Goal: Transaction & Acquisition: Purchase product/service

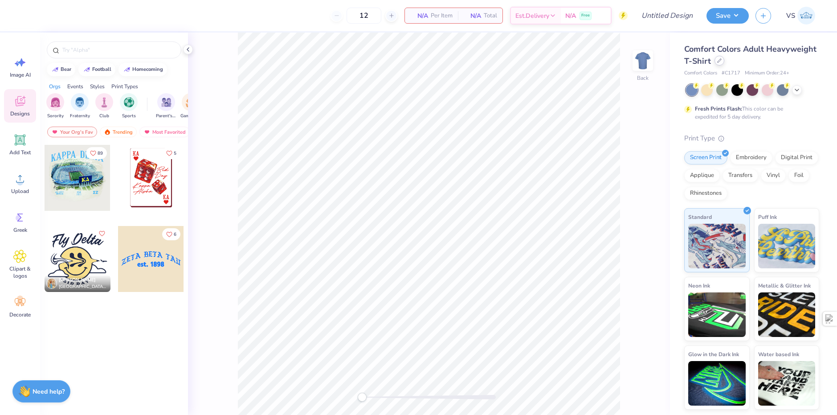
click at [721, 61] on icon at bounding box center [720, 60] width 4 height 4
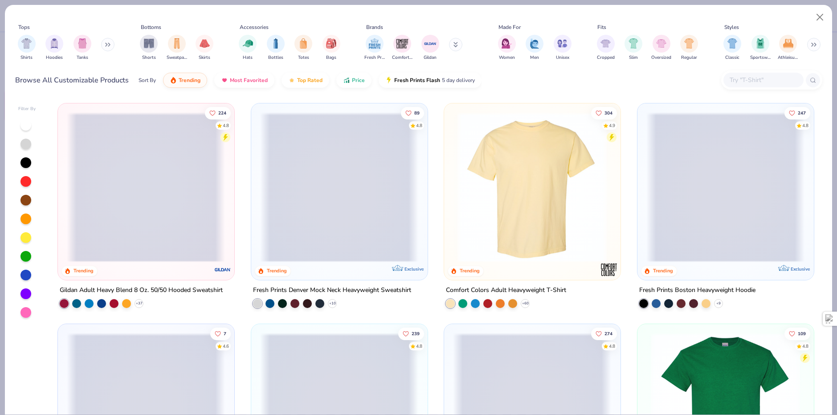
click at [53, 42] on img "filter for Hoodies" at bounding box center [54, 43] width 10 height 10
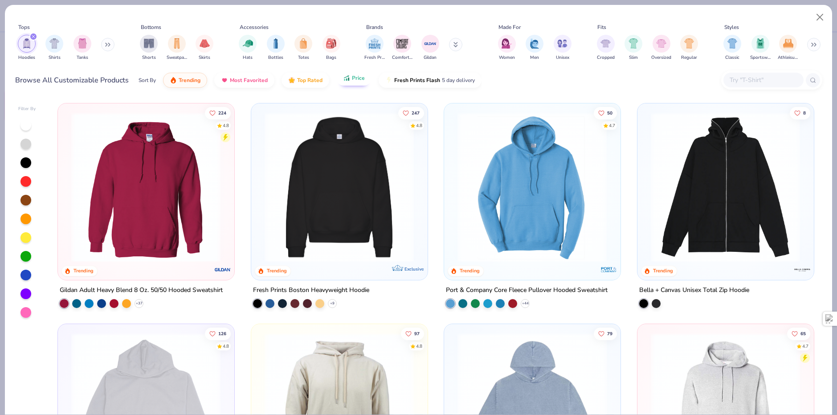
click at [368, 84] on div "Sort By Trending Most Favorited Top Rated Price Fresh Prints Flash 5 day delive…" at bounding box center [310, 80] width 343 height 25
click at [175, 138] on img at bounding box center [146, 187] width 158 height 150
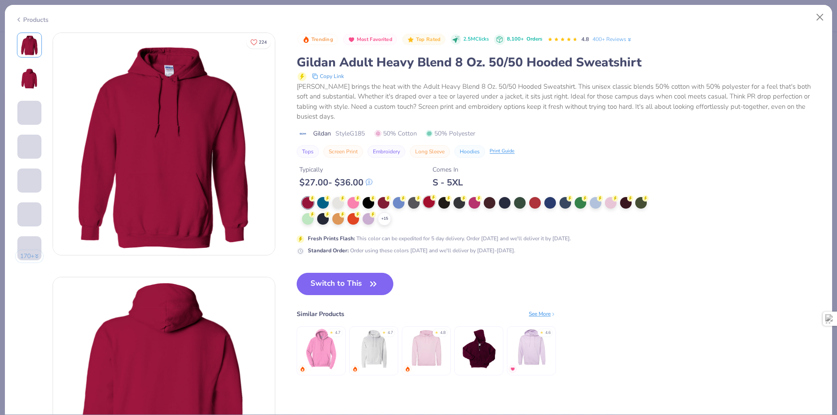
click at [425, 198] on div at bounding box center [429, 202] width 12 height 12
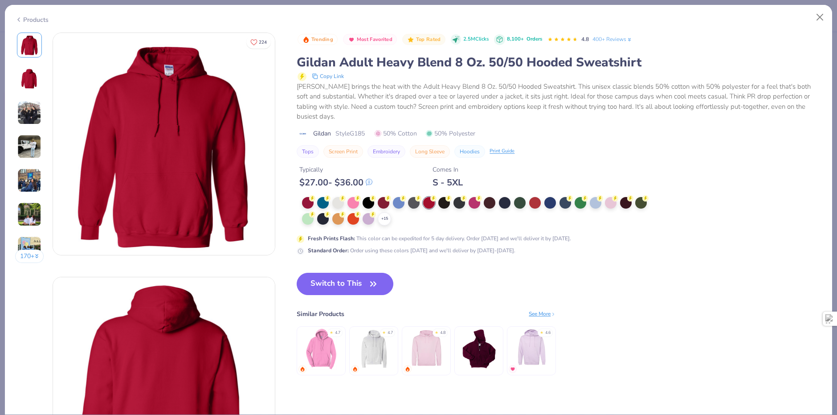
drag, startPoint x: 354, startPoint y: 286, endPoint x: 201, endPoint y: 261, distance: 155.7
click at [354, 286] on button "Switch to This" at bounding box center [345, 284] width 97 height 22
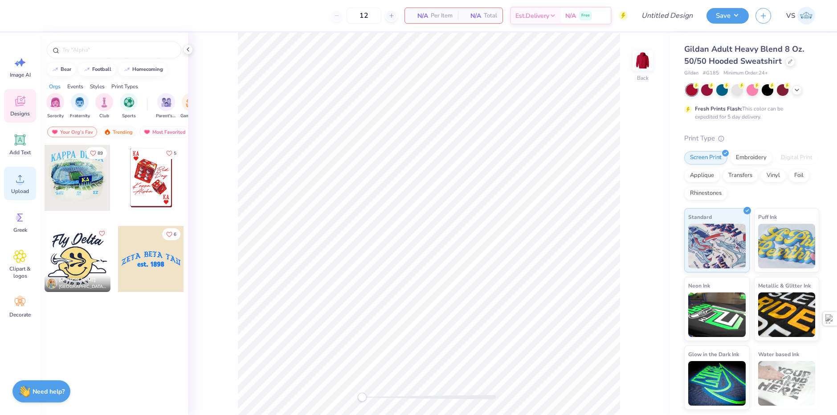
click at [12, 177] on div "Upload" at bounding box center [20, 183] width 32 height 33
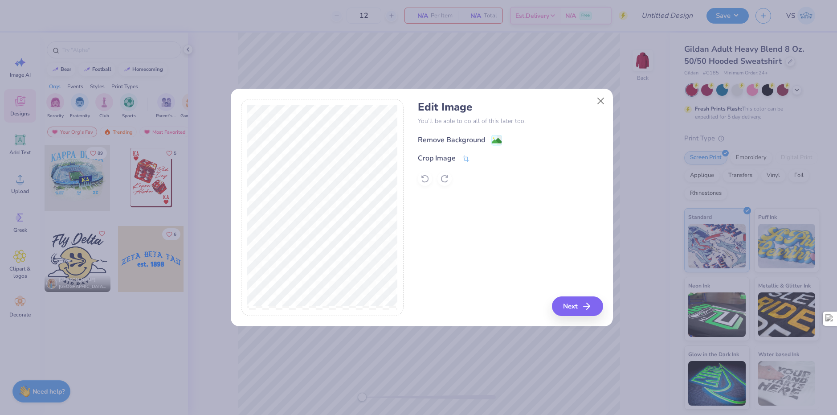
click at [460, 141] on div "Remove Background" at bounding box center [451, 140] width 67 height 11
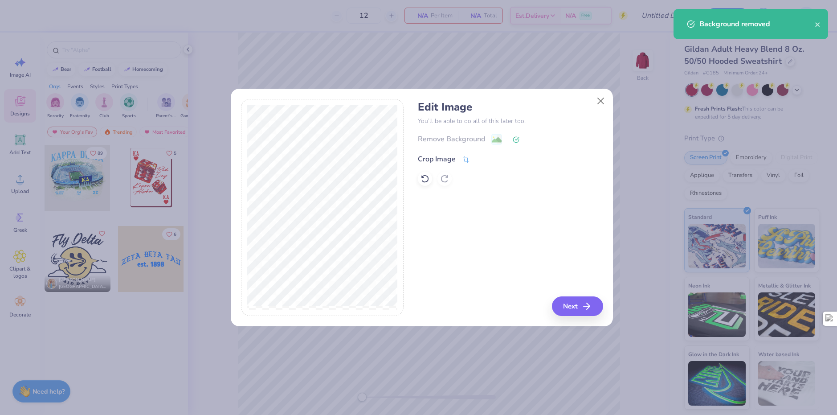
click at [434, 159] on div "Crop Image" at bounding box center [437, 159] width 38 height 11
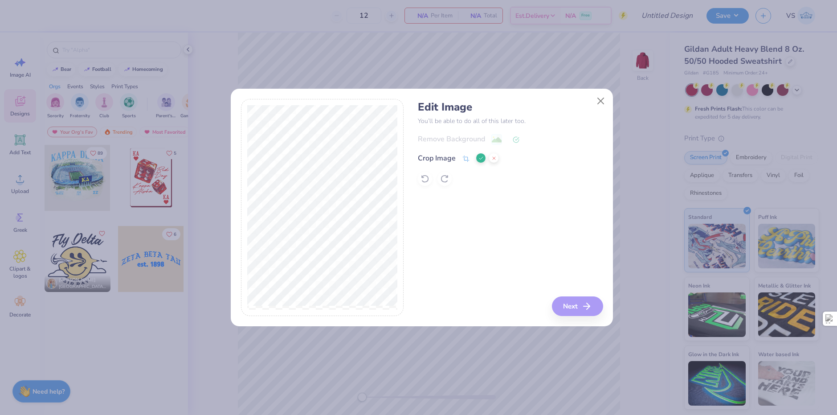
click at [216, 180] on div "Edit Image You’ll be able to do all of this later too. Remove Background Crop I…" at bounding box center [418, 207] width 837 height 415
click at [480, 160] on icon at bounding box center [481, 158] width 5 height 5
click at [492, 138] on icon at bounding box center [497, 140] width 11 height 11
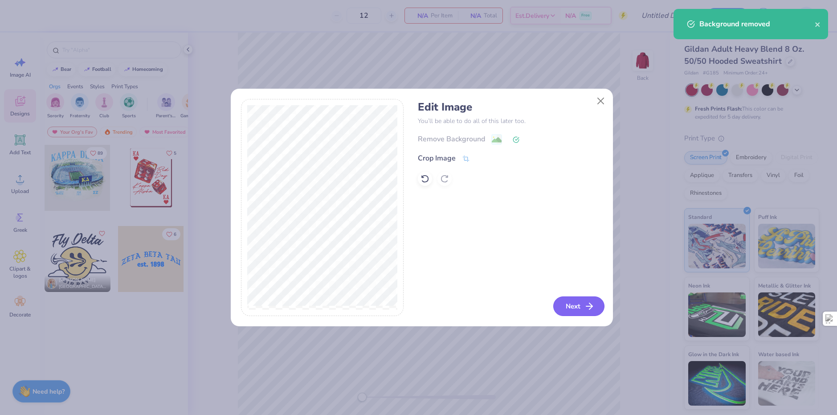
click at [564, 300] on button "Next" at bounding box center [579, 306] width 51 height 20
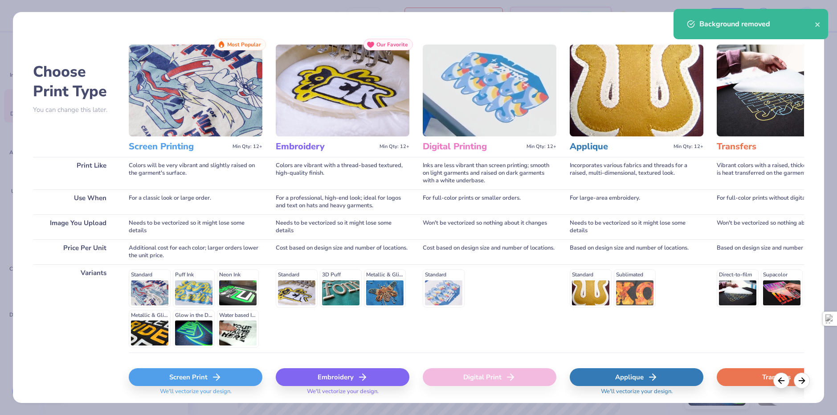
click at [238, 381] on div "Screen Print" at bounding box center [196, 377] width 134 height 18
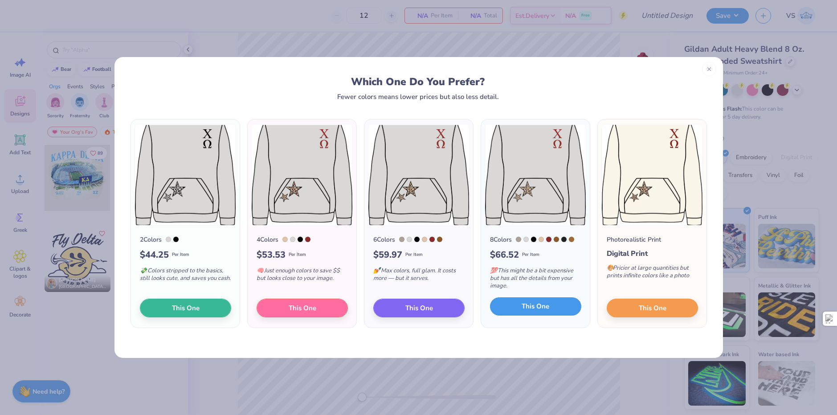
click at [512, 309] on button "This One" at bounding box center [535, 306] width 91 height 19
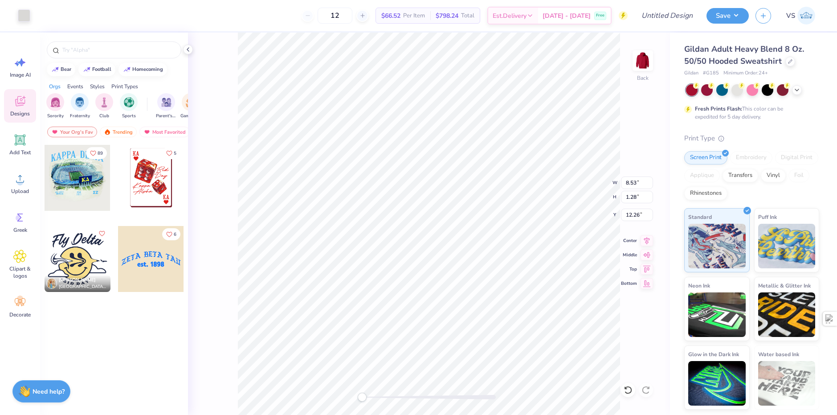
type input "0.08"
type input "0.10"
type input "9.29"
type input "2.37"
type input "12.44"
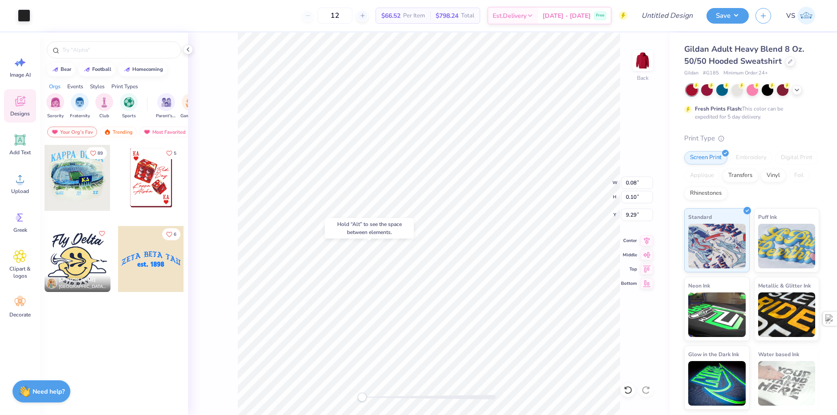
type input "0.55"
type input "1.10"
type input "2.54"
type input "1.25"
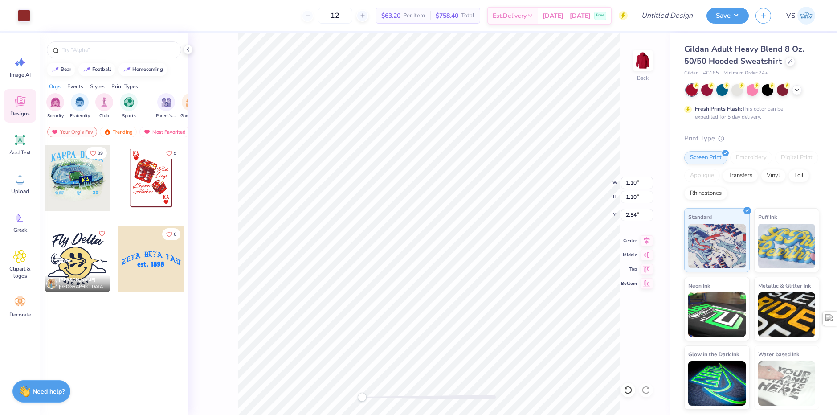
type input "1.18"
type input "1.13"
type input "1.10"
type input "10.74"
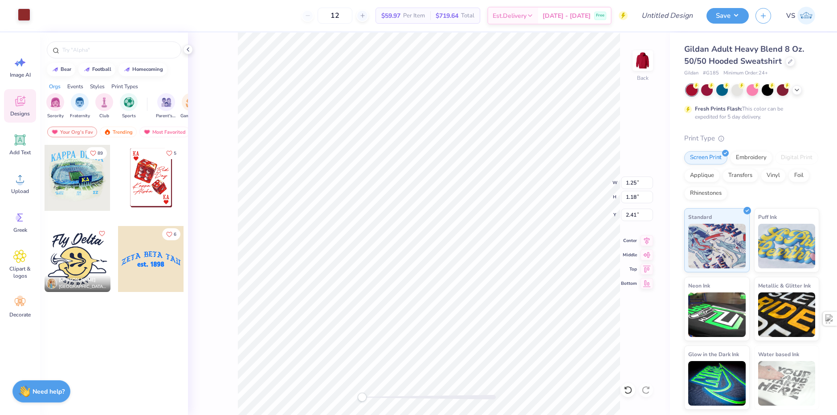
click at [18, 15] on div at bounding box center [24, 14] width 12 height 12
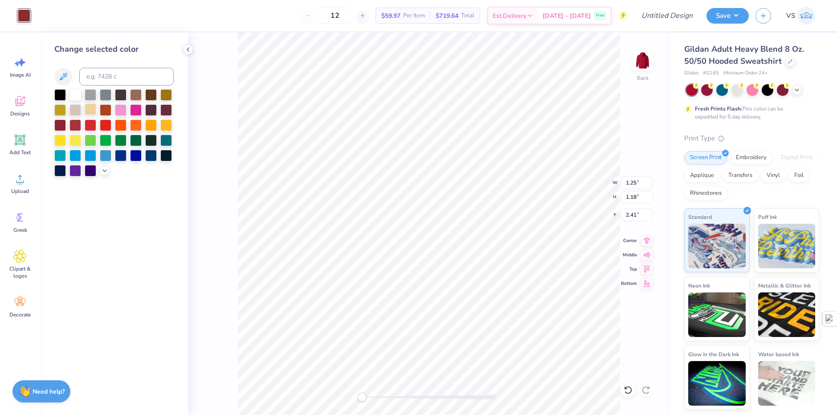
click at [93, 109] on div at bounding box center [91, 109] width 12 height 12
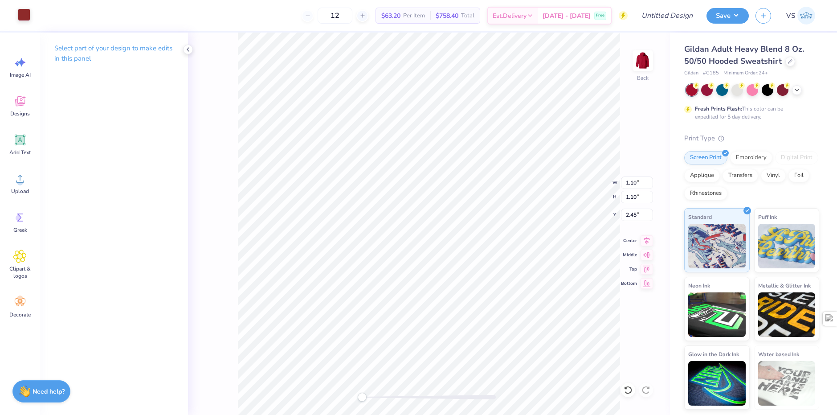
click at [18, 17] on div at bounding box center [24, 14] width 12 height 12
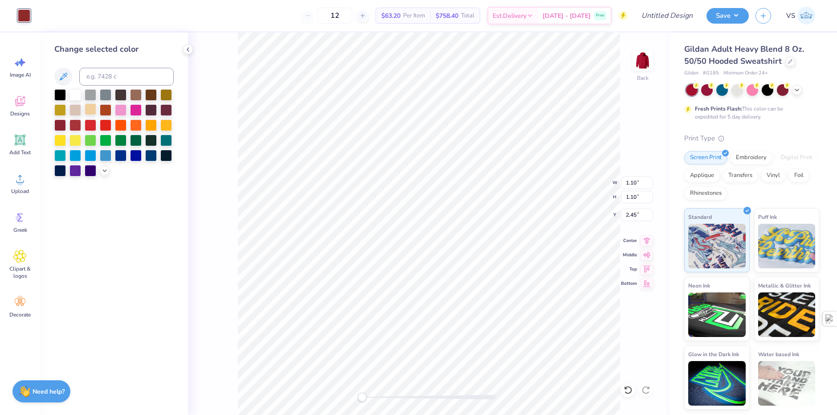
click at [86, 109] on div at bounding box center [91, 109] width 12 height 12
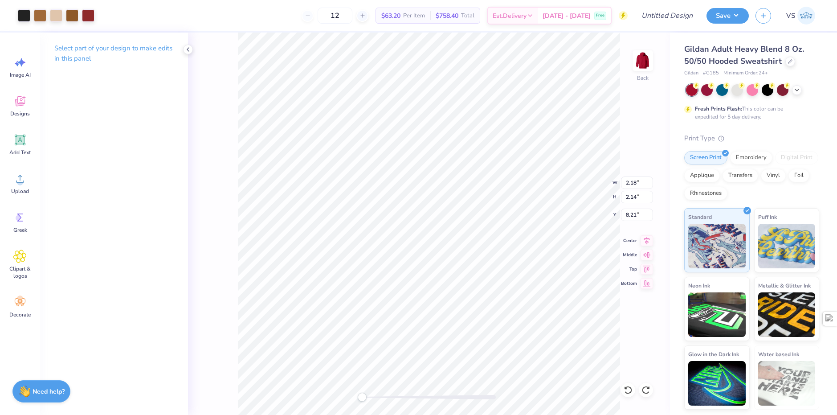
type input "8.03"
type input "1.29"
type input "2.26"
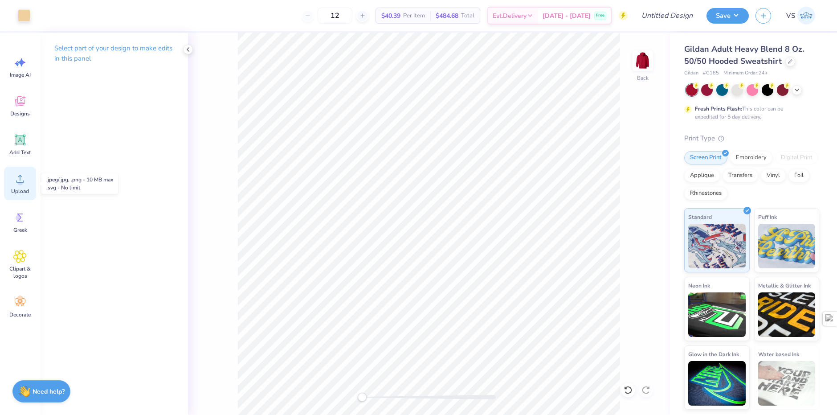
click at [18, 187] on div "Upload" at bounding box center [20, 183] width 32 height 33
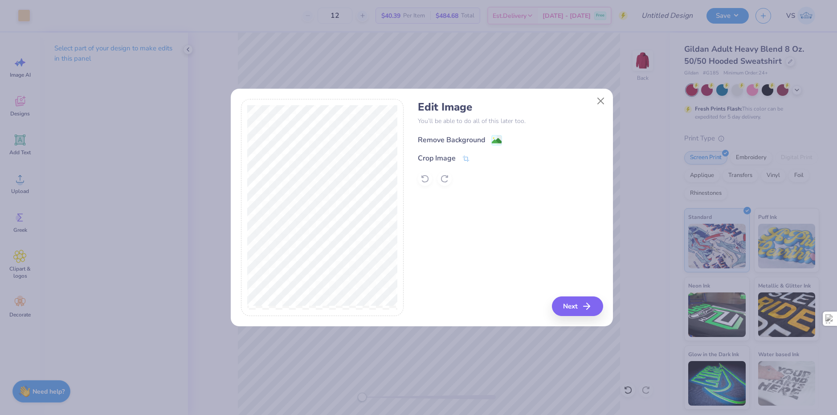
click at [464, 138] on div "Remove Background" at bounding box center [451, 140] width 67 height 11
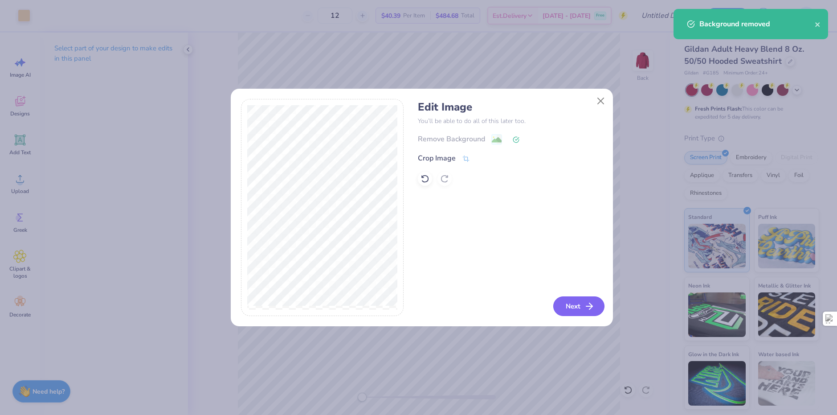
click at [591, 301] on icon "button" at bounding box center [589, 306] width 11 height 11
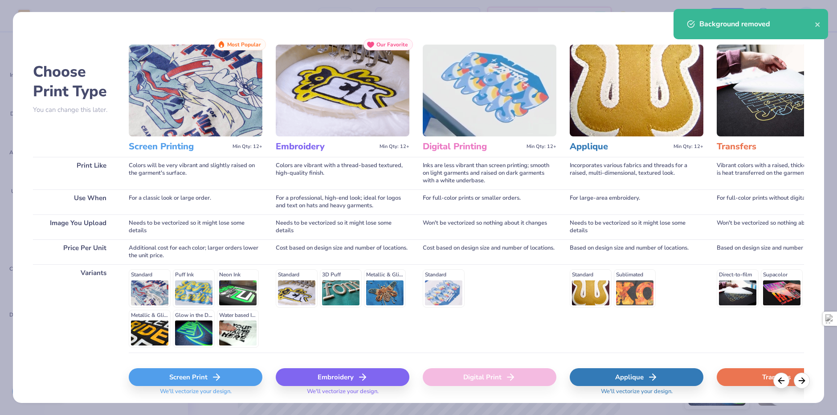
click at [254, 373] on div "Screen Print" at bounding box center [196, 377] width 134 height 18
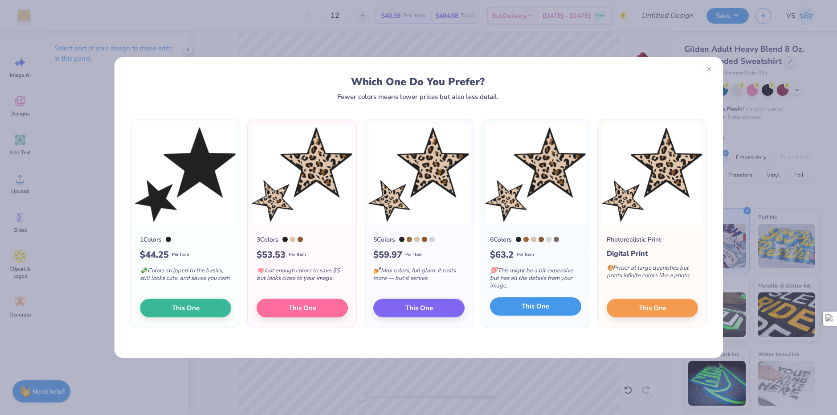
click at [542, 309] on span "This One" at bounding box center [536, 306] width 28 height 10
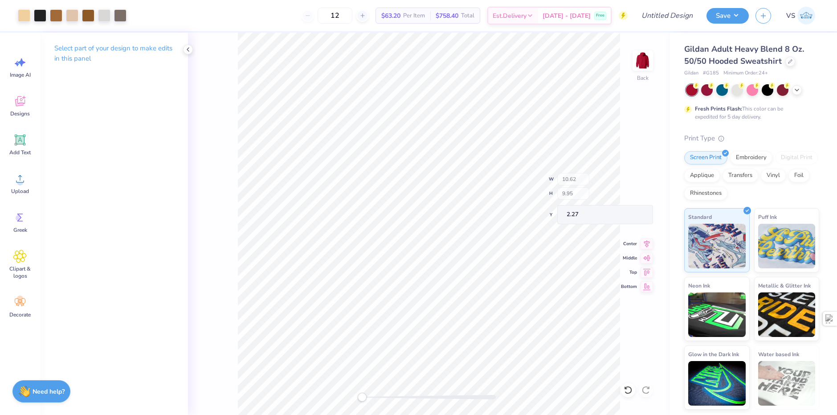
type input "3.86"
type input "3.58"
type input "9.39"
type input "0.42"
type input "0.36"
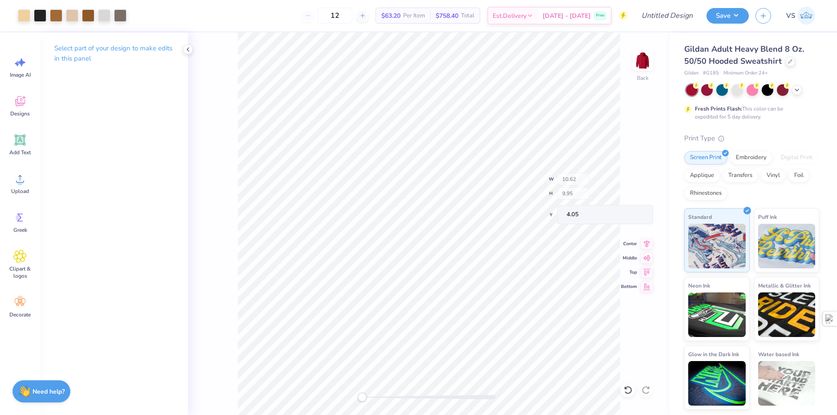
type input "11.17"
type input "7.72"
type input "2.26"
type input "1.87"
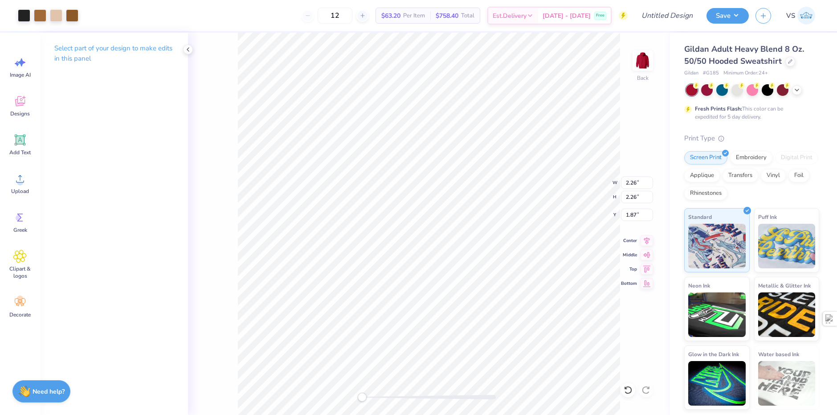
type input "0.23"
type input "0.25"
type input "12.12"
type input "0.33"
type input "0.29"
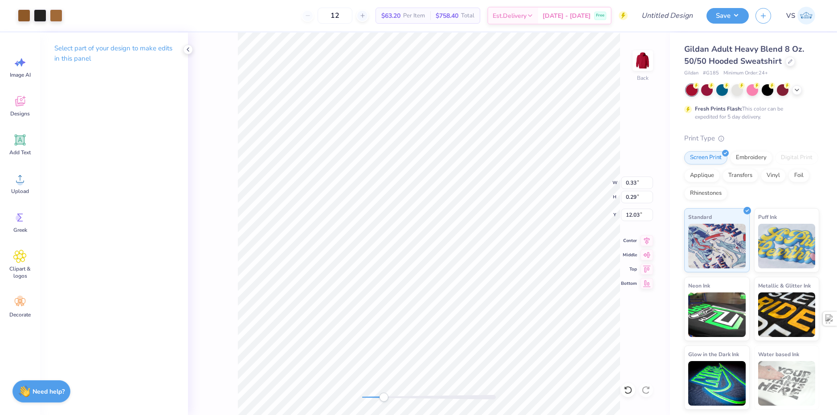
type input "3.10"
type input "0.20"
type input "0.17"
type input "0.15"
type input "0.08"
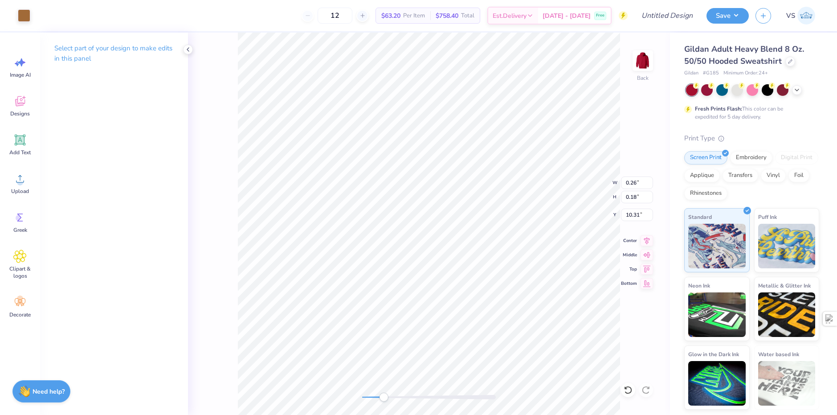
type input "10.44"
type input "0.13"
type input "0.19"
type input "2.55"
type input "3.18"
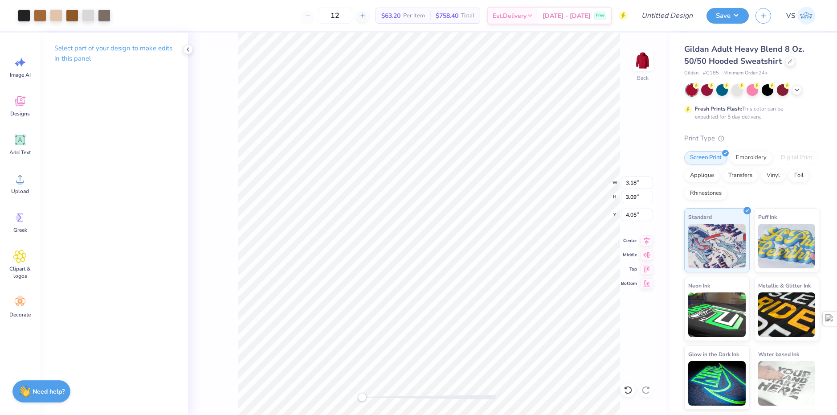
type input "3.09"
type input "4.16"
type input "1.84"
type input "1.79"
type input "1.88"
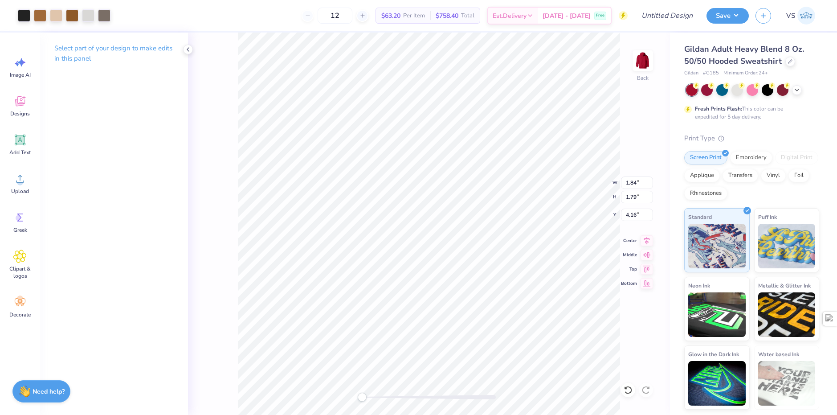
type input "1.76"
type input "4.11"
type input "1.84"
type input "1.79"
type input "4.16"
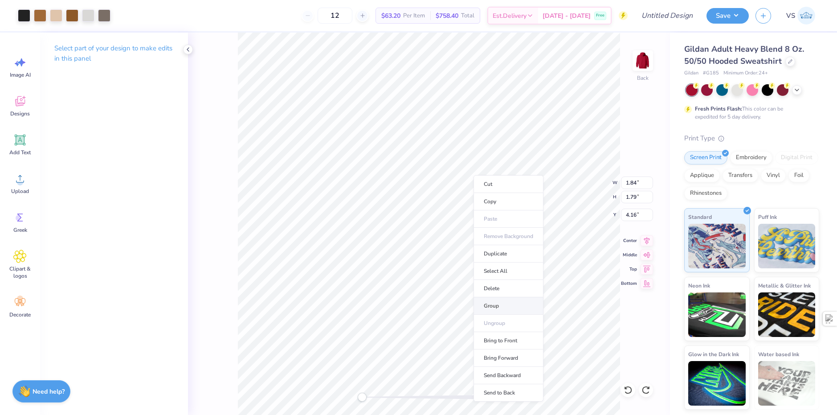
click at [503, 308] on li "Group" at bounding box center [509, 305] width 70 height 17
type input "2.26"
type input "1.87"
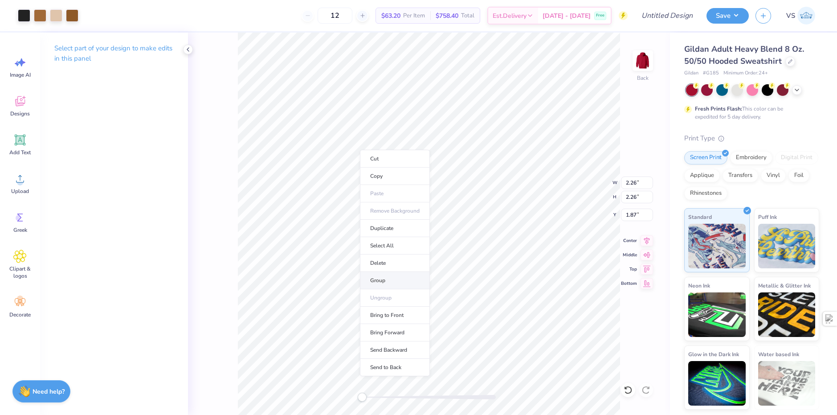
click at [388, 274] on li "Group" at bounding box center [395, 280] width 70 height 17
type input "1.84"
type input "1.79"
type input "4.16"
type input "2.26"
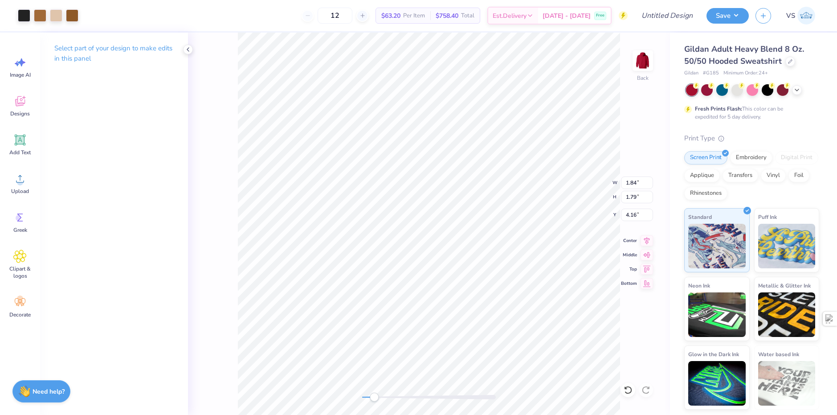
type input "2.26"
type input "1.87"
type input "1.36"
type input "3.20"
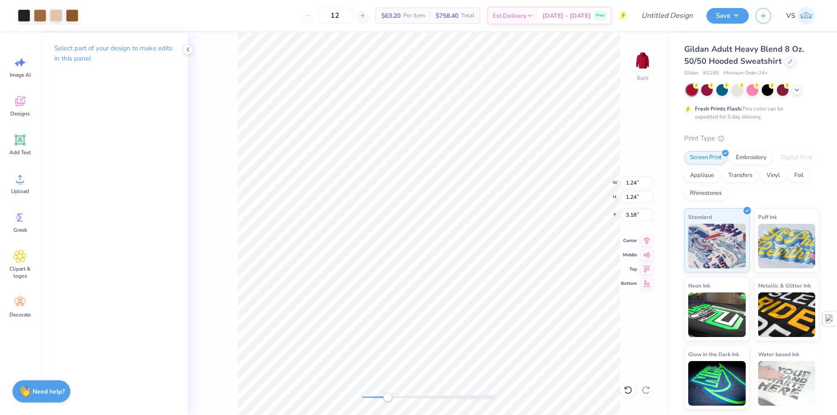
type input "1.24"
type input "1.99"
type input "1.40"
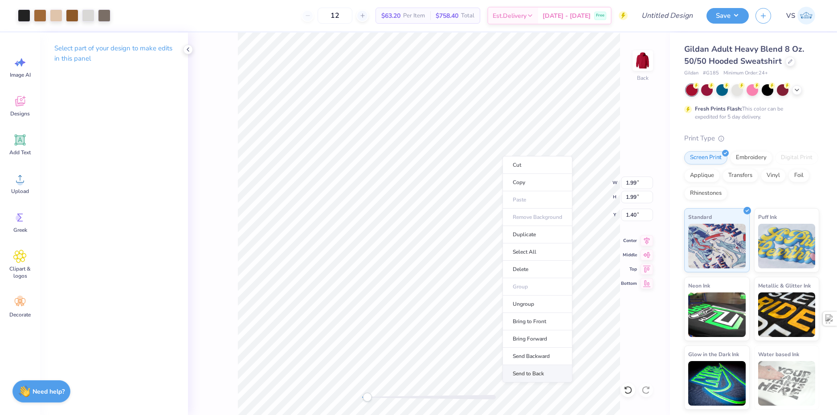
click at [527, 369] on li "Send to Back" at bounding box center [538, 373] width 70 height 17
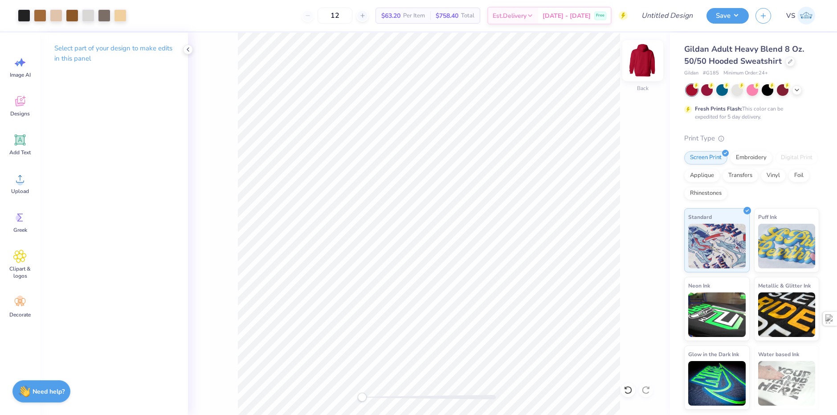
click at [635, 61] on img at bounding box center [643, 61] width 36 height 36
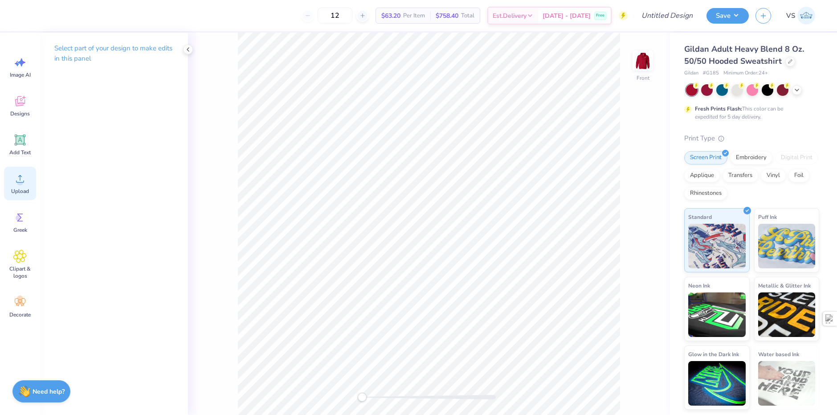
click at [19, 190] on span "Upload" at bounding box center [20, 191] width 18 height 7
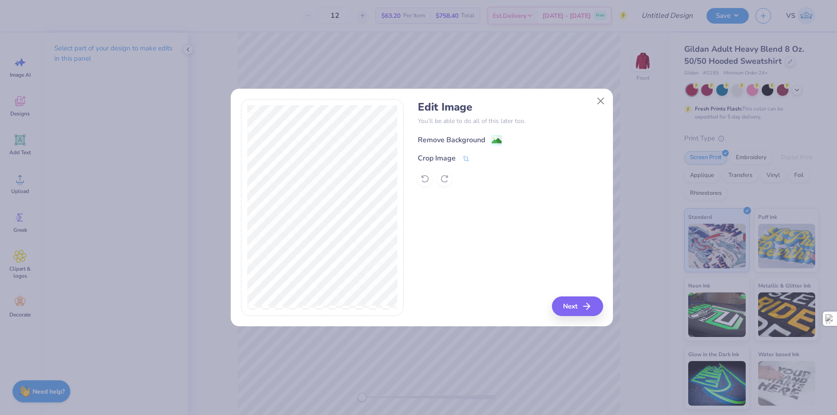
click at [482, 138] on div "Remove Background" at bounding box center [451, 140] width 67 height 11
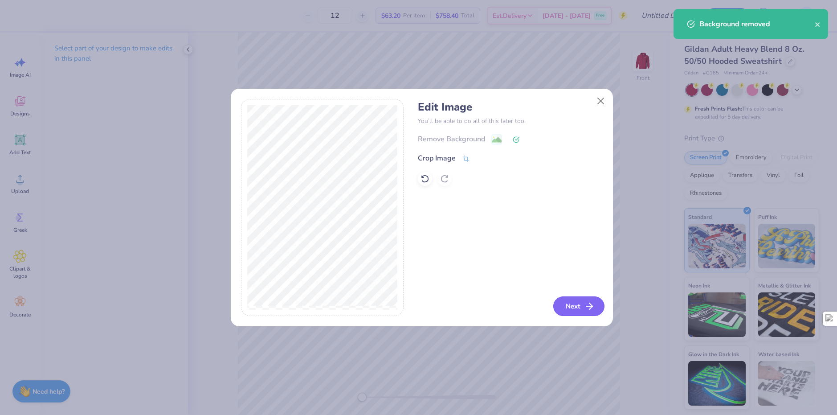
click at [571, 302] on button "Next" at bounding box center [579, 306] width 51 height 20
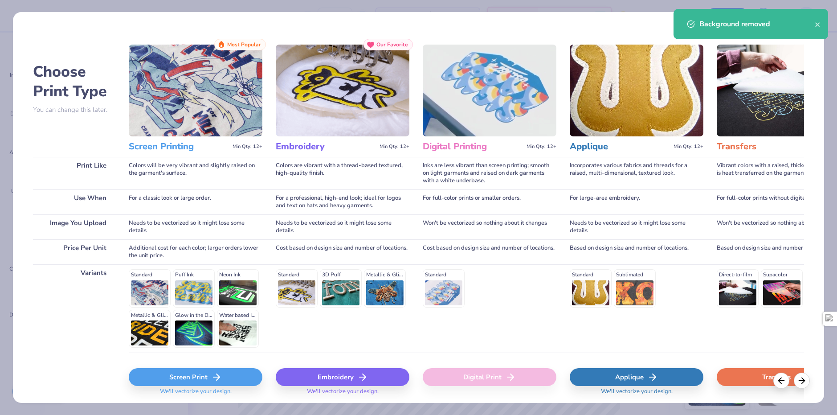
click at [245, 373] on div "Screen Print" at bounding box center [196, 377] width 134 height 18
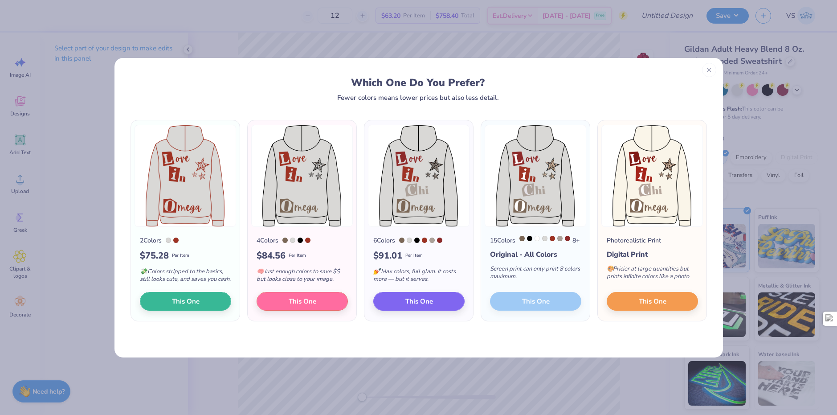
click at [534, 304] on div "15 Colors 8 + Original - All Colors Screen print can only print 8 colors maximu…" at bounding box center [535, 274] width 109 height 94
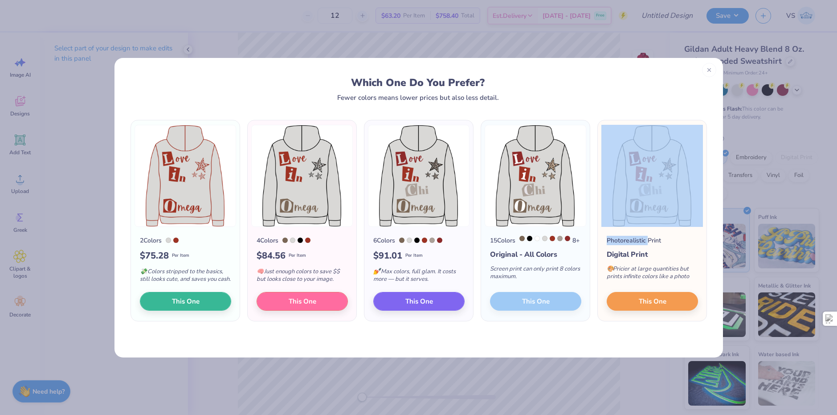
click at [534, 304] on div "15 Colors 8 + Original - All Colors Screen print can only print 8 colors maximu…" at bounding box center [535, 274] width 109 height 94
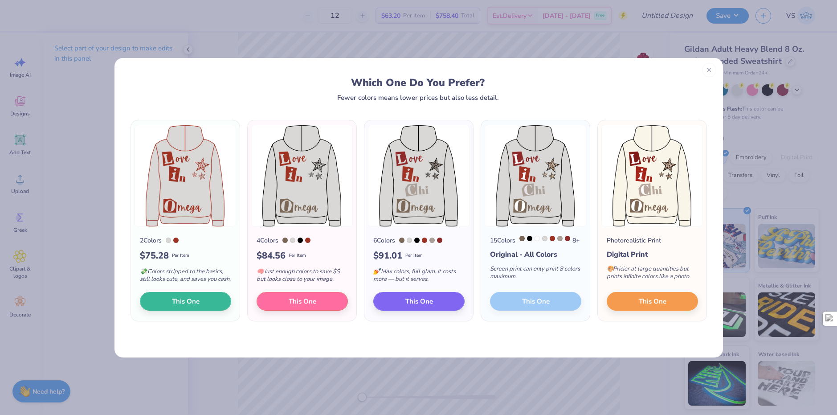
click at [547, 342] on div "2 Colors $ 75.28 Per Item 💸 Colors stripped to the basics, still looks cute, an…" at bounding box center [419, 229] width 609 height 256
click at [435, 307] on button "This One" at bounding box center [419, 300] width 91 height 19
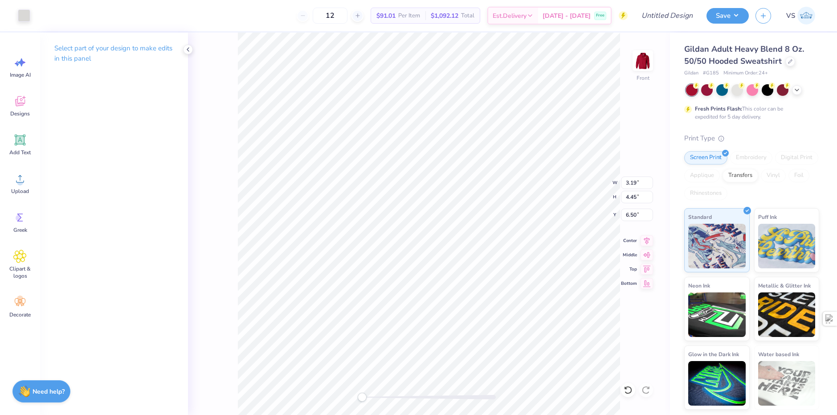
type input "3.19"
type input "4.45"
type input "6.50"
click at [23, 185] on icon at bounding box center [19, 178] width 13 height 13
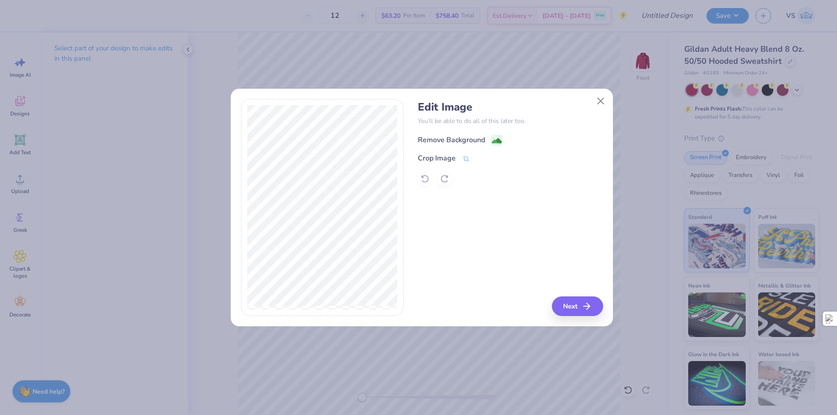
click at [473, 139] on div "Remove Background" at bounding box center [451, 140] width 67 height 11
click at [582, 302] on button "Next" at bounding box center [579, 306] width 51 height 20
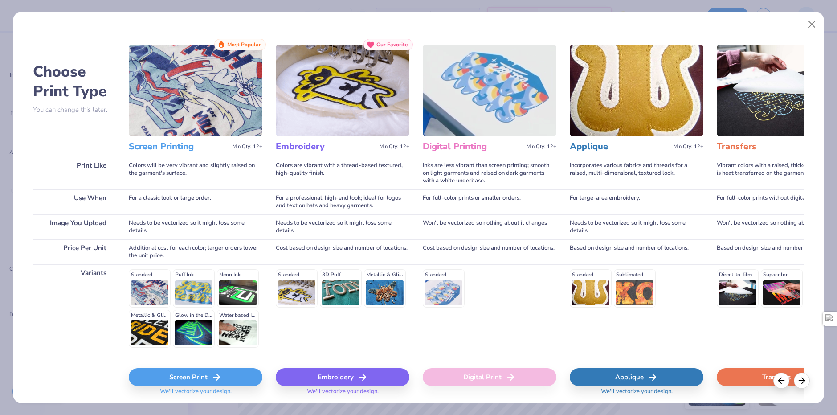
click at [252, 375] on div "Screen Print" at bounding box center [196, 377] width 134 height 18
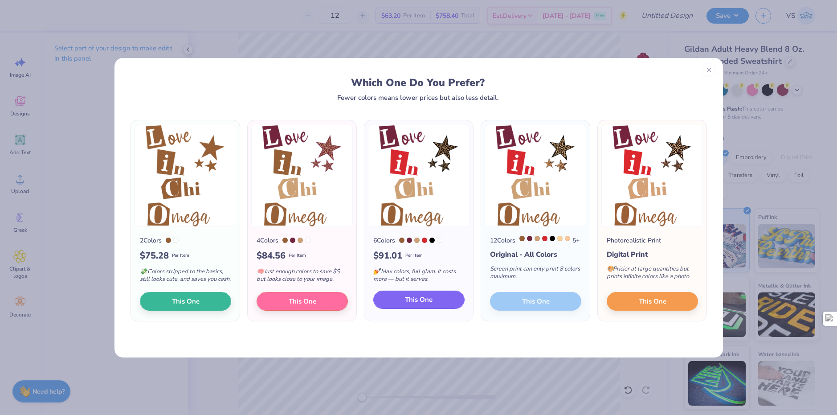
click at [439, 308] on button "This One" at bounding box center [419, 300] width 91 height 19
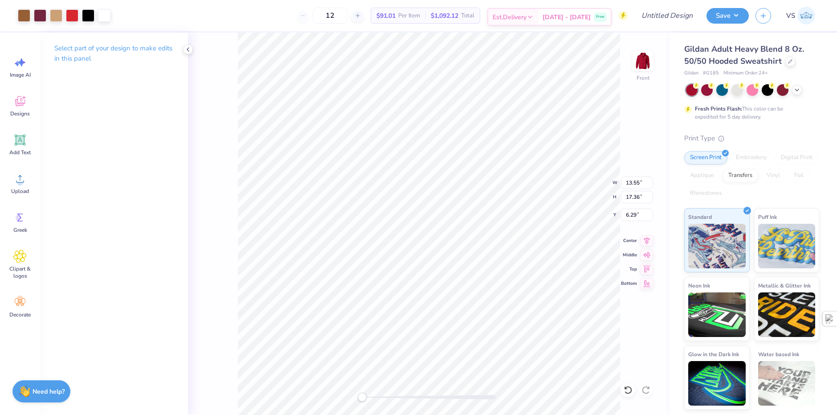
type input "13.55"
type input "17.36"
type input "13.28"
type input "17.01"
click at [637, 59] on img at bounding box center [643, 61] width 36 height 36
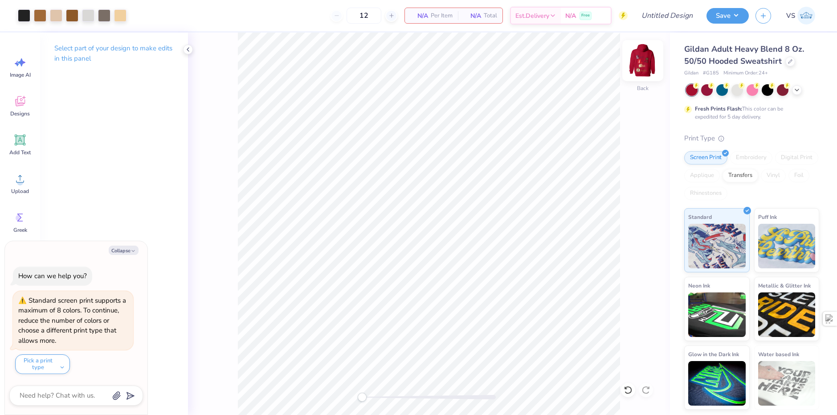
click at [642, 69] on img at bounding box center [643, 61] width 36 height 36
click at [648, 57] on img at bounding box center [643, 61] width 36 height 36
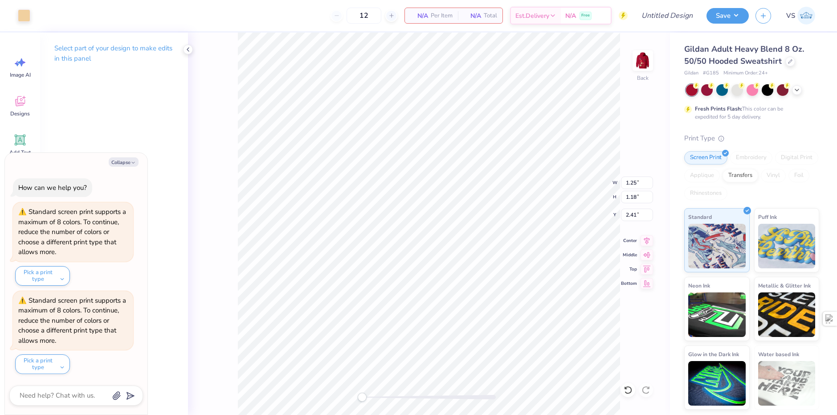
type textarea "x"
type input "1.29"
type input "2.36"
click at [28, 21] on div at bounding box center [24, 14] width 12 height 12
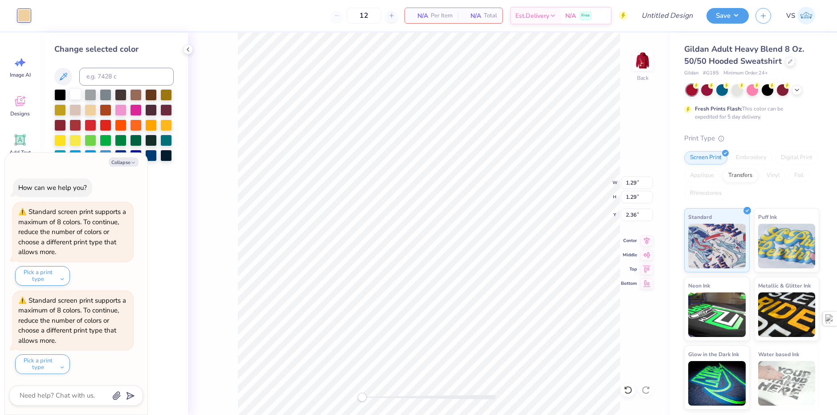
click at [76, 92] on div at bounding box center [76, 94] width 12 height 12
type textarea "x"
type input "1.25"
type input "1.18"
type input "2.41"
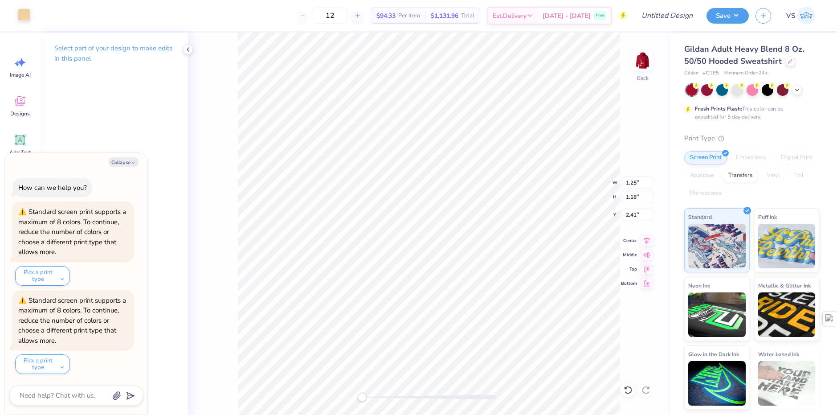
click at [29, 21] on div at bounding box center [24, 14] width 12 height 12
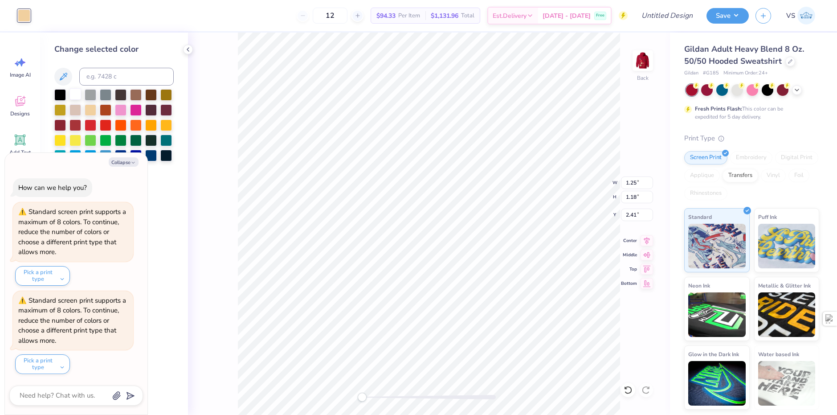
click at [76, 94] on div at bounding box center [76, 94] width 12 height 12
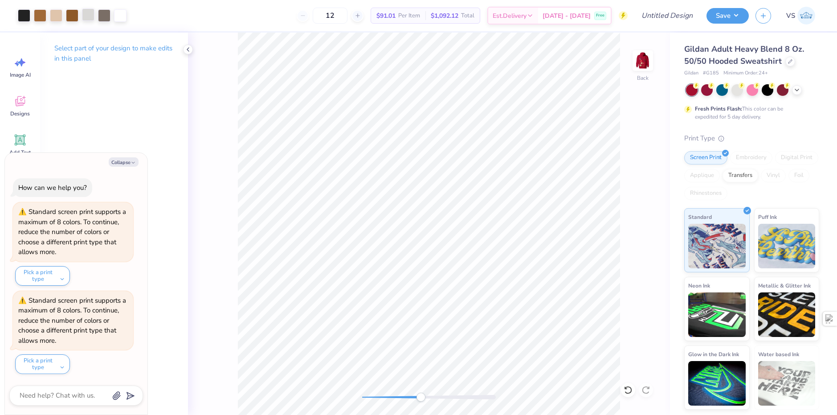
click at [90, 19] on div at bounding box center [88, 14] width 12 height 12
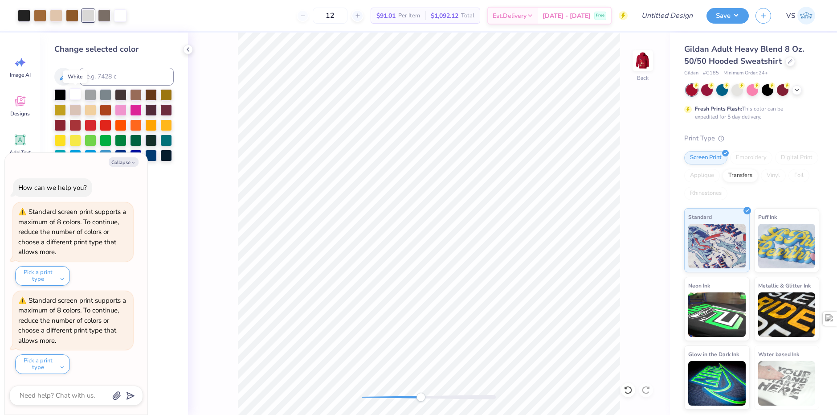
click at [74, 94] on div at bounding box center [76, 94] width 12 height 12
click at [105, 17] on div at bounding box center [104, 14] width 12 height 12
click at [62, 93] on div at bounding box center [60, 94] width 12 height 12
click at [36, 14] on div at bounding box center [40, 14] width 12 height 12
type textarea "x"
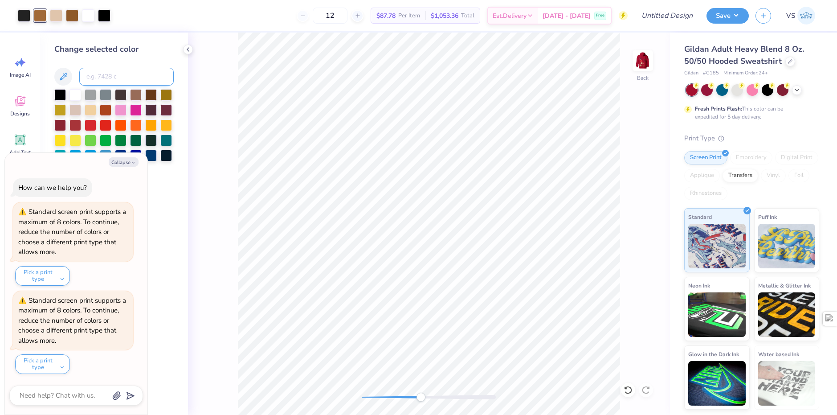
click at [108, 75] on input at bounding box center [126, 77] width 94 height 18
type input "464"
type textarea "x"
click at [126, 21] on div "12 $84.56 Per Item $1,014.72 Total Est. Delivery Sep 21 - 24 Free" at bounding box center [364, 15] width 527 height 31
drag, startPoint x: 353, startPoint y: 20, endPoint x: 324, endPoint y: 18, distance: 29.1
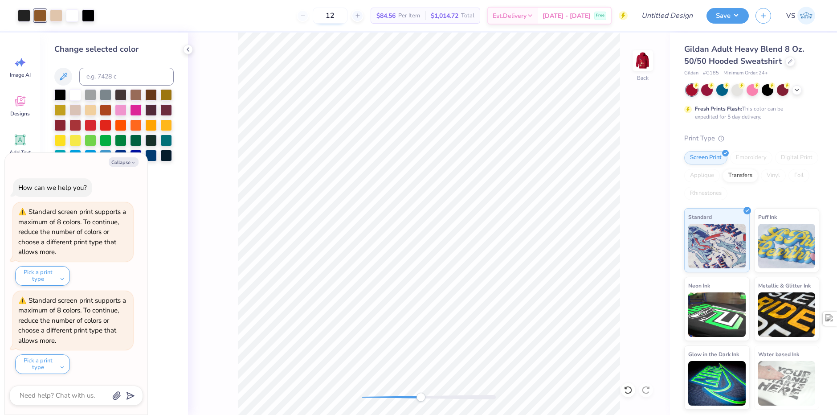
click at [324, 18] on input "12" at bounding box center [330, 16] width 35 height 16
type input "2"
type textarea "x"
type input "24"
type textarea "x"
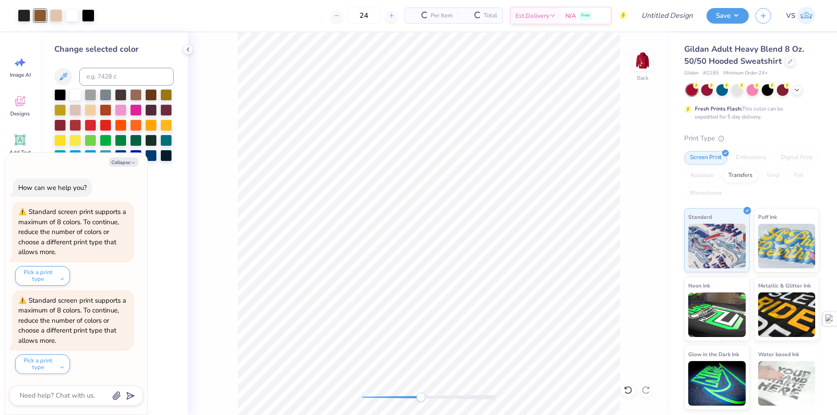
type input "24"
click at [264, 20] on div "24 Per Item Total Est. Delivery N/A Free" at bounding box center [364, 15] width 527 height 31
click at [124, 164] on button "Collapse" at bounding box center [124, 161] width 30 height 9
type textarea "x"
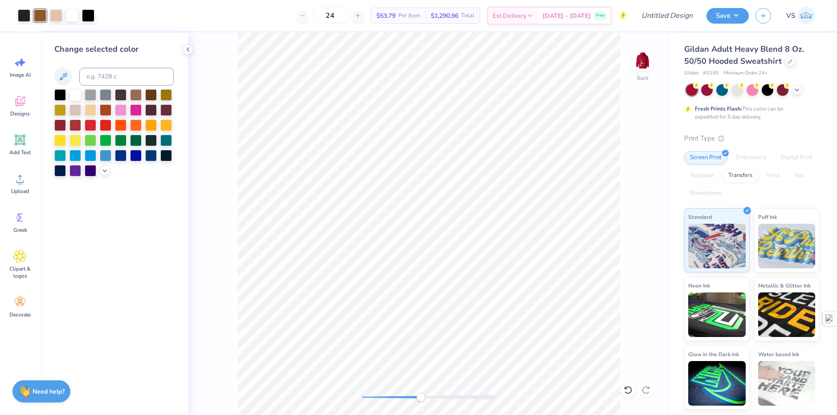
click at [184, 25] on div "24 $53.79 Per Item $1,290.96 Total Est. Delivery Sep 21 - 24 Free" at bounding box center [364, 15] width 527 height 31
click at [24, 19] on div at bounding box center [24, 14] width 12 height 12
click at [59, 94] on div at bounding box center [60, 94] width 12 height 12
click at [201, 18] on div "24 $51.21 Per Item $1,229.04 Total Est. Delivery Sep 21 - 24 Free" at bounding box center [356, 15] width 543 height 31
click at [642, 57] on img at bounding box center [643, 61] width 36 height 36
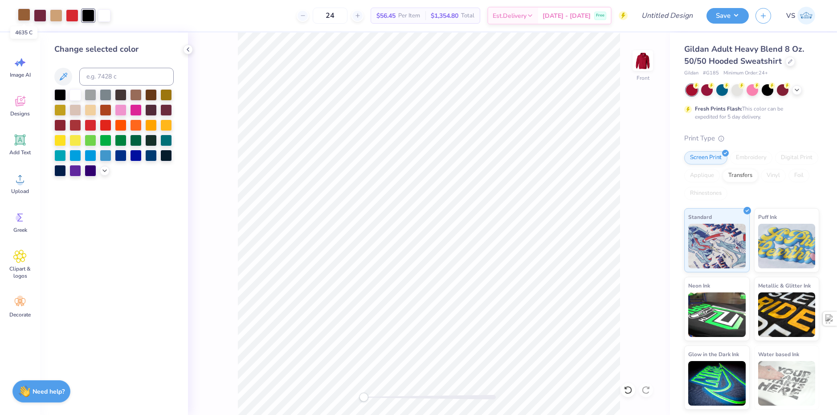
click at [23, 16] on div at bounding box center [24, 14] width 12 height 12
click at [119, 83] on input at bounding box center [126, 77] width 94 height 18
type input "464"
click at [215, 25] on div "24 $51.21 Per Item $1,229.04 Total Est. Delivery Sep 21 - 24 Free" at bounding box center [372, 15] width 511 height 31
click at [88, 14] on div at bounding box center [88, 14] width 12 height 12
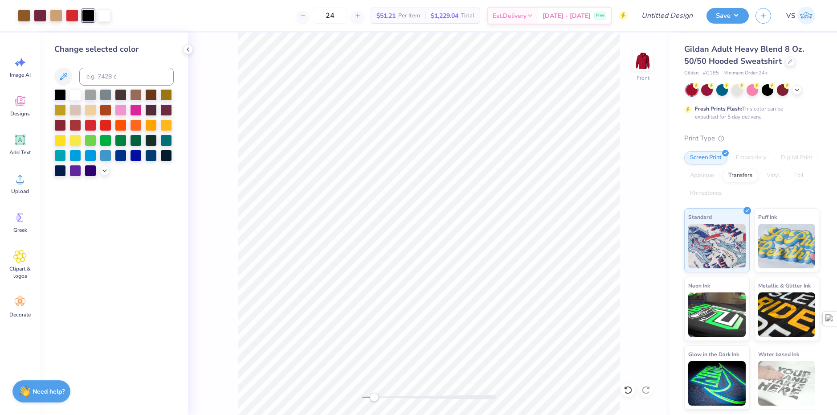
click at [135, 11] on div "24 $51.21 Per Item $1,229.04 Total Est. Delivery Sep 21 - 24 Free" at bounding box center [372, 15] width 511 height 31
click at [640, 62] on img at bounding box center [643, 61] width 36 height 36
click at [668, 19] on input "Design Title" at bounding box center [656, 16] width 87 height 18
click at [793, 116] on div "Fresh Prints Flash: This color can be expedited for 5 day delivery." at bounding box center [750, 113] width 110 height 16
click at [674, 21] on input "Design Title" at bounding box center [656, 16] width 87 height 18
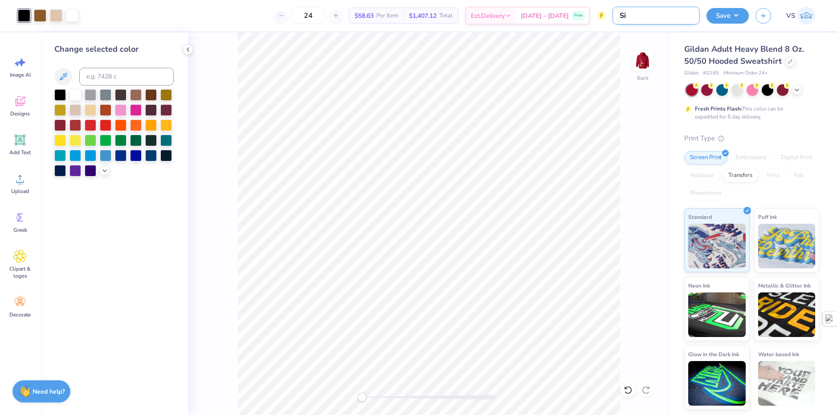
type input "S"
type input "c"
type input "Chi Omega SDC Hoodie"
click at [741, 16] on button "Save" at bounding box center [728, 15] width 42 height 16
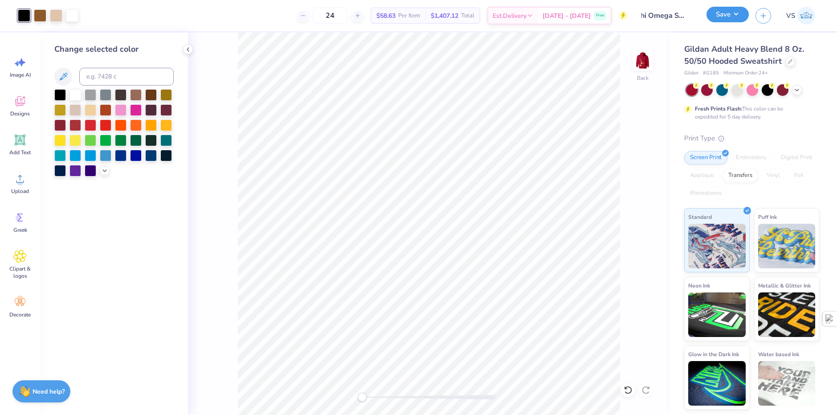
scroll to position [0, 0]
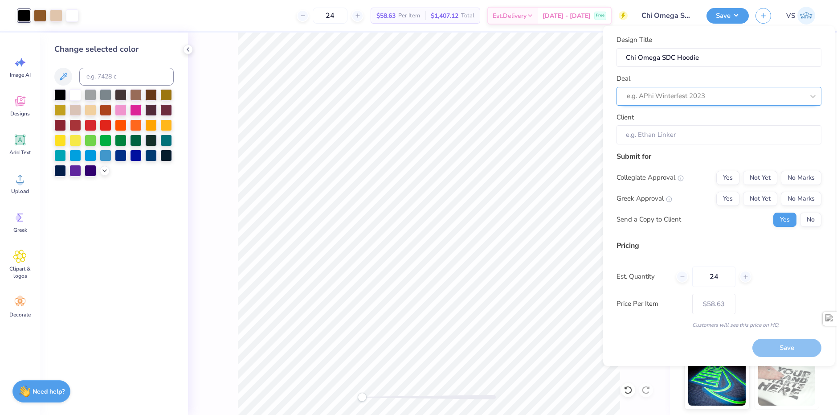
click at [745, 94] on div at bounding box center [715, 96] width 177 height 12
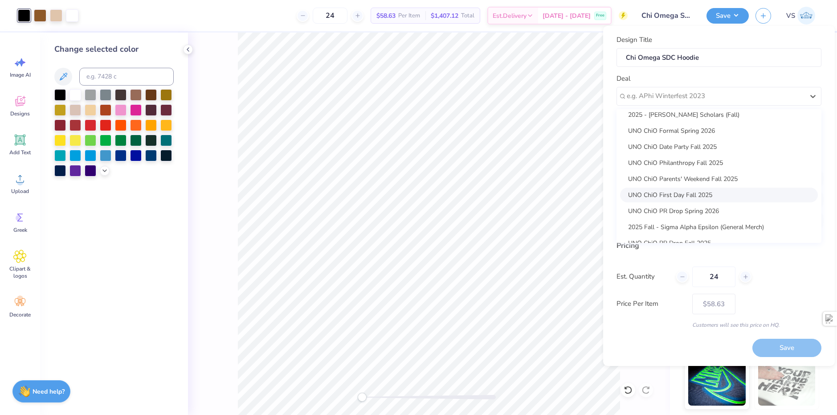
scroll to position [161, 0]
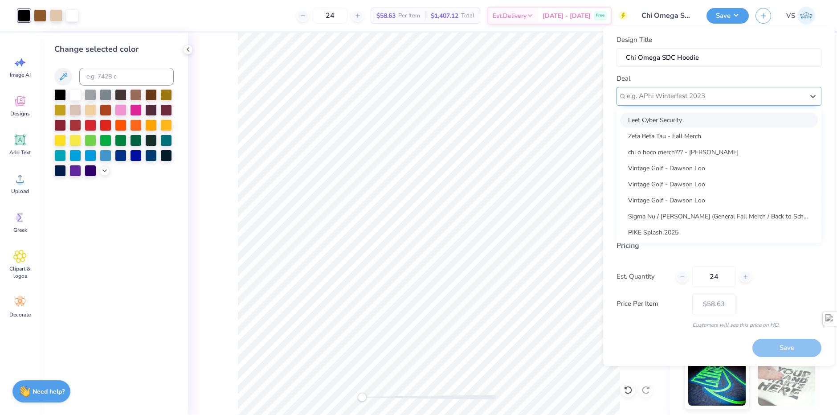
click at [690, 96] on div at bounding box center [715, 96] width 177 height 12
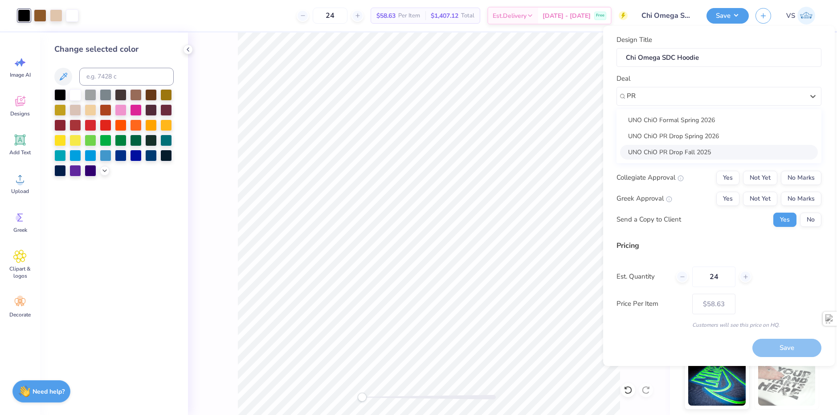
click at [730, 149] on div "UNO ChiO PR Drop Fall 2025" at bounding box center [719, 152] width 198 height 15
type input "PR"
type input "Emily Schmid"
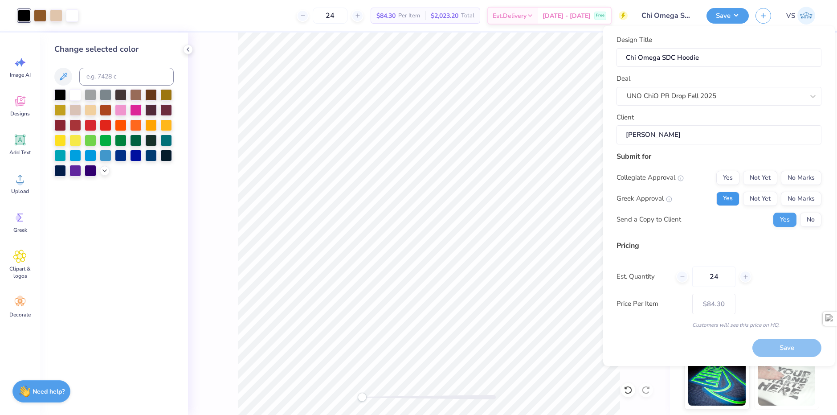
click at [731, 200] on button "Yes" at bounding box center [728, 199] width 23 height 14
click at [789, 180] on button "No Marks" at bounding box center [801, 178] width 41 height 14
type input "$69.53"
click at [815, 220] on button "No" at bounding box center [811, 220] width 21 height 14
click at [780, 277] on div "Est. Quantity 24" at bounding box center [719, 277] width 205 height 21
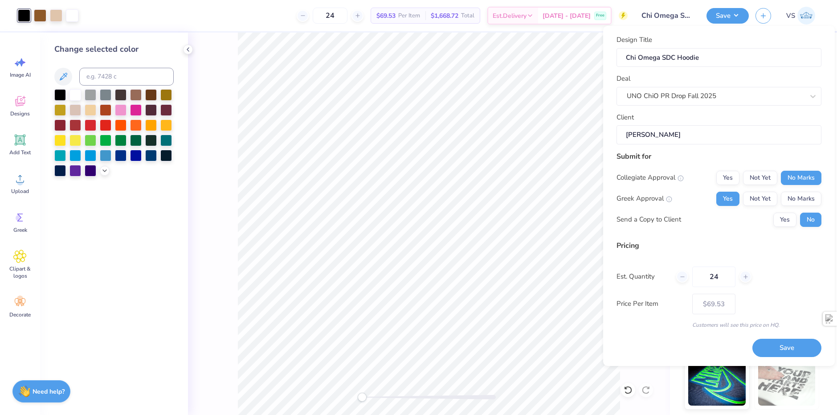
click at [701, 239] on div "Design Title Chi Omega SDC Hoodie Deal UNO ChiO PR Drop Fall 2025 Client Emily …" at bounding box center [719, 182] width 205 height 294
click at [251, 21] on div "24 $69.53 Per Item $1,668.72 Total Est. Delivery Sep 21 - 24 Free" at bounding box center [356, 15] width 543 height 31
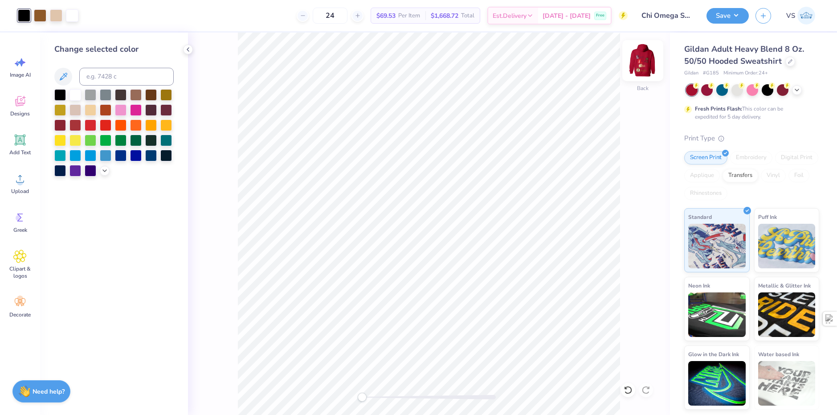
click at [645, 60] on img at bounding box center [643, 61] width 36 height 36
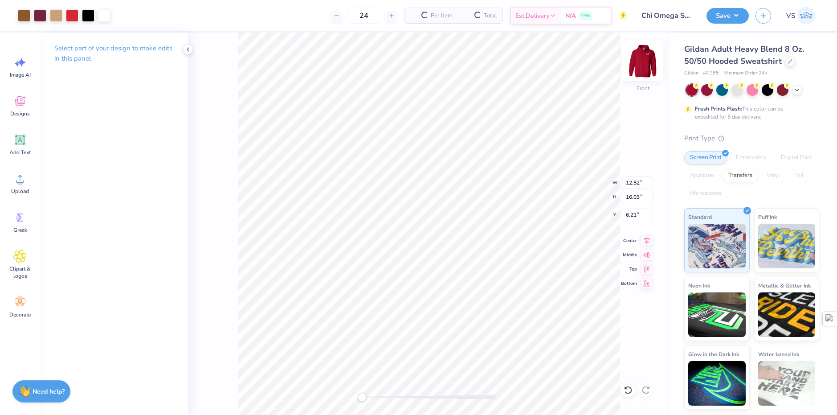
type input "12.52"
type input "16.03"
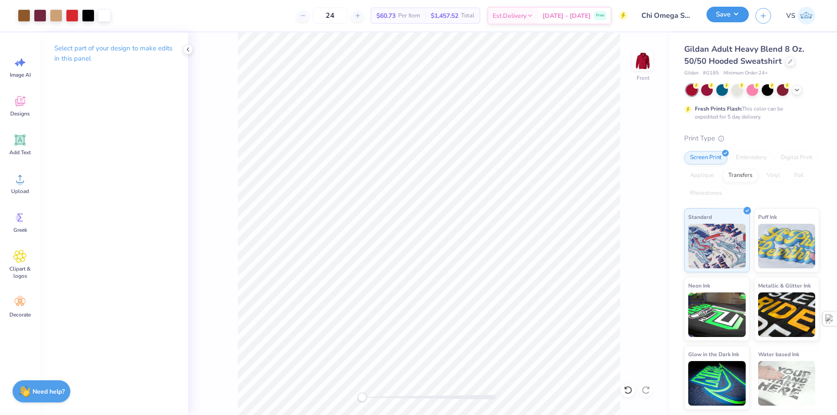
click at [721, 17] on button "Save" at bounding box center [728, 15] width 42 height 16
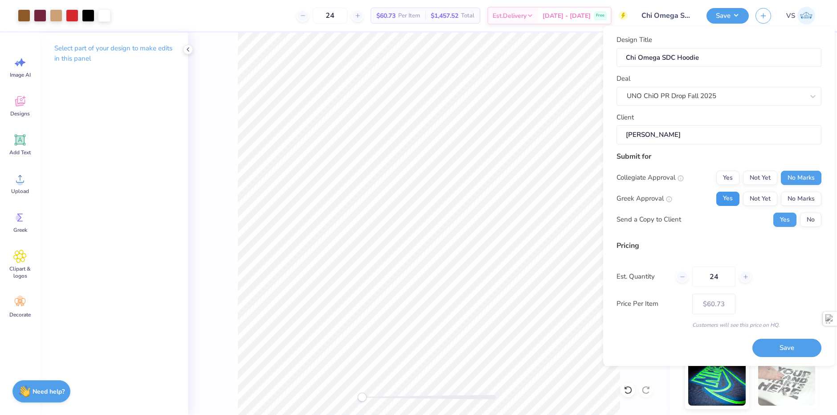
click at [727, 198] on button "Yes" at bounding box center [728, 199] width 23 height 14
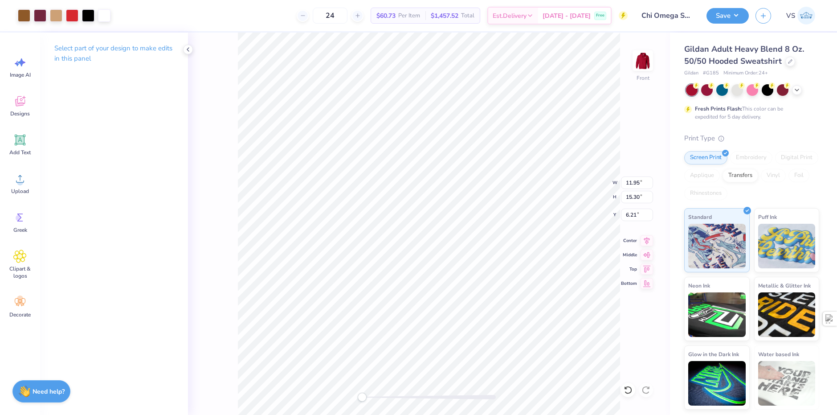
type input "11.95"
type input "15.30"
type input "10.43"
type input "13.36"
type input "8.82"
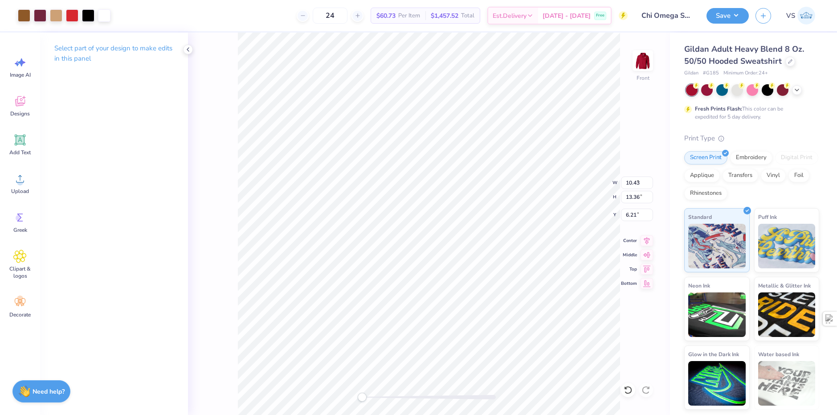
type input "11.30"
type input "6.68"
type input "8.55"
type input "13.41"
type input "17.17"
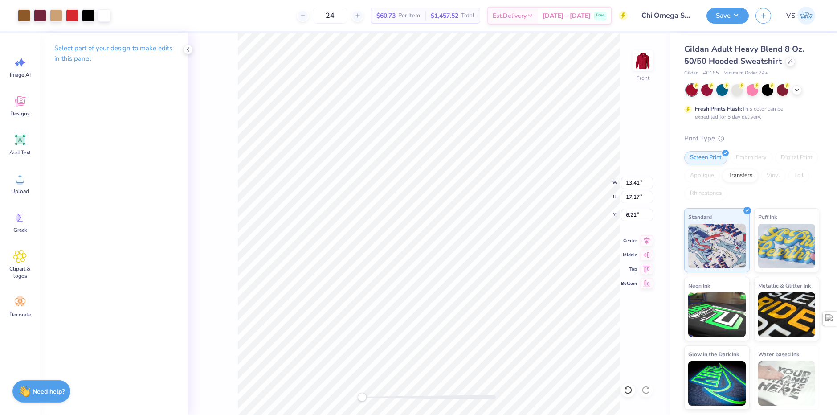
type input "13.19"
type input "16.89"
click at [638, 59] on img at bounding box center [643, 61] width 36 height 36
click at [337, 17] on input "24" at bounding box center [330, 16] width 35 height 16
type input "6"
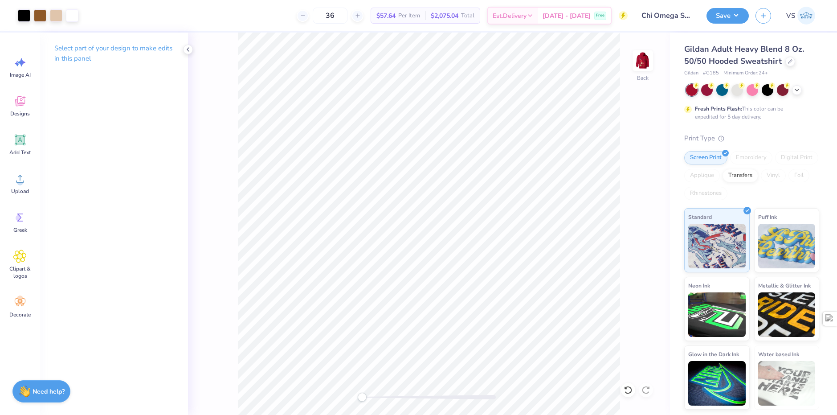
type input "3"
type input "24"
click at [226, 14] on div "24 $69.53 Per Item $1,668.72 Total Est. Delivery Sep 21 - 24 Free" at bounding box center [356, 15] width 543 height 31
type input "4.56"
type input "2.85"
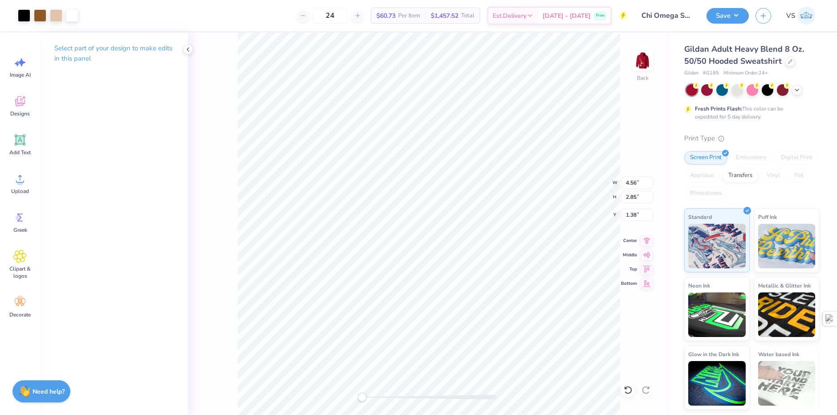
type input "1.57"
click at [724, 16] on button "Save" at bounding box center [728, 15] width 42 height 16
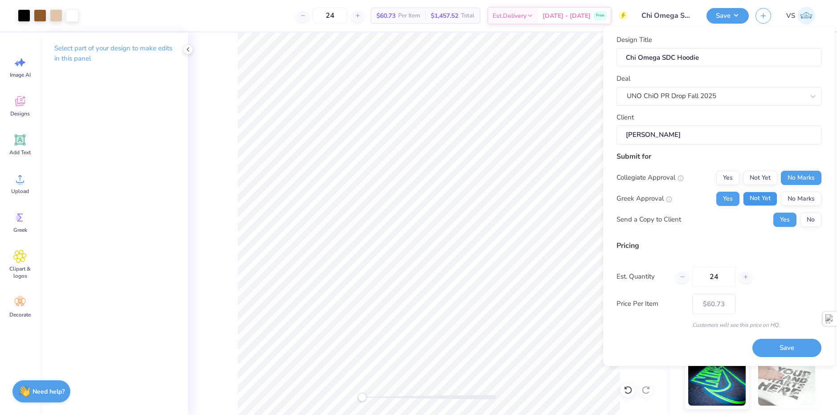
click at [765, 198] on button "Not Yet" at bounding box center [760, 199] width 34 height 14
click at [723, 197] on button "Yes" at bounding box center [728, 199] width 23 height 14
click at [803, 201] on button "No Marks" at bounding box center [801, 199] width 41 height 14
click at [739, 198] on button "Yes" at bounding box center [728, 199] width 23 height 14
click at [744, 260] on div "Pricing Est. Quantity 24 Price Per Item $60.73 Customers will see this price on…" at bounding box center [719, 284] width 205 height 89
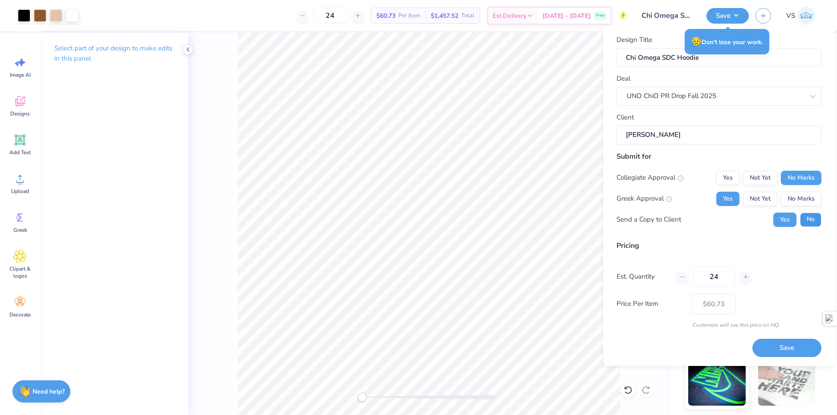
click at [808, 224] on button "No" at bounding box center [811, 220] width 21 height 14
click at [731, 246] on div "Pricing" at bounding box center [719, 245] width 205 height 11
click at [781, 344] on button "Save" at bounding box center [787, 348] width 69 height 18
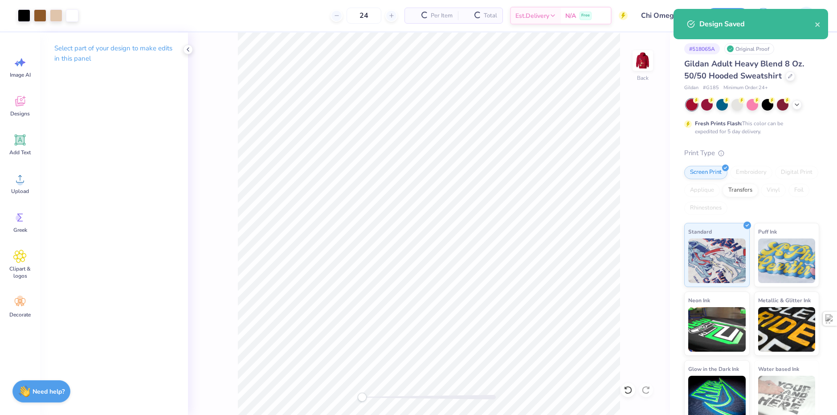
type input "– –"
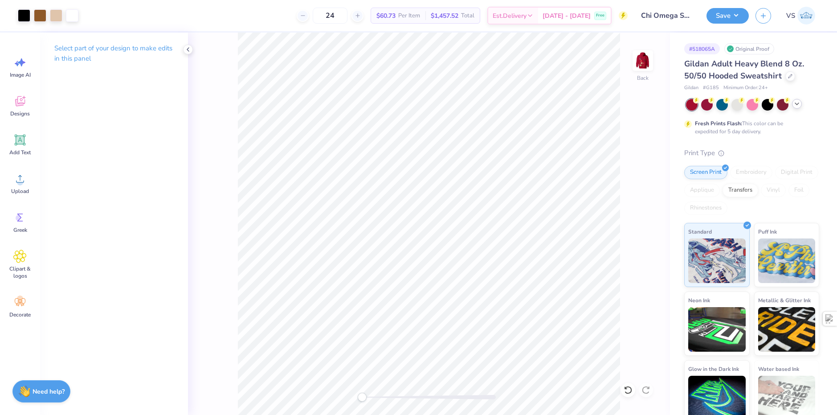
click at [799, 104] on icon at bounding box center [797, 103] width 7 height 7
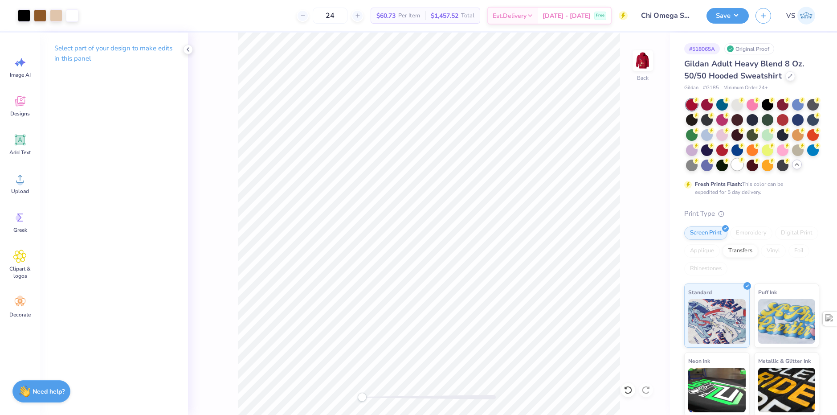
click at [745, 163] on circle at bounding box center [742, 160] width 6 height 6
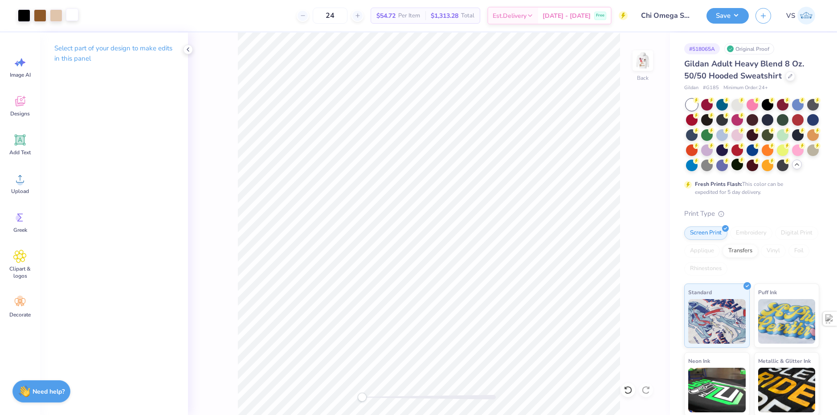
click at [72, 15] on div at bounding box center [72, 14] width 12 height 12
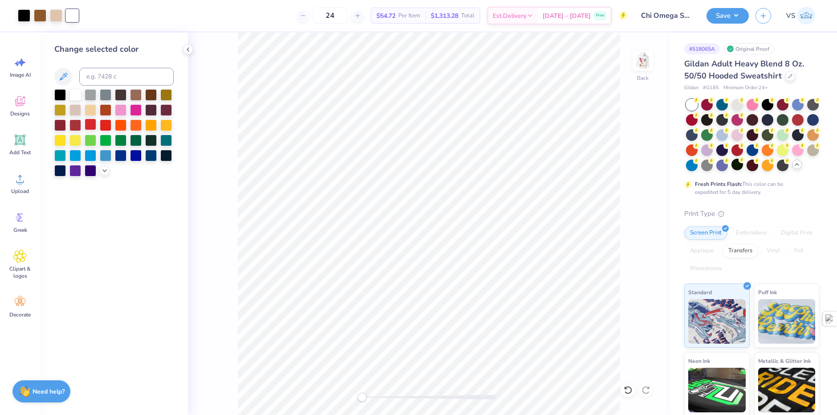
click at [93, 126] on div at bounding box center [91, 125] width 12 height 12
click at [649, 58] on img at bounding box center [643, 61] width 36 height 36
click at [643, 55] on img at bounding box center [643, 61] width 36 height 36
click at [638, 63] on img at bounding box center [643, 61] width 36 height 36
click at [638, 63] on img at bounding box center [643, 61] width 18 height 18
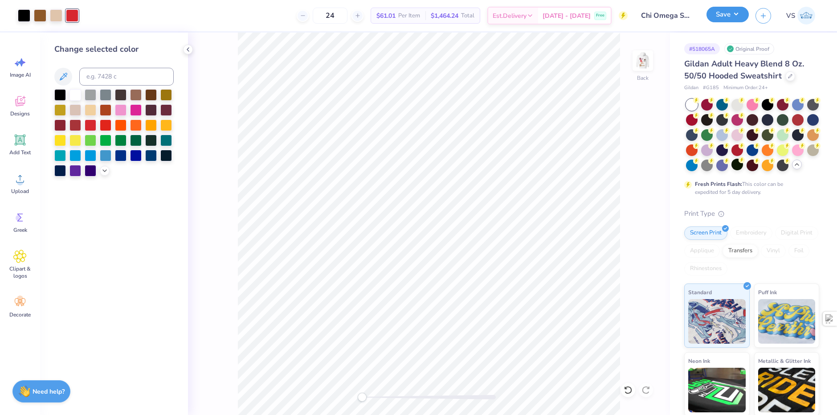
click at [729, 15] on button "Save" at bounding box center [728, 15] width 42 height 16
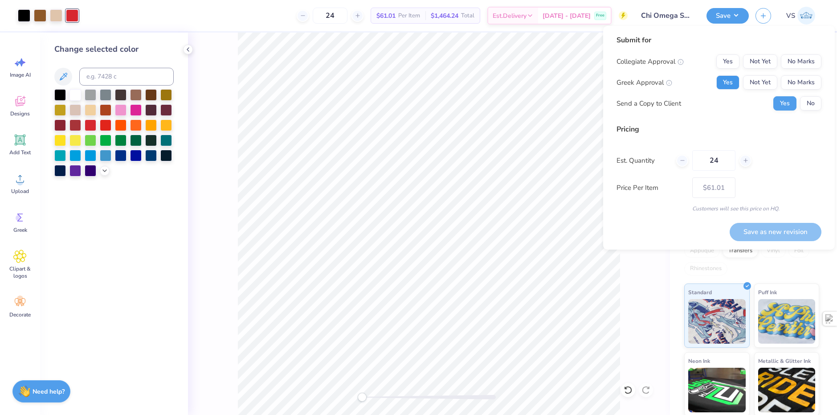
click at [730, 84] on button "Yes" at bounding box center [728, 82] width 23 height 14
click at [800, 75] on button "No Marks" at bounding box center [801, 82] width 41 height 14
click at [801, 59] on button "No Marks" at bounding box center [801, 61] width 41 height 14
click at [733, 78] on button "Yes" at bounding box center [728, 82] width 23 height 14
click at [812, 101] on button "No" at bounding box center [811, 103] width 21 height 14
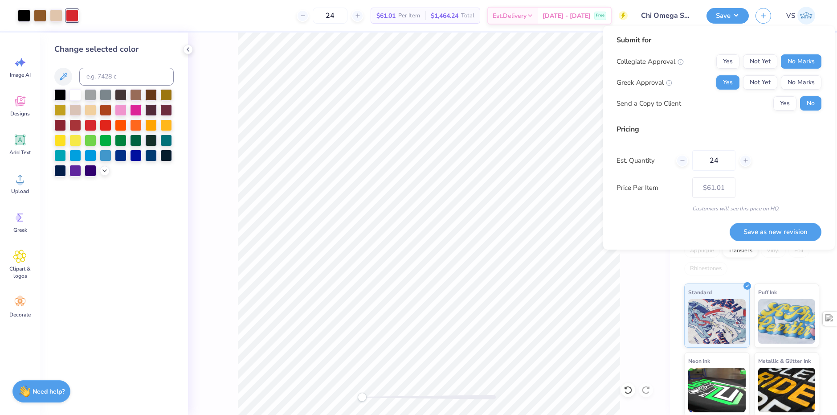
click at [796, 130] on div "Pricing" at bounding box center [719, 129] width 205 height 11
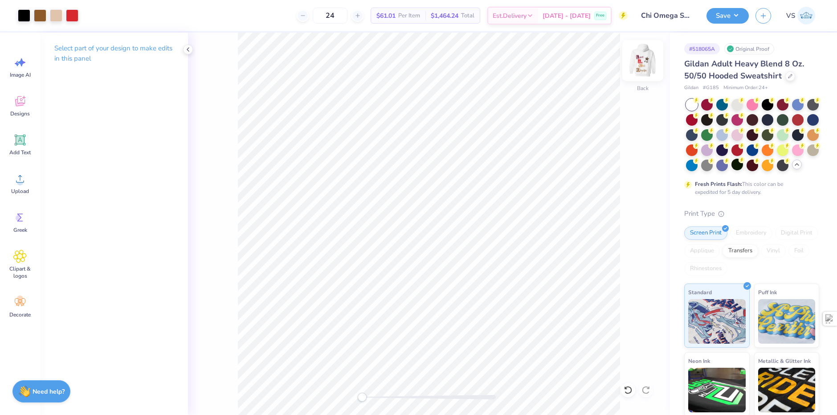
click at [646, 62] on img at bounding box center [643, 61] width 36 height 36
click at [643, 66] on img at bounding box center [643, 61] width 36 height 36
click at [638, 60] on img at bounding box center [643, 61] width 36 height 36
click at [99, 14] on div at bounding box center [104, 14] width 12 height 12
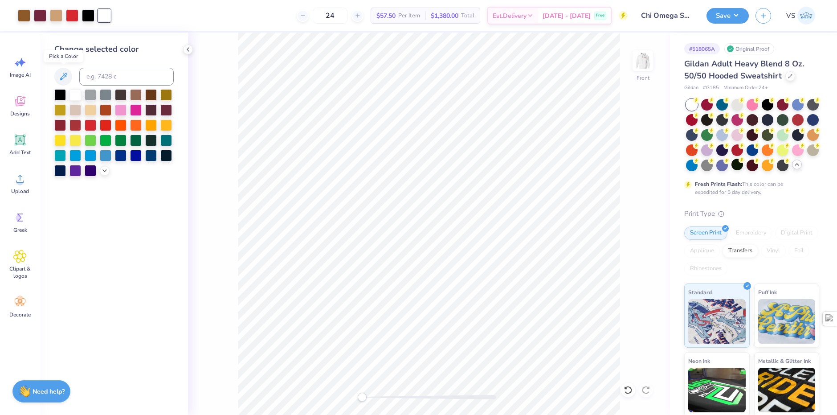
click at [62, 87] on div "Change selected color" at bounding box center [113, 109] width 119 height 133
click at [64, 94] on div at bounding box center [60, 94] width 12 height 12
click at [75, 98] on div at bounding box center [76, 94] width 12 height 12
click at [646, 57] on img at bounding box center [643, 61] width 36 height 36
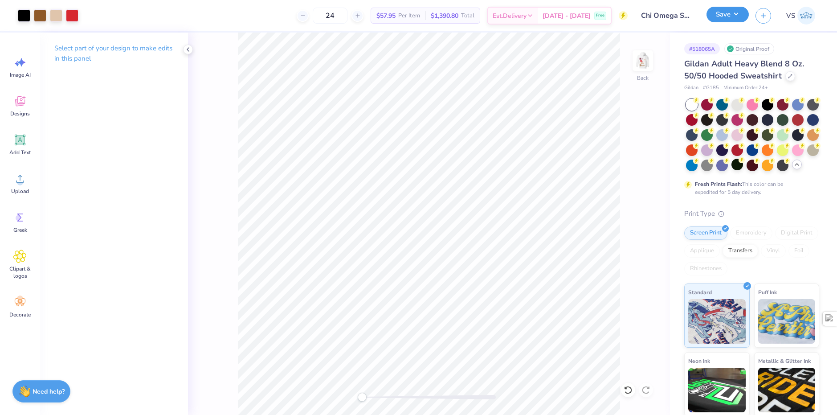
click at [729, 23] on div "Save" at bounding box center [728, 16] width 42 height 16
click at [636, 62] on img at bounding box center [643, 61] width 36 height 36
click at [640, 59] on img at bounding box center [643, 61] width 36 height 36
click at [646, 57] on img at bounding box center [643, 61] width 36 height 36
click at [642, 57] on img at bounding box center [643, 61] width 36 height 36
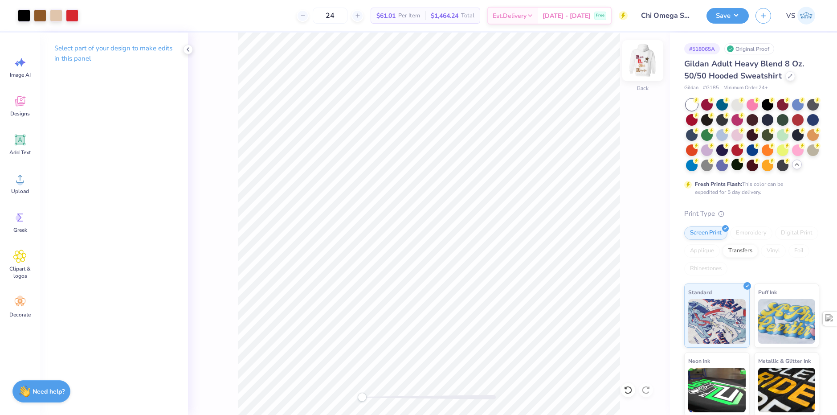
click at [640, 62] on img at bounding box center [643, 61] width 36 height 36
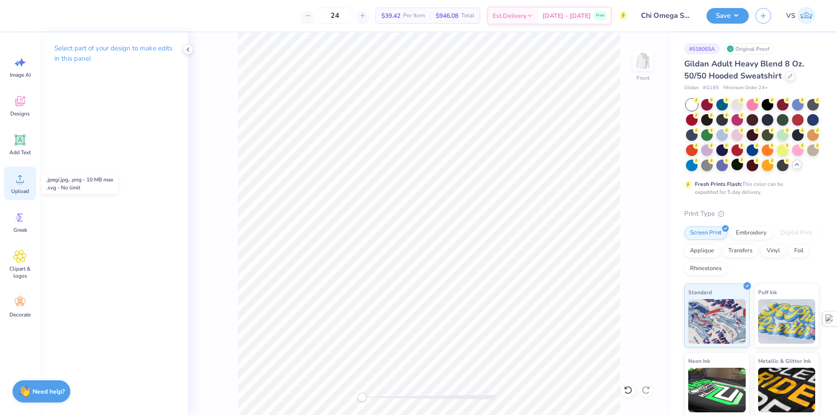
click at [16, 188] on span "Upload" at bounding box center [20, 191] width 18 height 7
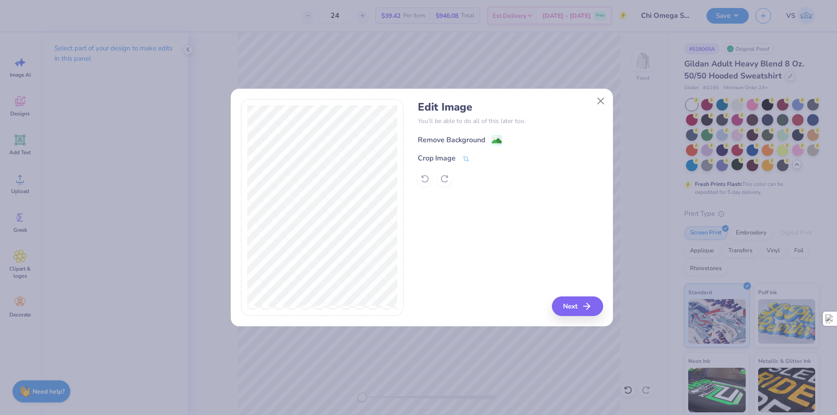
click at [478, 140] on div "Remove Background" at bounding box center [451, 140] width 67 height 11
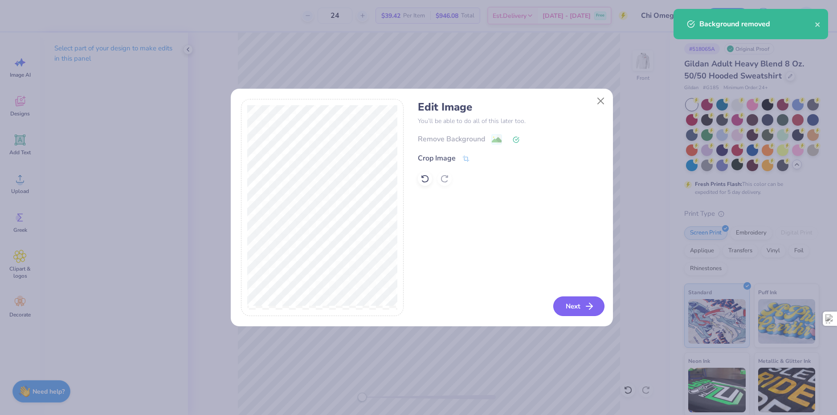
click at [581, 300] on button "Next" at bounding box center [579, 306] width 51 height 20
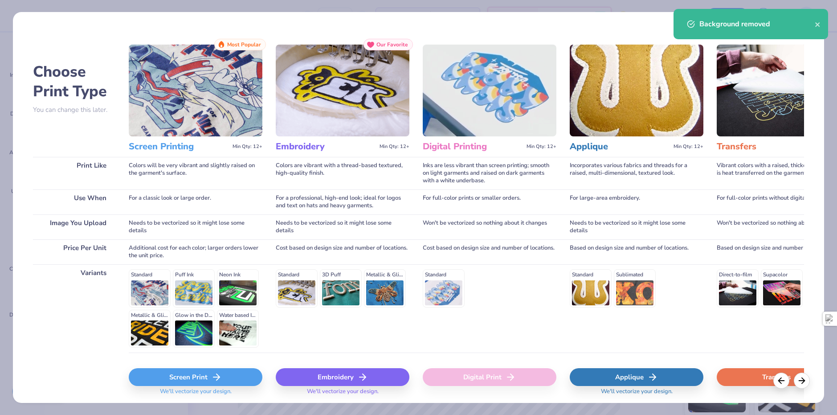
click at [204, 372] on div "Screen Print" at bounding box center [196, 377] width 134 height 18
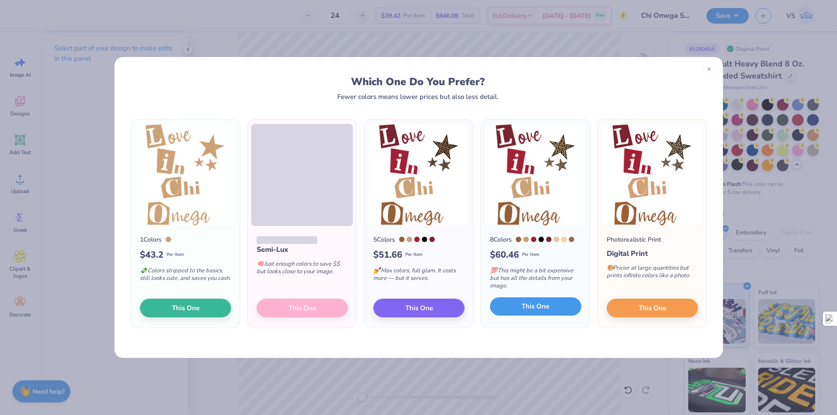
click at [537, 305] on span "This One" at bounding box center [536, 306] width 28 height 10
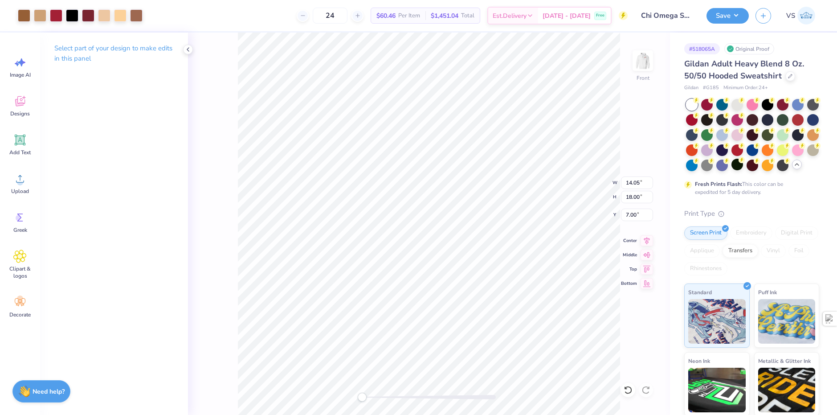
type input "13.85"
type input "17.75"
type input "6.29"
click at [105, 15] on div at bounding box center [104, 14] width 12 height 12
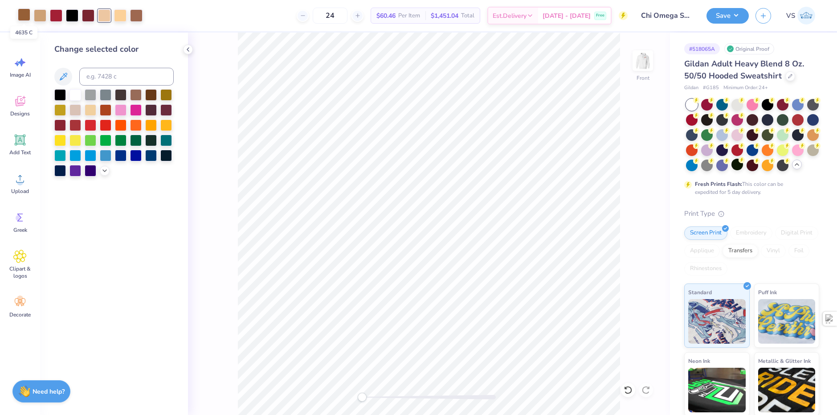
click at [24, 15] on div at bounding box center [24, 14] width 12 height 12
click at [104, 81] on input at bounding box center [126, 77] width 94 height 18
type input "464"
click at [121, 210] on div "Change selected color" at bounding box center [114, 224] width 148 height 382
click at [87, 20] on div at bounding box center [88, 14] width 12 height 12
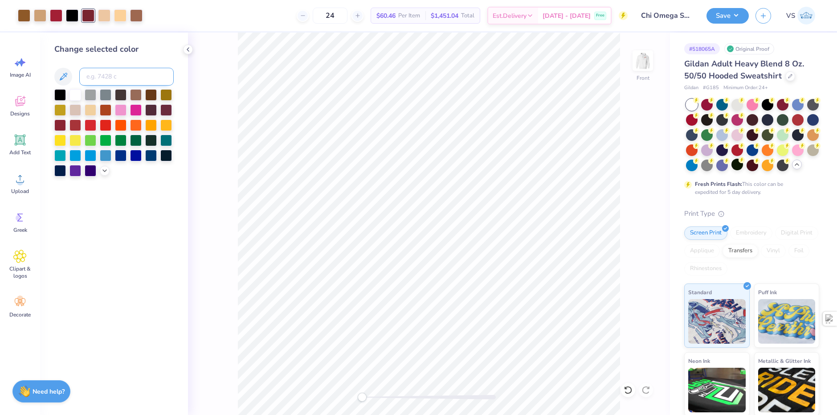
click at [95, 71] on input at bounding box center [126, 77] width 94 height 18
type input "209"
click at [113, 229] on div "Change selected color" at bounding box center [114, 224] width 148 height 382
click at [118, 208] on div "Change selected color" at bounding box center [114, 224] width 148 height 382
click at [107, 15] on div at bounding box center [104, 14] width 12 height 12
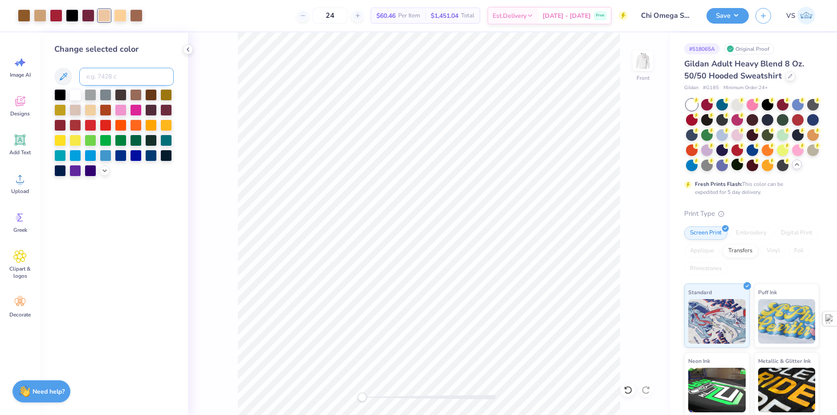
click at [107, 82] on input at bounding box center [126, 77] width 94 height 18
type input "728"
click at [107, 290] on div "Change selected color" at bounding box center [114, 224] width 148 height 382
click at [58, 14] on div at bounding box center [56, 14] width 12 height 12
click at [117, 82] on input at bounding box center [126, 77] width 94 height 18
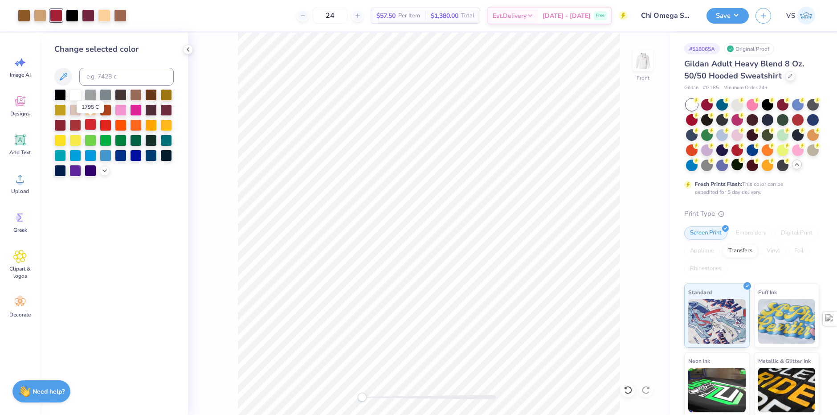
click at [86, 123] on div at bounding box center [91, 125] width 12 height 12
click at [104, 15] on div at bounding box center [104, 14] width 12 height 12
click at [104, 76] on input at bounding box center [126, 77] width 94 height 18
click at [43, 15] on div at bounding box center [40, 14] width 12 height 12
click at [91, 78] on input at bounding box center [126, 77] width 94 height 18
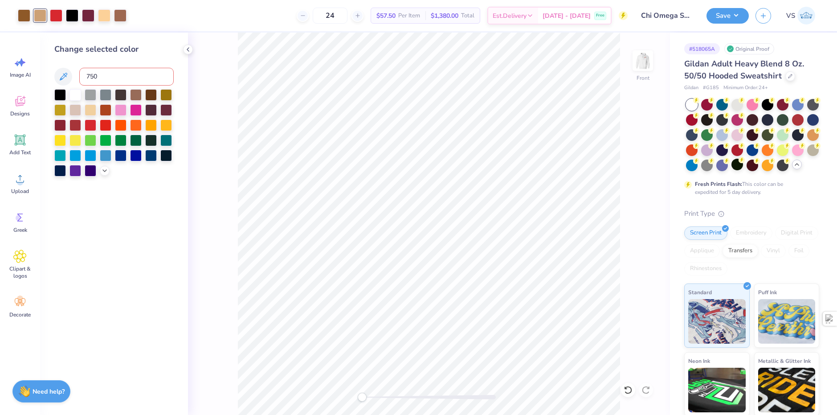
type input "7507"
click at [107, 283] on div "Change selected color" at bounding box center [114, 224] width 148 height 382
click at [103, 16] on div at bounding box center [104, 14] width 12 height 12
click at [111, 79] on input at bounding box center [126, 77] width 94 height 18
type input "464"
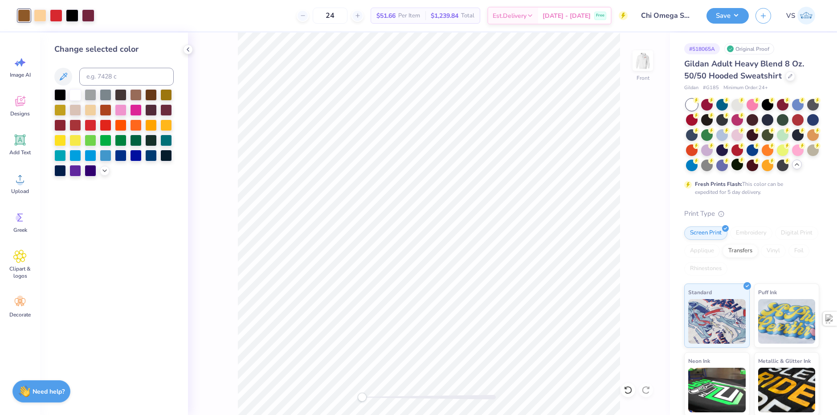
click at [115, 288] on div "Change selected color" at bounding box center [114, 224] width 148 height 382
click at [268, 27] on div "24 $51.66 Per Item $1,239.84 Total Est. Delivery Sep 21 - 24 Free" at bounding box center [364, 15] width 527 height 31
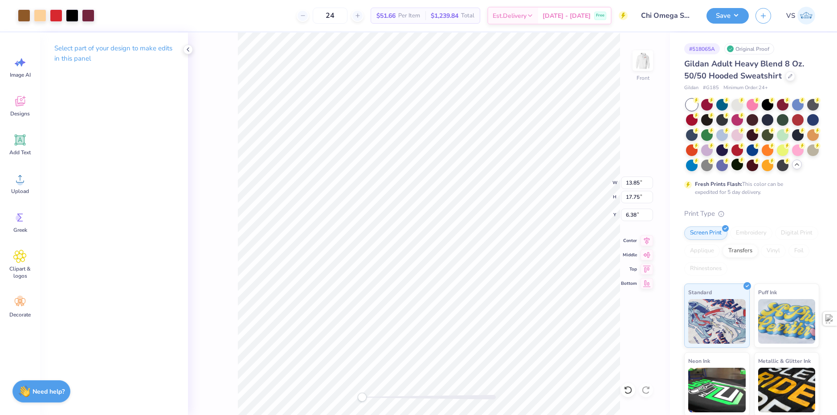
type input "13.34"
type input "17.09"
click at [648, 57] on img at bounding box center [643, 61] width 36 height 36
click at [635, 62] on img at bounding box center [643, 61] width 36 height 36
click at [722, 24] on div "Save VS" at bounding box center [772, 15] width 131 height 31
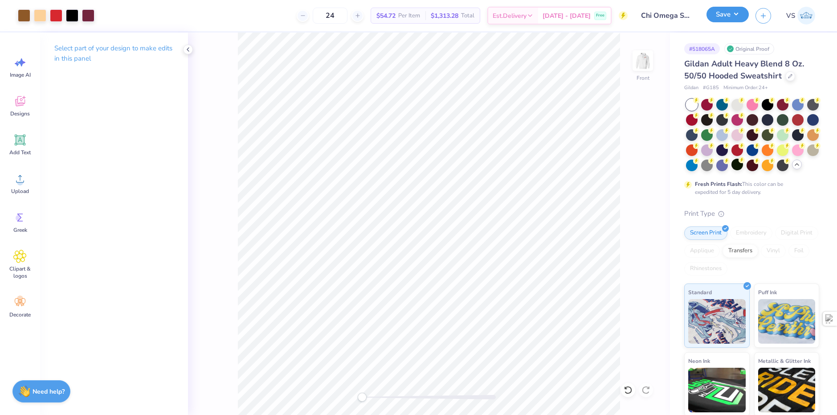
click at [723, 20] on button "Save" at bounding box center [728, 15] width 42 height 16
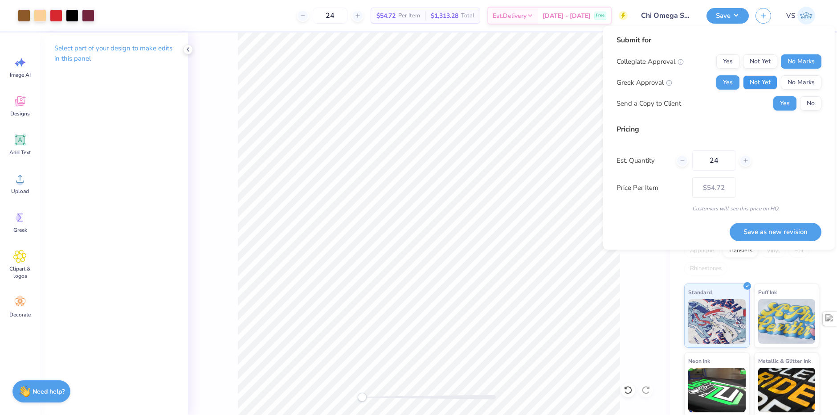
click at [749, 75] on button "Not Yet" at bounding box center [760, 82] width 34 height 14
click at [733, 78] on button "Yes" at bounding box center [728, 82] width 23 height 14
click at [772, 135] on div "Pricing Est. Quantity 24 Price Per Item $54.72 Customers will see this price on…" at bounding box center [719, 168] width 205 height 89
click at [809, 107] on button "No" at bounding box center [811, 103] width 21 height 14
click at [800, 150] on div "Pricing Est. Quantity 24 Price Per Item $54.72 Customers will see this price on…" at bounding box center [719, 168] width 205 height 89
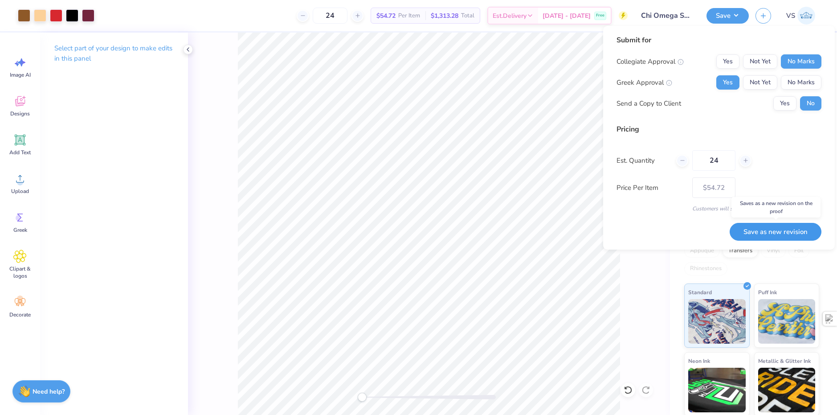
click at [773, 230] on button "Save as new revision" at bounding box center [776, 232] width 92 height 18
type input "$54.72"
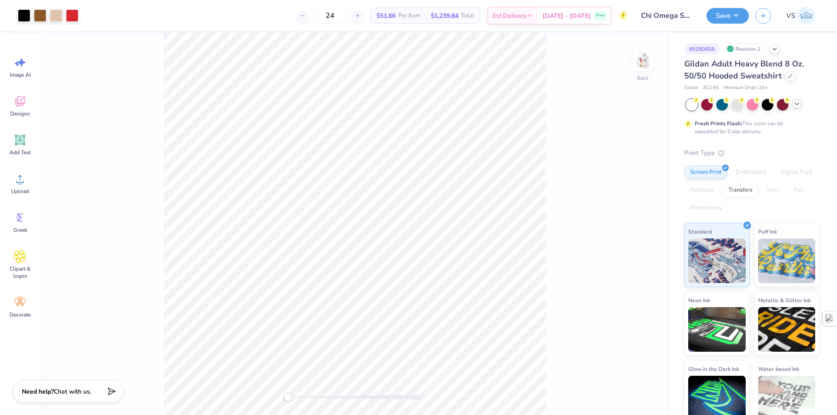
click at [796, 104] on icon at bounding box center [797, 103] width 7 height 7
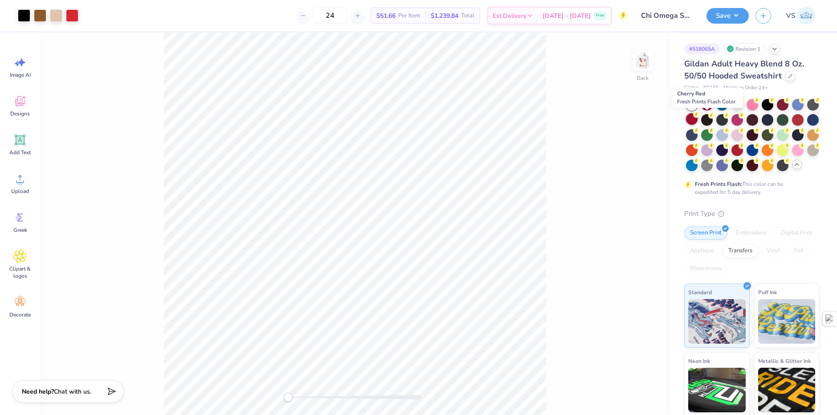
click at [698, 119] on div at bounding box center [692, 119] width 12 height 12
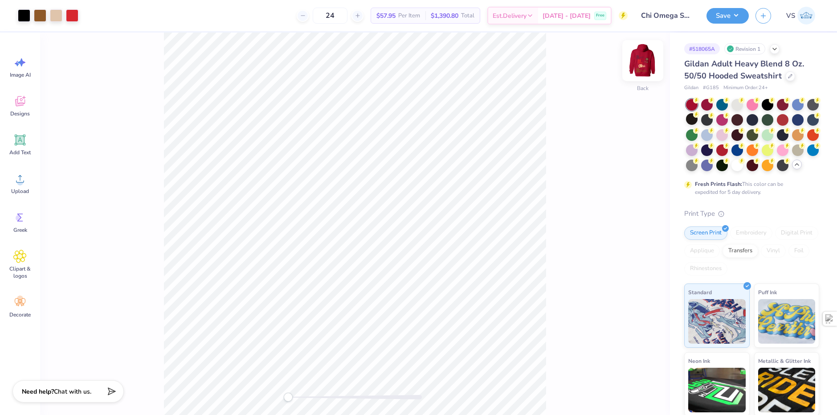
click at [641, 62] on img at bounding box center [643, 61] width 36 height 36
click at [641, 65] on img at bounding box center [643, 61] width 36 height 36
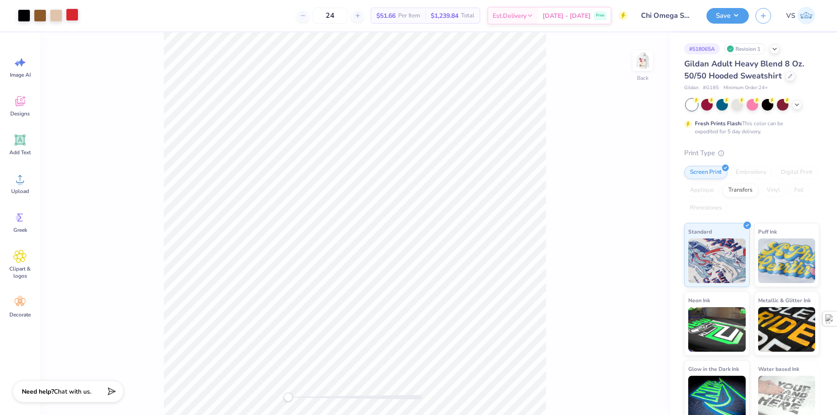
click at [69, 19] on div at bounding box center [72, 14] width 12 height 12
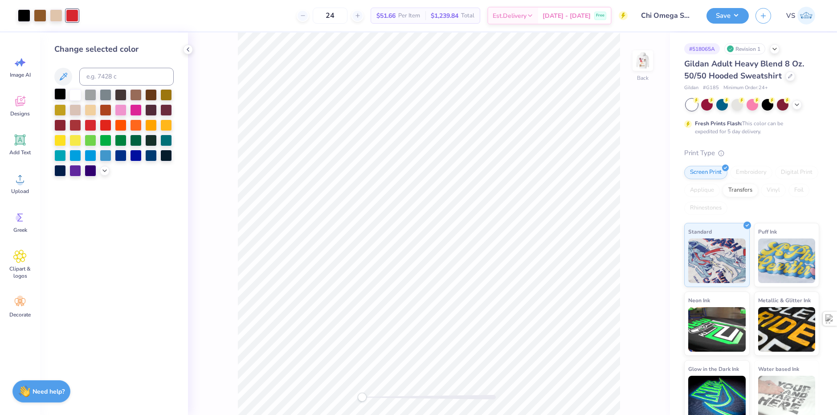
click at [62, 94] on div at bounding box center [60, 94] width 12 height 12
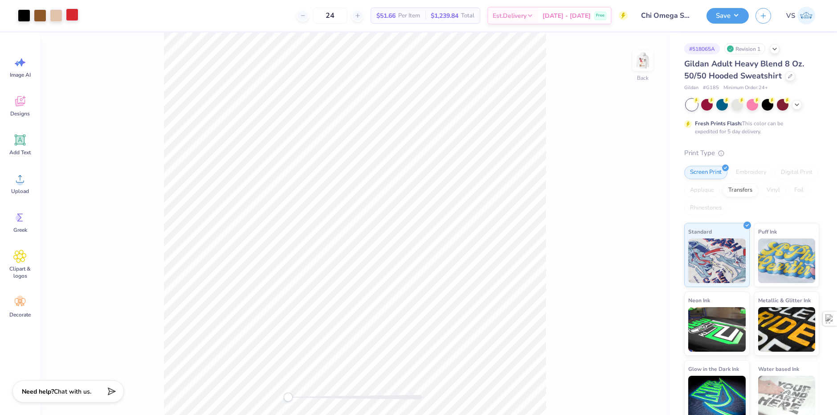
click at [72, 14] on div at bounding box center [72, 14] width 12 height 12
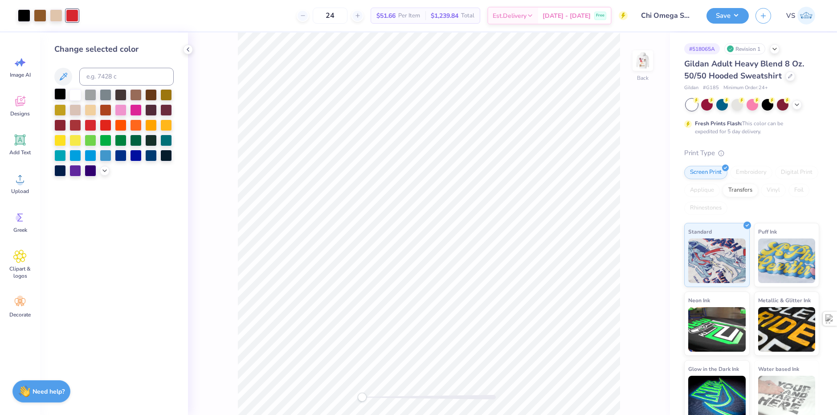
click at [61, 91] on div at bounding box center [60, 94] width 12 height 12
click at [227, 106] on div "Back" at bounding box center [429, 224] width 482 height 382
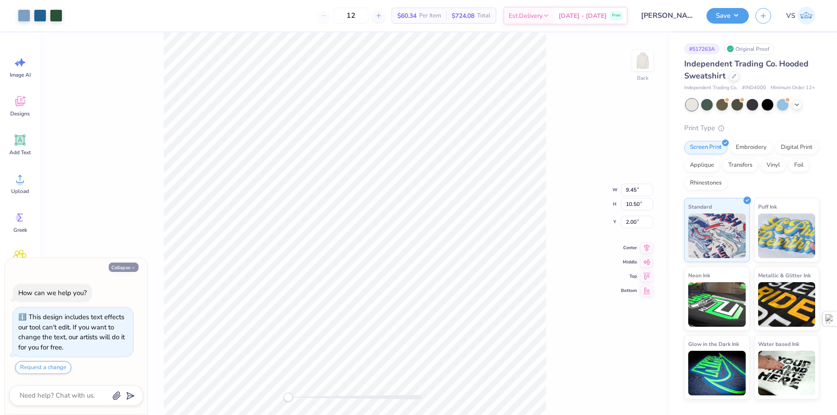
click at [127, 268] on button "Collapse" at bounding box center [124, 267] width 30 height 9
type textarea "x"
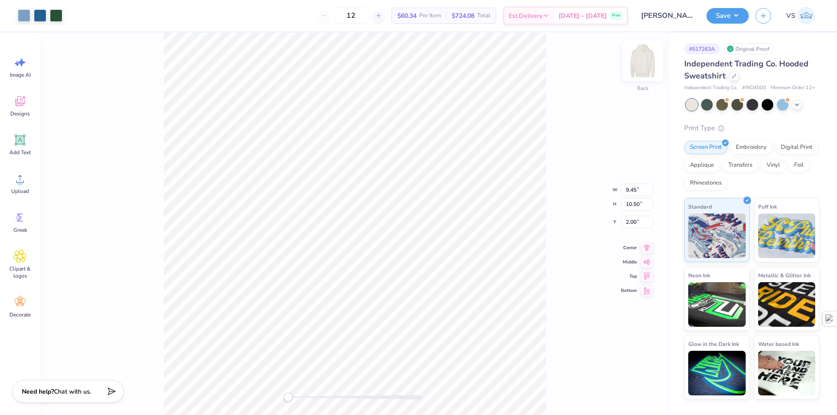
click at [637, 62] on img at bounding box center [643, 61] width 36 height 36
type input "12.52"
type input "13.92"
type input "6.00"
click at [637, 61] on img at bounding box center [643, 61] width 36 height 36
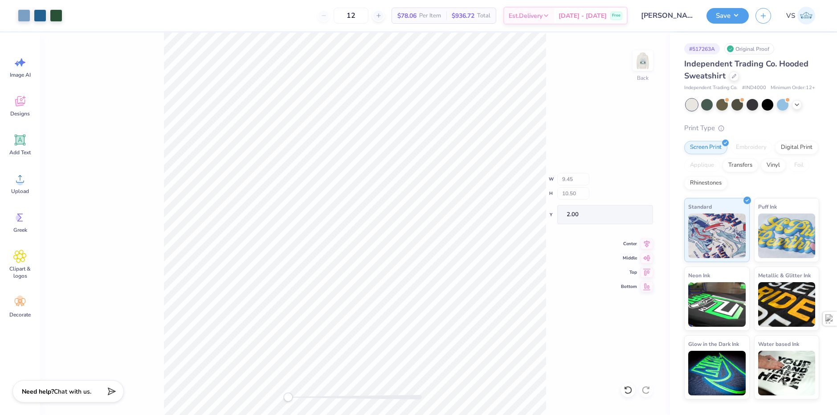
type input "0.41"
type input "0.39"
type input "7.39"
type input "0.44"
type input "0.37"
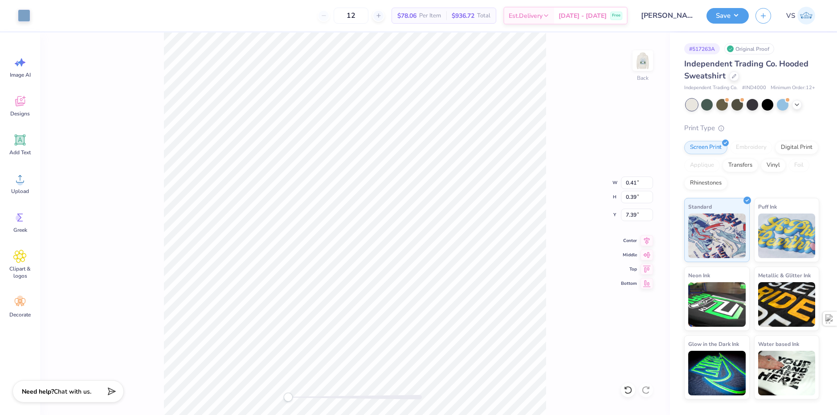
type input "7.04"
drag, startPoint x: 310, startPoint y: 399, endPoint x: 304, endPoint y: 399, distance: 5.3
click at [304, 399] on div "Accessibility label" at bounding box center [304, 397] width 9 height 9
type input "3.39"
type input "0.94"
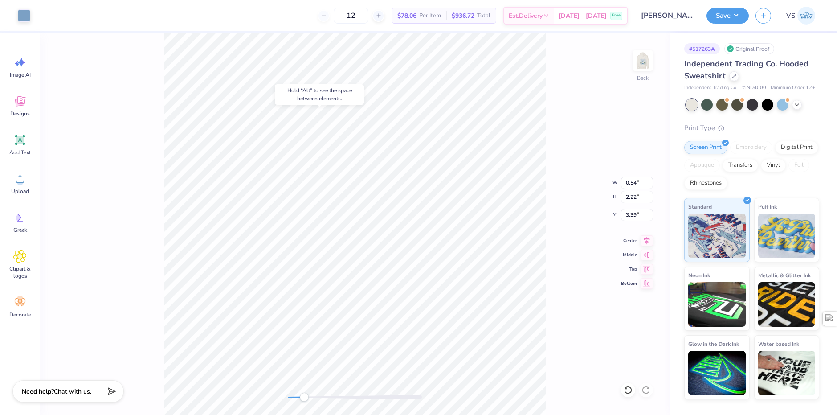
type input "0.94"
type input "7.29"
type input "0.81"
type input "7.65"
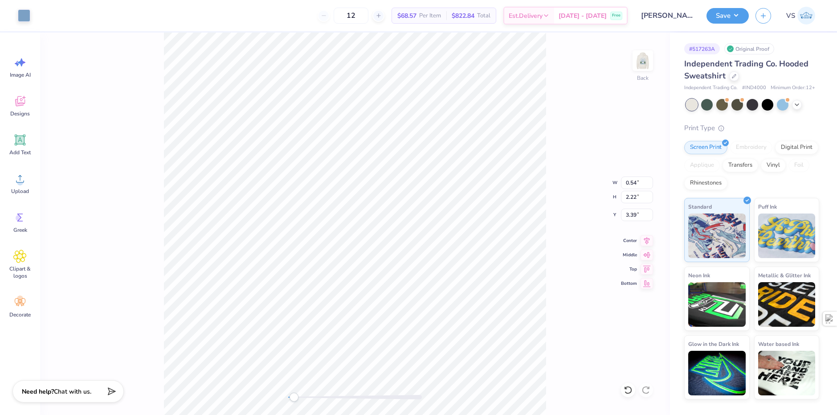
type input "3.33"
type input "2.59"
type input "0.40"
type input "4.21"
type input "0.54"
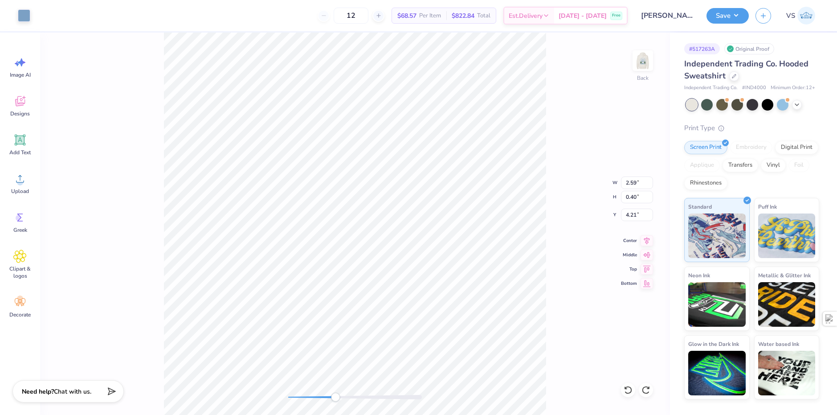
type input "2.22"
type input "3.33"
click at [446, 314] on li "Group" at bounding box center [455, 316] width 70 height 17
type input "3.39"
type input "0.84"
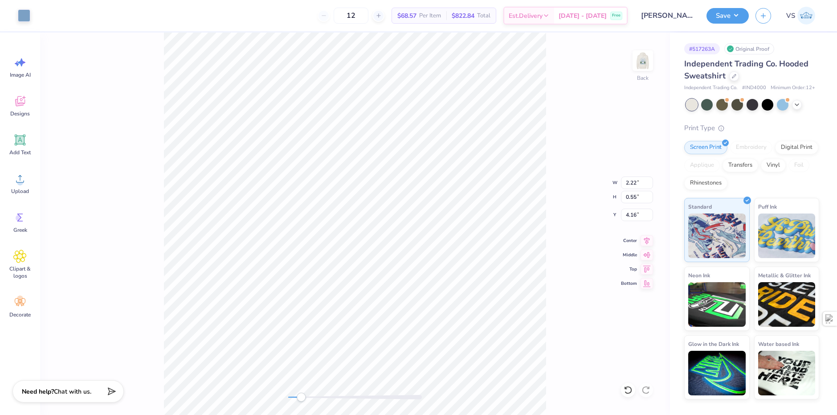
type input "3.88"
type input "2.38"
type input "2.53"
click at [648, 57] on img at bounding box center [643, 61] width 36 height 36
type input "3.20"
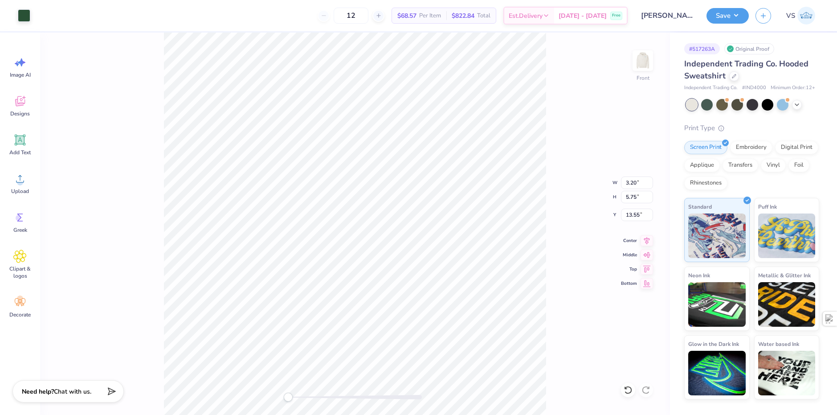
type input "5.75"
type input "13.55"
click at [645, 57] on img at bounding box center [643, 61] width 36 height 36
type input "1.01"
type input "1.81"
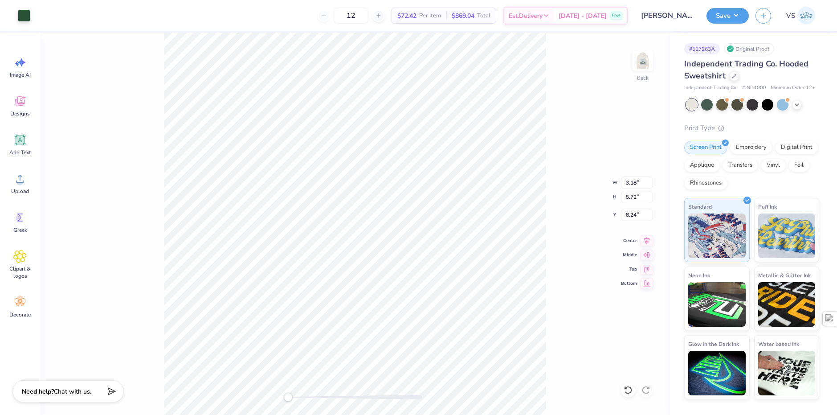
type input "6.04"
type input "0.94"
type input "2.53"
type input "0.64"
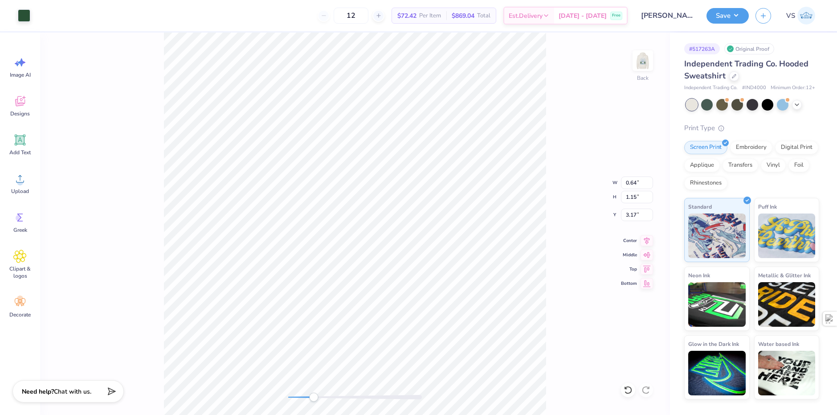
type input "1.15"
type input "3.17"
type input "2.92"
type input "5.25"
type input "3.55"
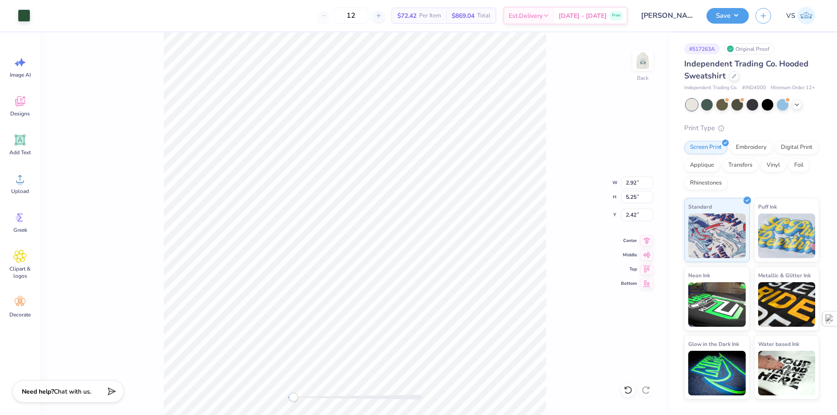
type input "6.38"
type input "5.18"
type input "3.55"
type input "6.38"
type input "5.18"
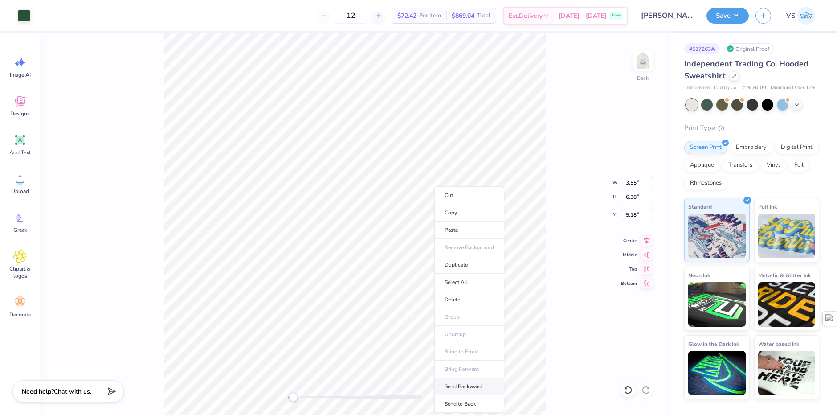
click at [468, 386] on li "Send Backward" at bounding box center [470, 386] width 70 height 17
type input "3.39"
type input "0.84"
type input "8.15"
type input "3.55"
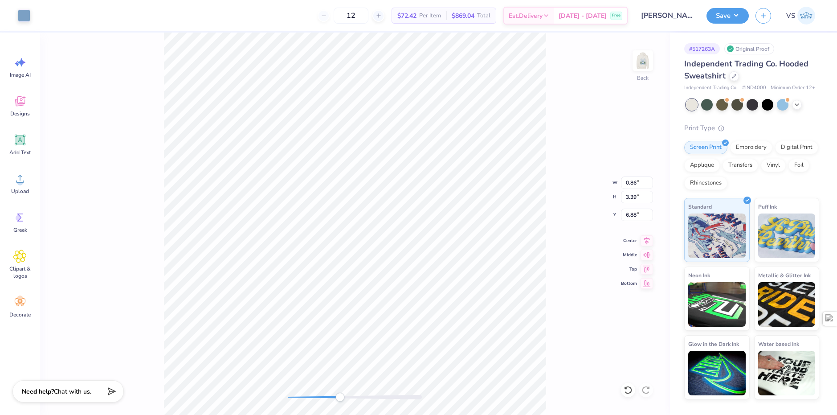
type input "6.38"
type input "5.18"
type input "3.99"
type input "7.17"
type input "4.38"
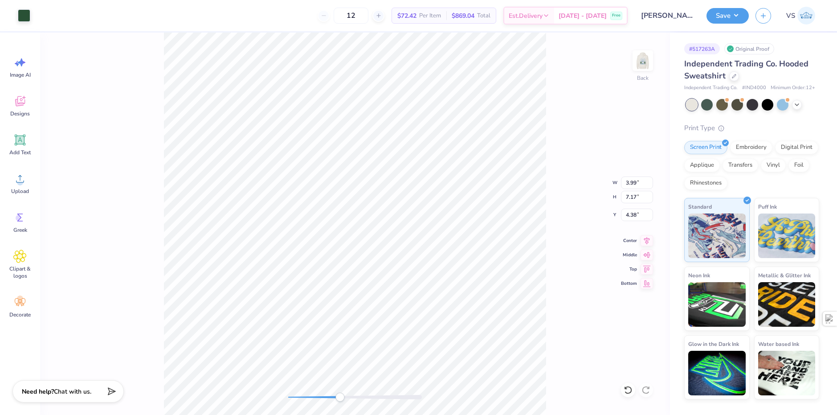
type input "0.86"
type input "3.39"
type input "6.95"
click at [29, 13] on div at bounding box center [24, 14] width 12 height 12
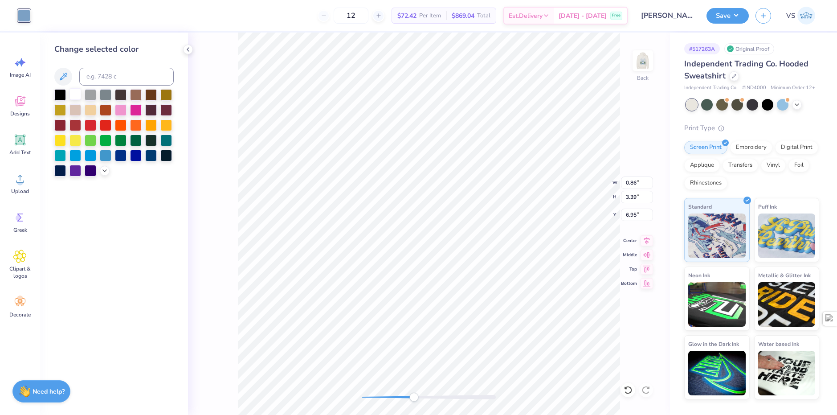
click at [74, 94] on div at bounding box center [76, 94] width 12 height 12
click at [24, 10] on div at bounding box center [24, 15] width 12 height 12
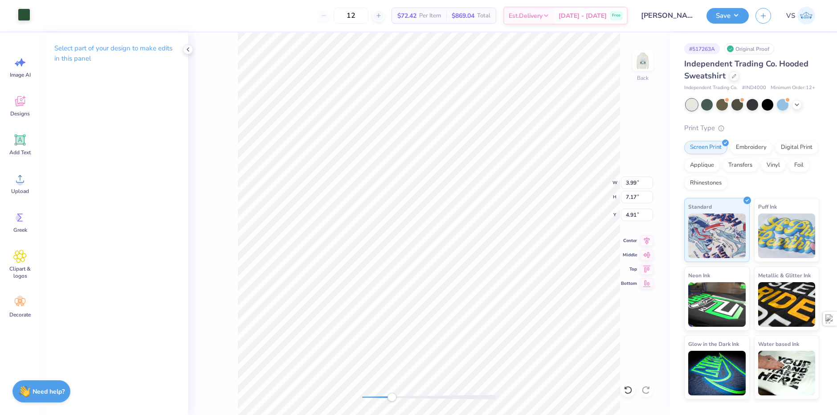
type input "3.61"
type input "6.48"
type input "5.29"
type input "3.99"
type input "7.17"
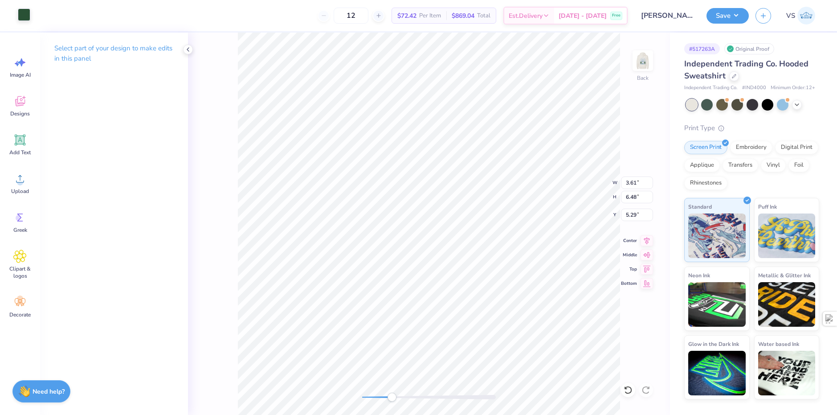
type input "4.91"
type input "3.61"
type input "6.48"
type input "5.80"
click at [495, 382] on li "Send Backward" at bounding box center [510, 386] width 70 height 17
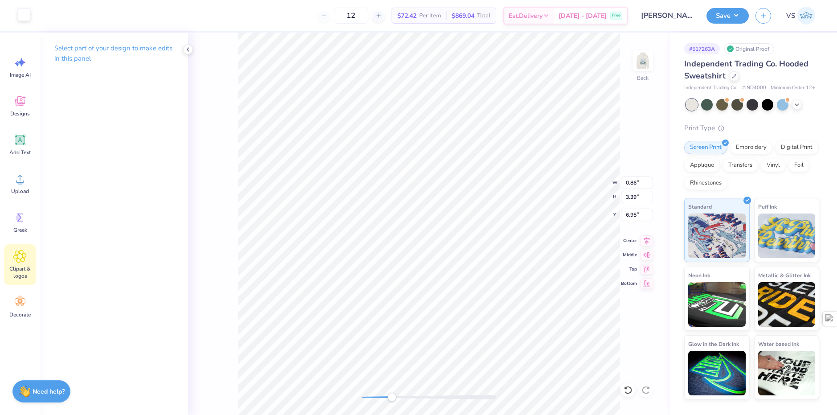
click at [29, 265] on span "Clipart & logos" at bounding box center [19, 272] width 29 height 14
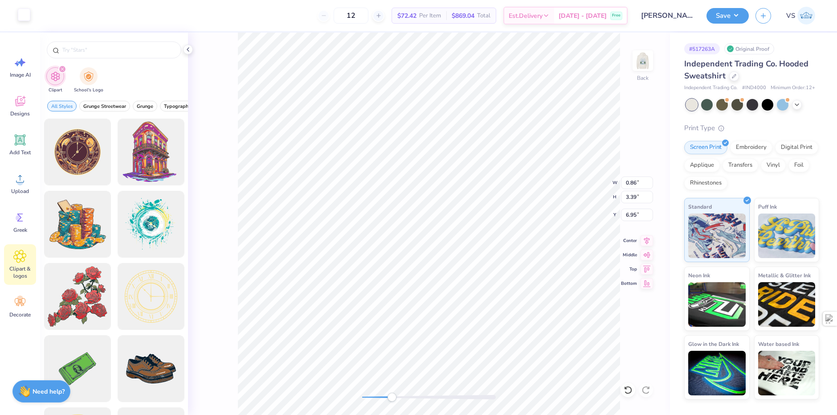
type input "3.61"
type input "6.48"
type input "5.80"
type input "0.86"
type input "3.39"
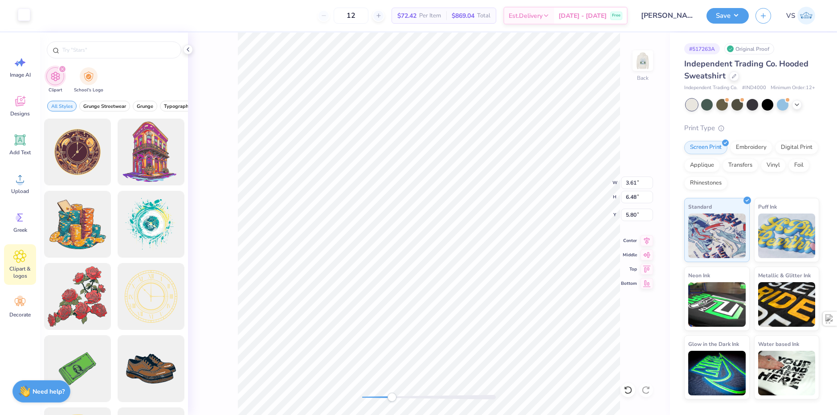
type input "9.35"
type input "3.99"
type input "7.17"
type input "4.90"
click at [539, 312] on li "Group" at bounding box center [539, 316] width 70 height 17
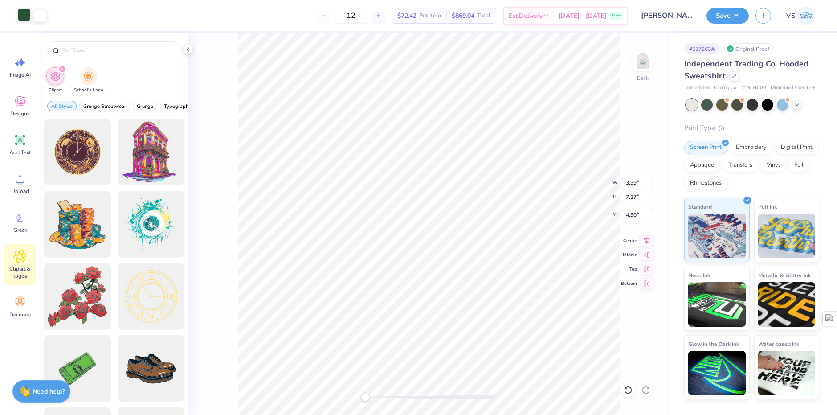
type input "4.43"
type input "2.47"
type input "1.01"
type input "5.13"
type input "2.85"
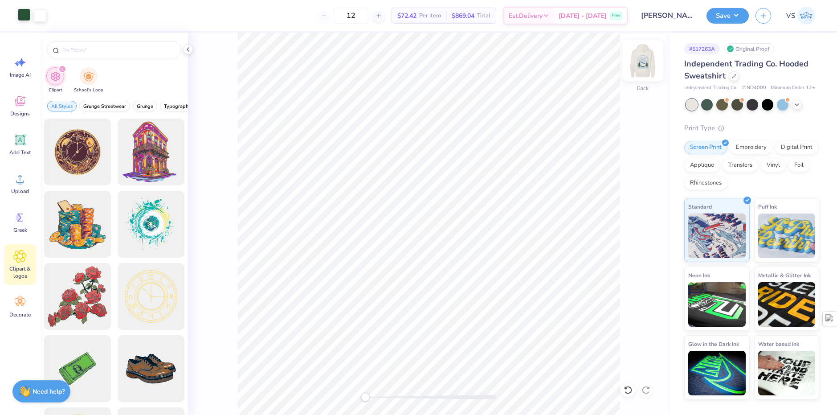
click at [641, 58] on img at bounding box center [643, 61] width 36 height 36
click at [644, 62] on img at bounding box center [643, 61] width 36 height 36
drag, startPoint x: 368, startPoint y: 17, endPoint x: 359, endPoint y: 18, distance: 9.4
click at [359, 18] on input "12" at bounding box center [351, 16] width 35 height 16
click at [289, 13] on div "24 $57.54 Per Item $1,380.96 Total Est. Delivery Sep 21 - 24 Free" at bounding box center [340, 15] width 575 height 31
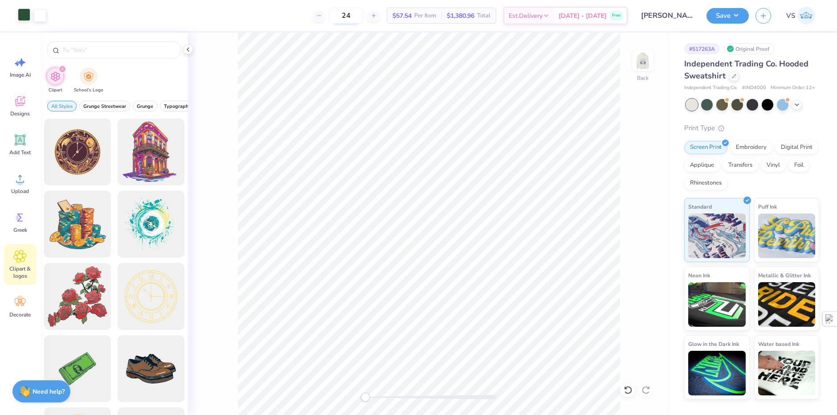
drag, startPoint x: 363, startPoint y: 17, endPoint x: 345, endPoint y: 18, distance: 17.8
click at [345, 18] on input "24" at bounding box center [346, 16] width 35 height 16
type input "12"
click at [290, 20] on div "12 $81.71 Per Item $980.52 Total Est. Delivery Sep 21 - 24 Free" at bounding box center [340, 15] width 575 height 31
click at [731, 78] on div at bounding box center [735, 75] width 10 height 10
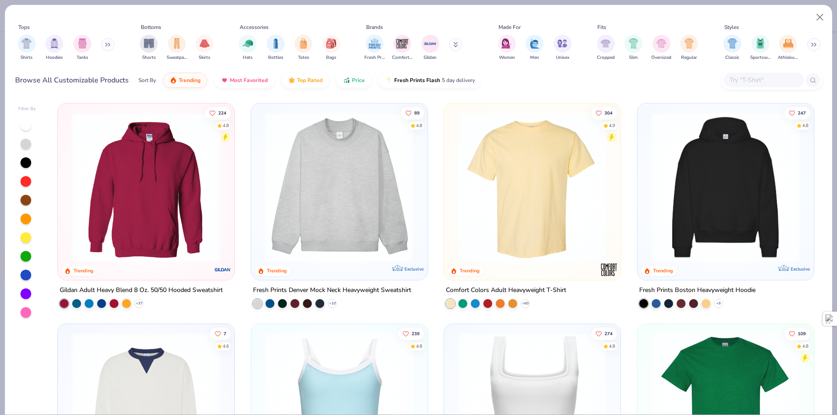
click at [210, 191] on img at bounding box center [146, 187] width 158 height 150
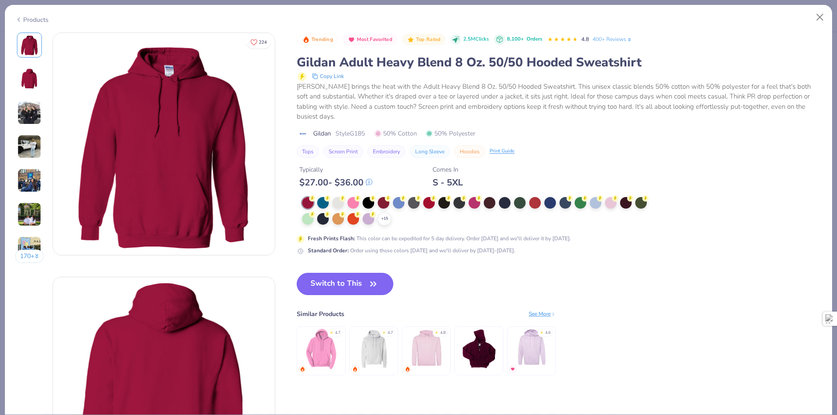
click at [0, 0] on icon at bounding box center [0, 0] width 0 height 0
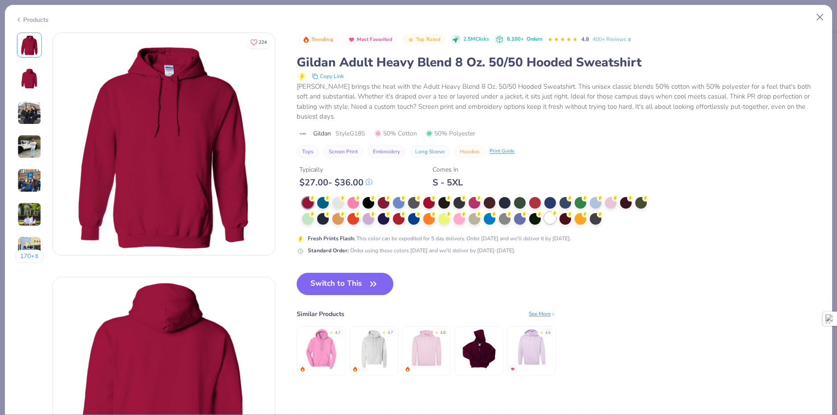
click at [553, 222] on div at bounding box center [551, 218] width 12 height 12
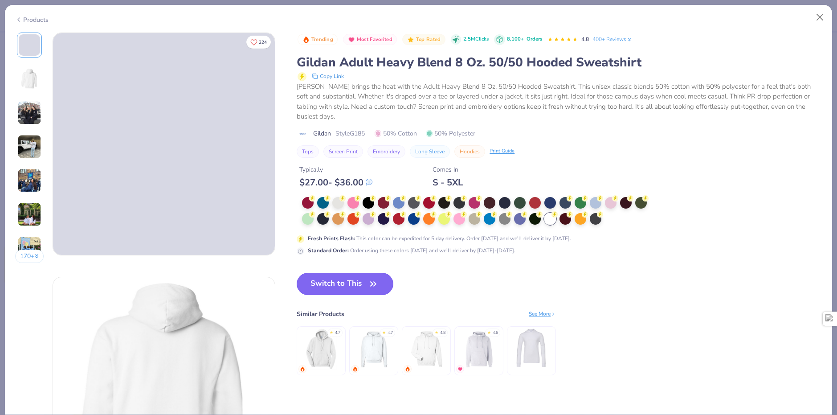
click at [359, 289] on button "Switch to This" at bounding box center [345, 284] width 97 height 22
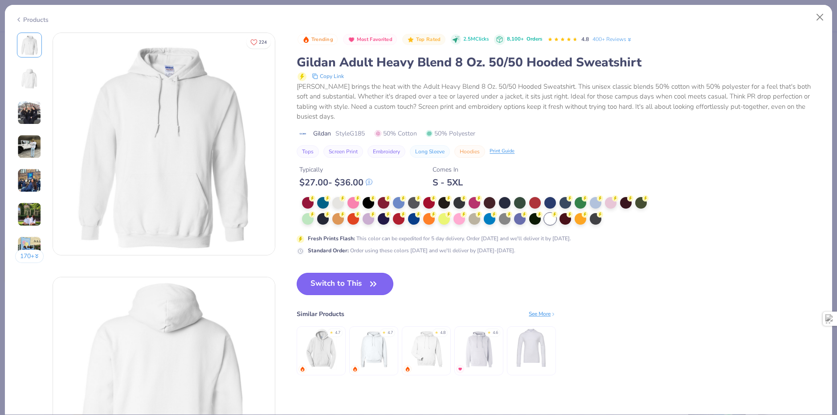
click at [353, 285] on button "Switch to This" at bounding box center [345, 284] width 97 height 22
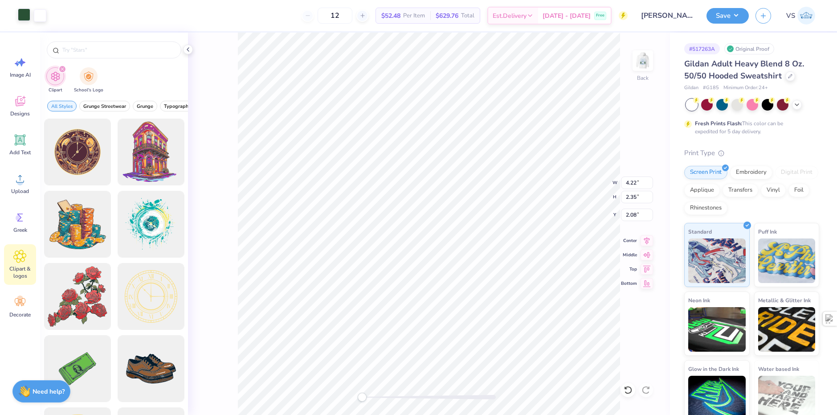
type input "4.22"
type input "2.35"
type input "2.08"
click at [643, 57] on img at bounding box center [643, 61] width 36 height 36
type input "6.33"
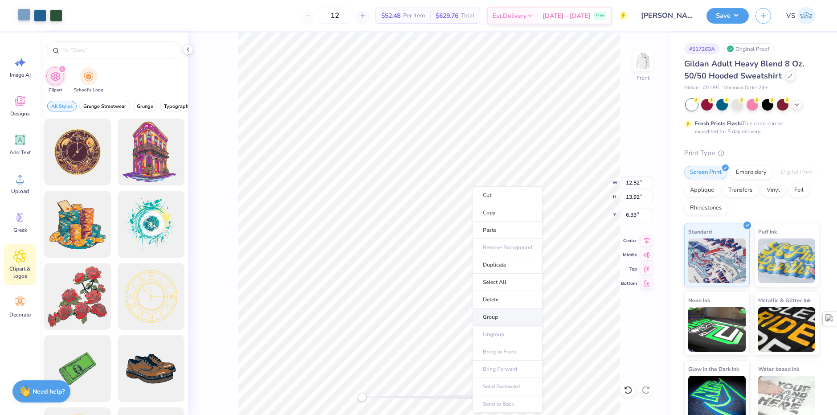
click at [503, 312] on li "Group" at bounding box center [508, 316] width 70 height 17
click at [649, 67] on img at bounding box center [643, 61] width 36 height 36
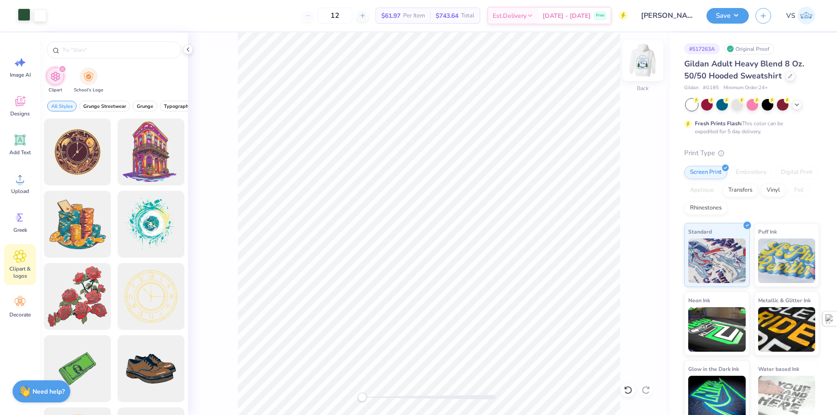
click at [635, 76] on div "Back" at bounding box center [643, 66] width 21 height 32
click at [635, 65] on img at bounding box center [643, 61] width 36 height 36
click at [736, 16] on button "Save" at bounding box center [728, 15] width 42 height 16
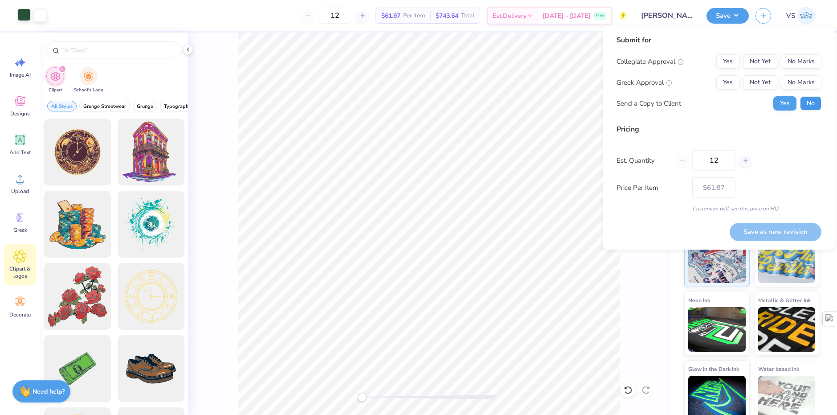
click at [807, 101] on button "No" at bounding box center [811, 103] width 21 height 14
click at [795, 82] on button "No Marks" at bounding box center [801, 82] width 41 height 14
click at [794, 61] on button "No Marks" at bounding box center [801, 61] width 41 height 14
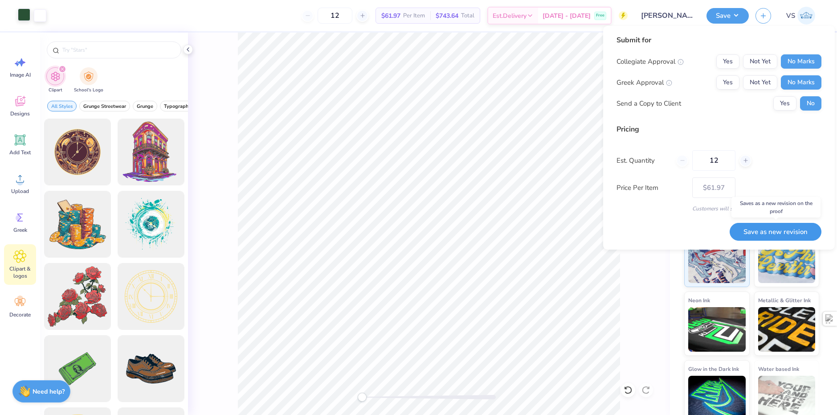
click at [758, 230] on button "Save as new revision" at bounding box center [776, 232] width 92 height 18
type input "$61.97"
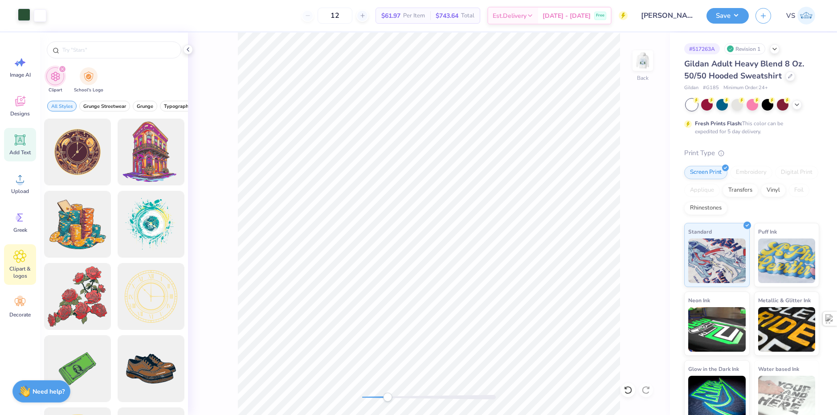
click at [22, 153] on span "Add Text" at bounding box center [19, 152] width 21 height 7
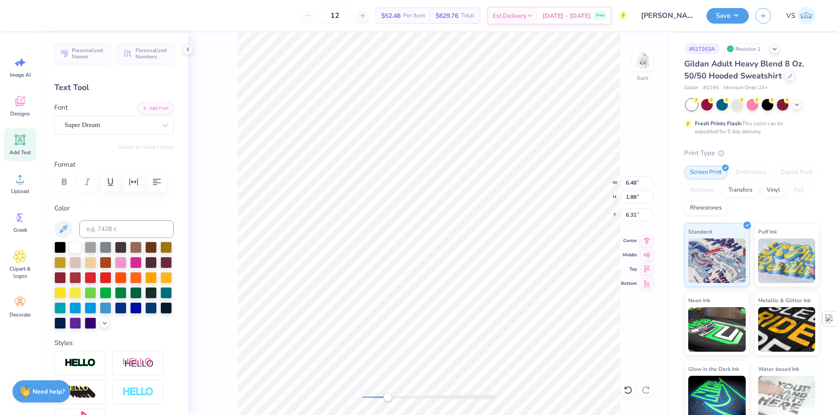
scroll to position [8, 1]
type textarea "P"
type textarea "OCAEP"
type input "3.20"
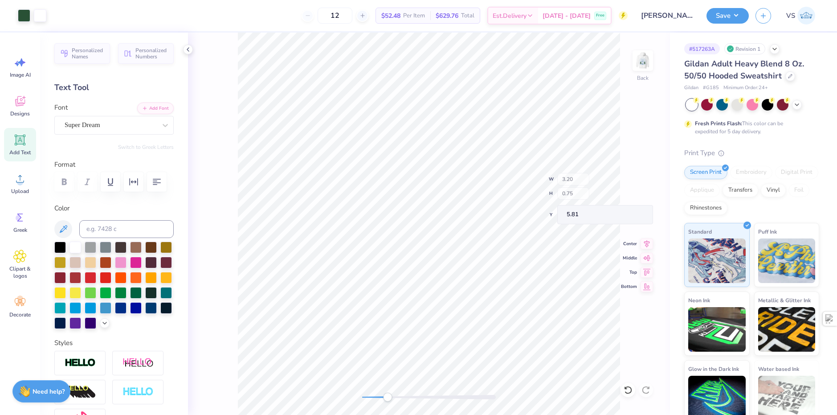
type input "0.75"
type input "3.01"
type input "0.70"
type input "4.70"
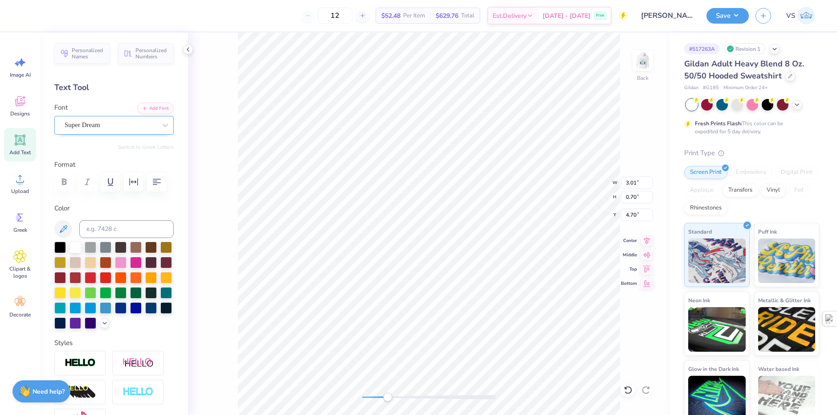
click at [111, 128] on div "Super Dream" at bounding box center [111, 125] width 94 height 14
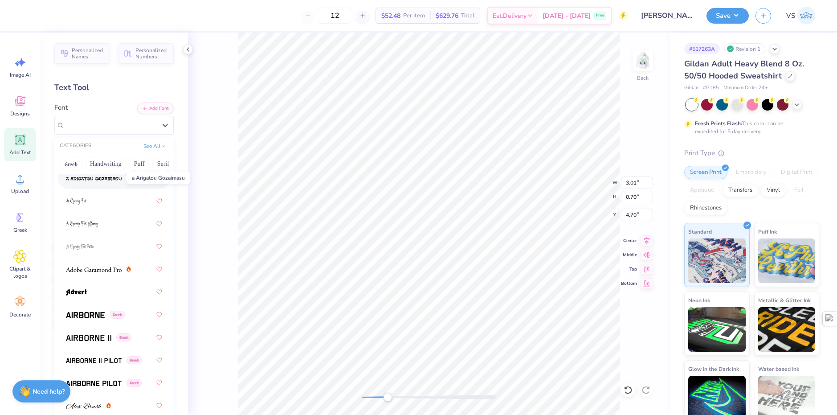
scroll to position [89, 0]
click at [90, 292] on div at bounding box center [114, 291] width 96 height 16
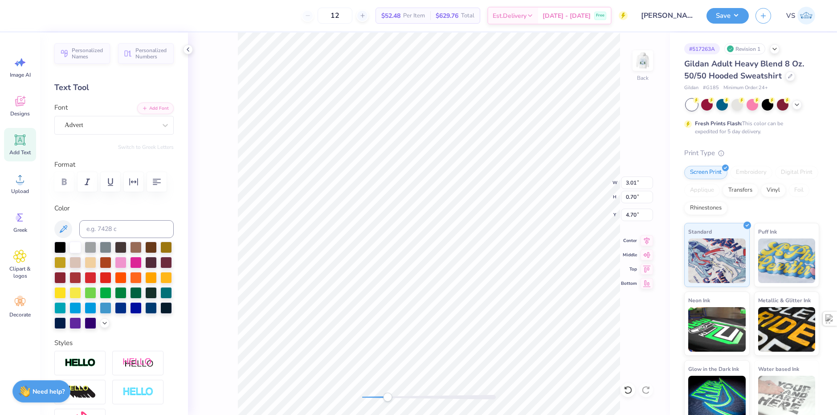
click at [99, 125] on div "Advert" at bounding box center [111, 125] width 94 height 14
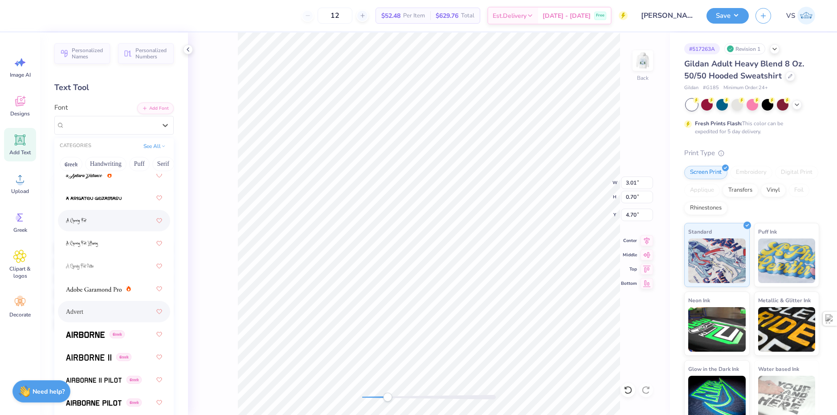
scroll to position [178, 0]
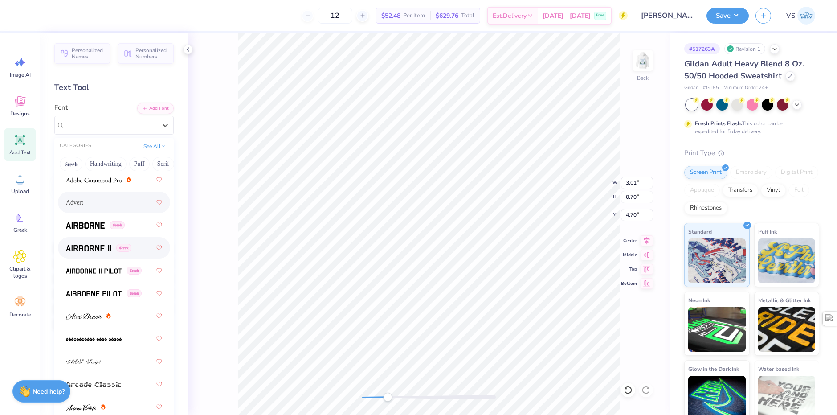
click at [93, 248] on img at bounding box center [88, 248] width 45 height 6
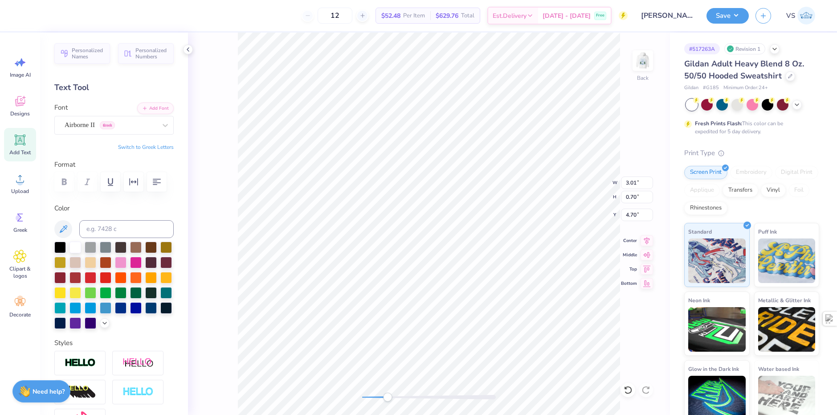
click at [124, 114] on div "Font Airborne II Greek" at bounding box center [113, 119] width 119 height 32
click at [122, 125] on div "Airborne II Greek" at bounding box center [111, 125] width 94 height 14
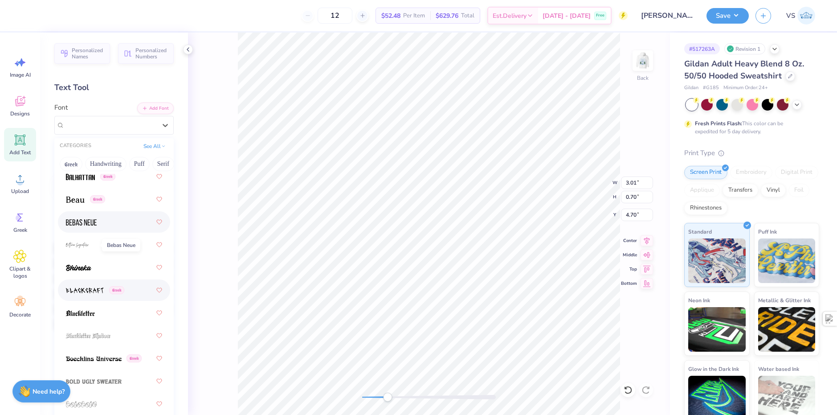
scroll to position [579, 0]
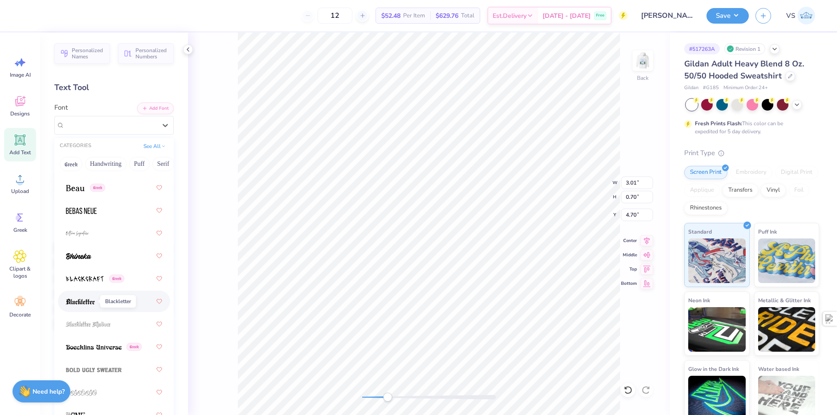
click at [89, 299] on img at bounding box center [80, 302] width 29 height 6
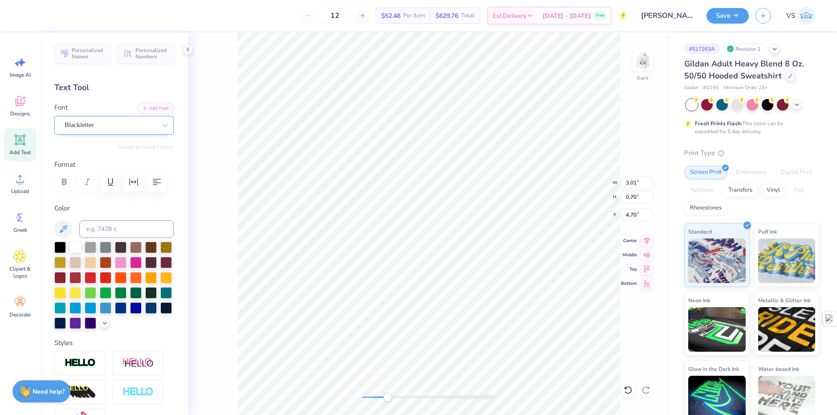
click at [98, 119] on div at bounding box center [111, 125] width 92 height 12
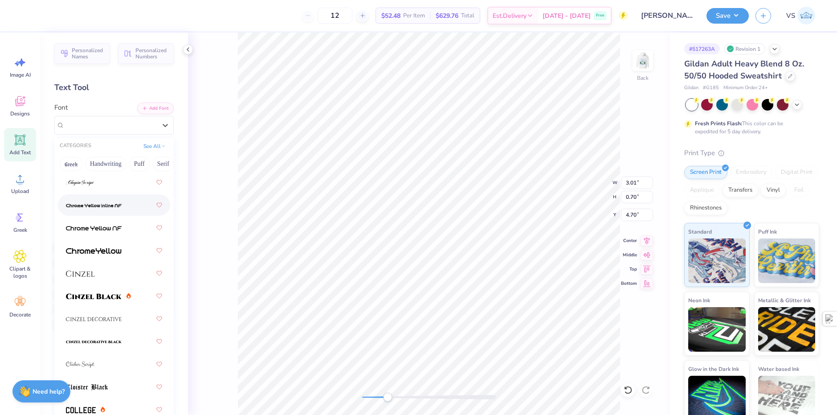
scroll to position [1426, 0]
click at [87, 292] on span at bounding box center [94, 295] width 56 height 9
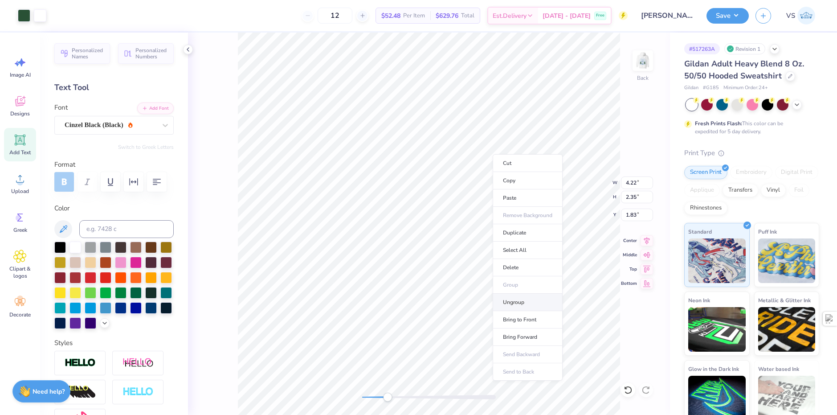
click at [525, 304] on li "Ungroup" at bounding box center [528, 302] width 70 height 17
type input "3.77"
type input "0.74"
type input "4.68"
type input "1.59"
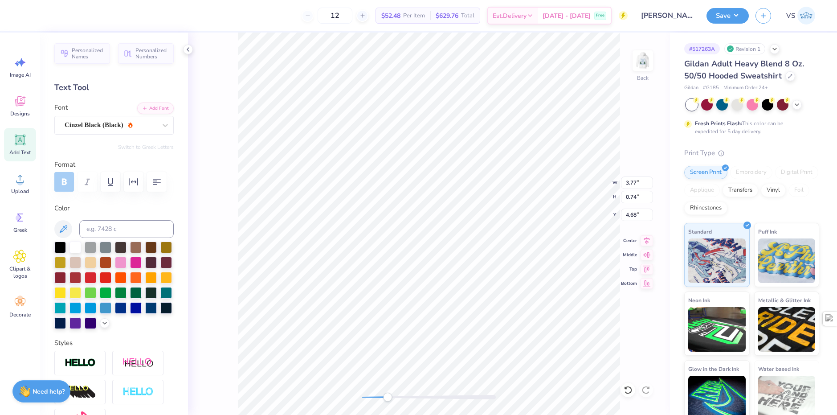
type input "0.31"
type input "3.21"
type input "4.22"
type input "2.35"
type input "1.83"
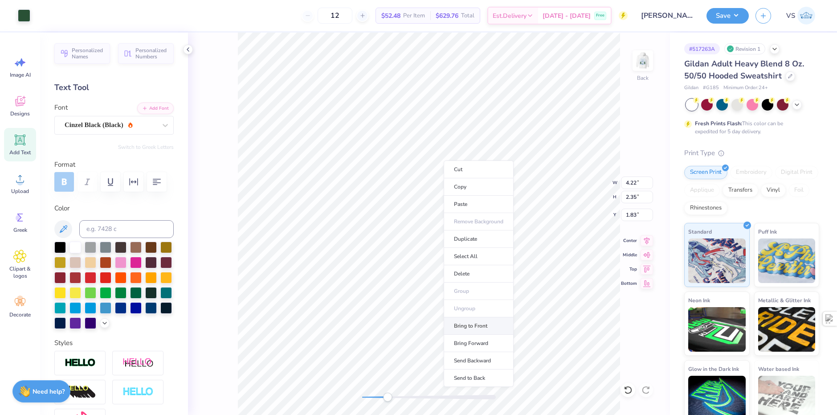
click at [479, 327] on li "Bring to Front" at bounding box center [479, 325] width 70 height 17
type input "1.59"
type input "0.31"
click at [471, 352] on li "Bring to Front" at bounding box center [470, 351] width 70 height 17
type input "4.17"
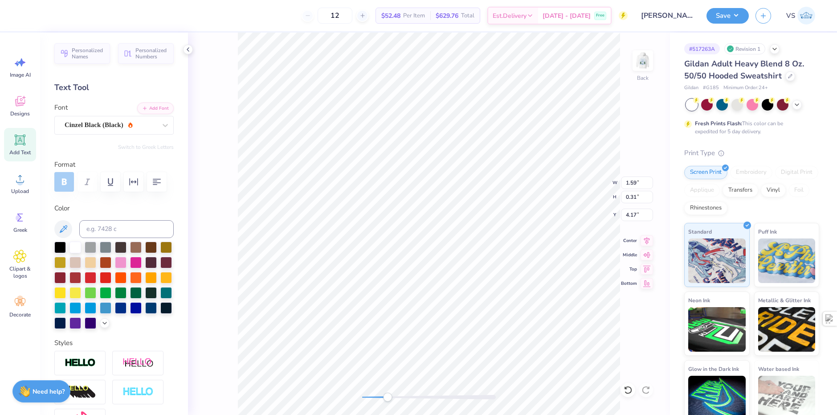
type input "2.09"
type input "0.41"
type input "2.84"
click at [111, 121] on div "Cinzel Black (Black)" at bounding box center [111, 125] width 94 height 14
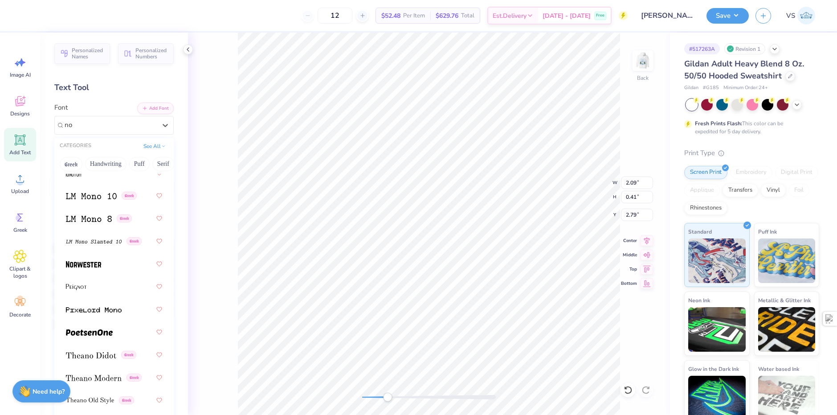
scroll to position [0, 0]
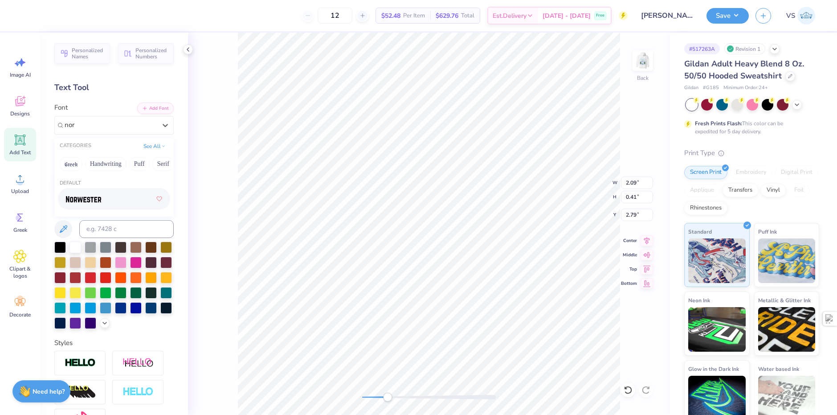
click at [107, 198] on div at bounding box center [114, 199] width 96 height 16
type input "nor"
click at [75, 120] on div "Norwester" at bounding box center [111, 125] width 94 height 14
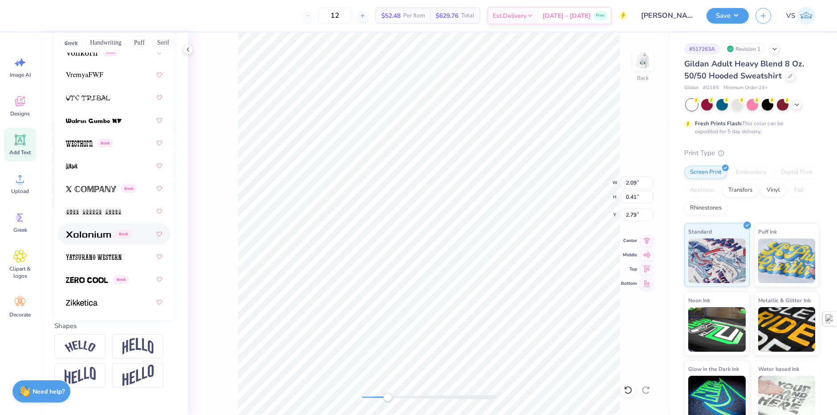
scroll to position [134, 0]
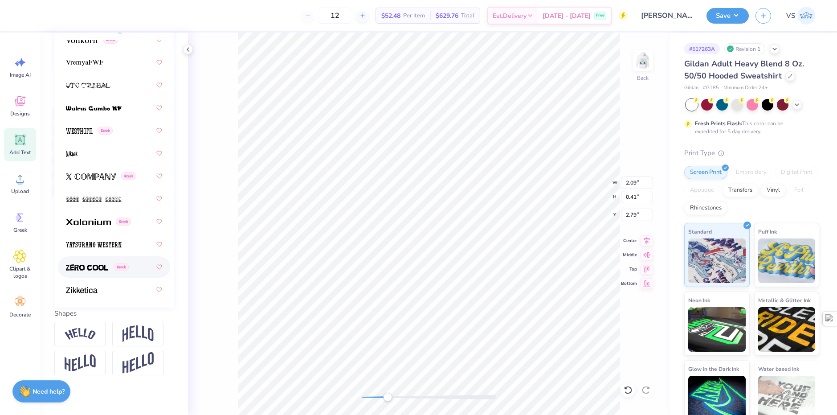
click at [94, 263] on span at bounding box center [87, 267] width 42 height 9
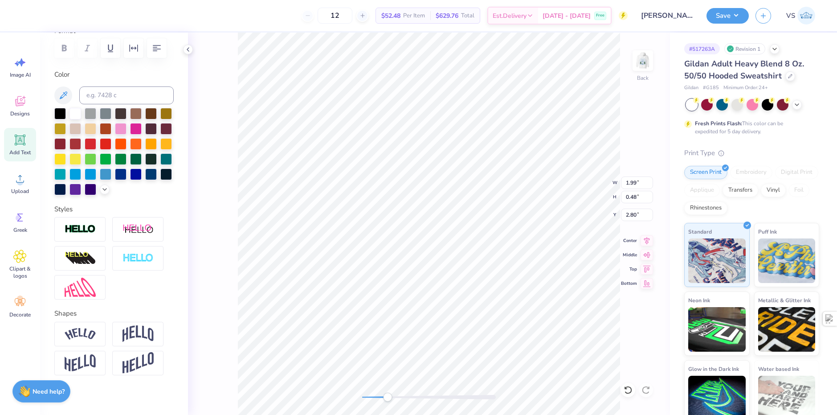
type input "1.99"
type input "0.48"
type input "2.80"
type input "2.11"
type input "0.51"
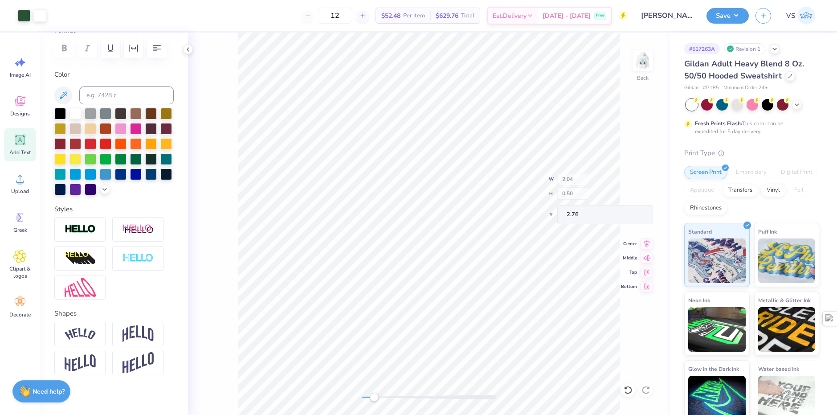
type input "2.04"
type input "0.50"
type input "2.76"
click at [736, 17] on button "Save" at bounding box center [728, 15] width 42 height 16
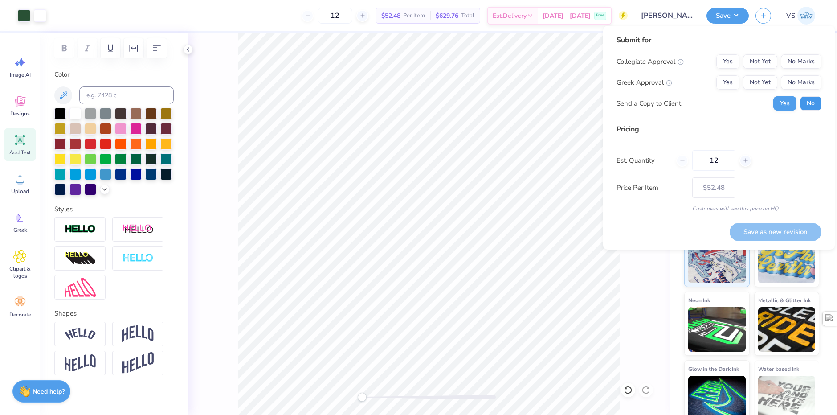
click at [807, 107] on button "No" at bounding box center [811, 103] width 21 height 14
click at [803, 82] on button "No Marks" at bounding box center [801, 82] width 41 height 14
click at [800, 58] on button "No Marks" at bounding box center [801, 61] width 41 height 14
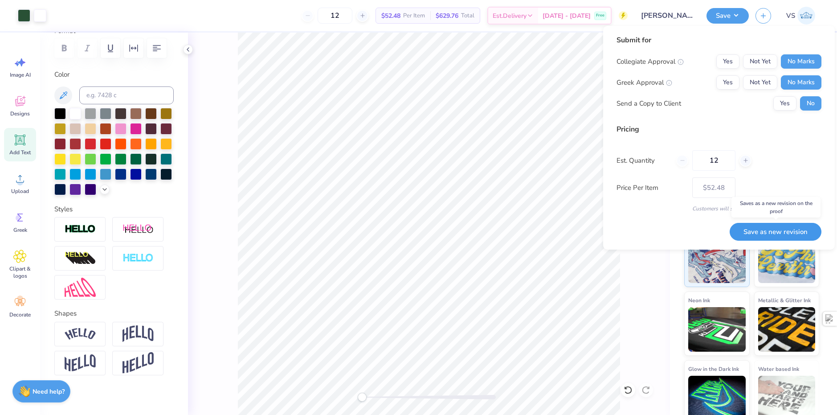
click at [771, 230] on button "Save as new revision" at bounding box center [776, 232] width 92 height 18
type input "$52.48"
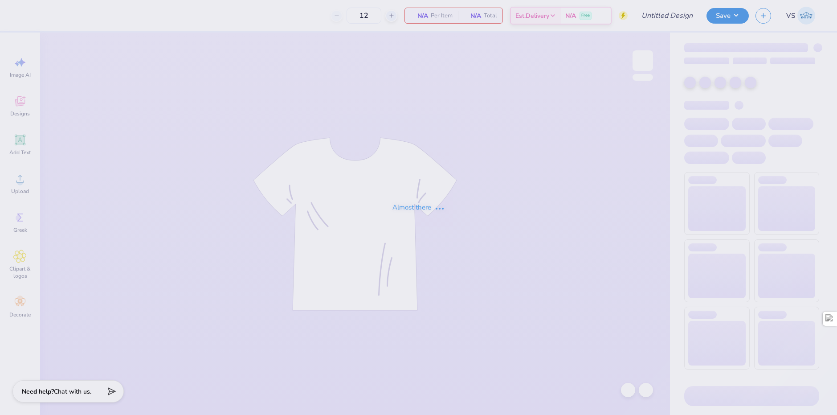
type input "[PERSON_NAME] University : [PERSON_NAME]"
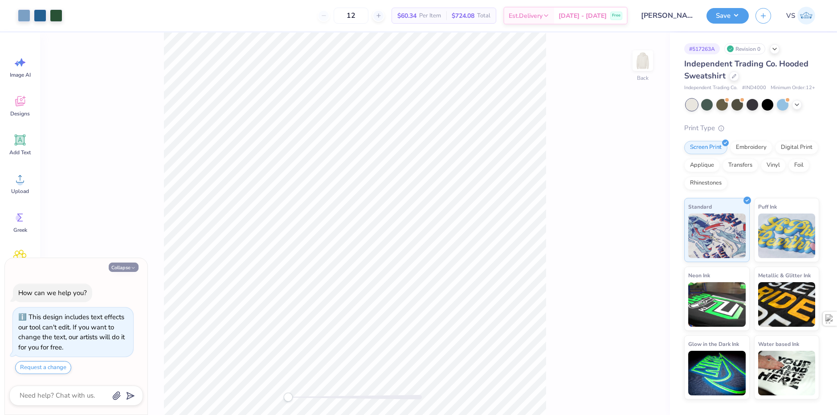
click at [127, 266] on button "Collapse" at bounding box center [124, 267] width 30 height 9
type textarea "x"
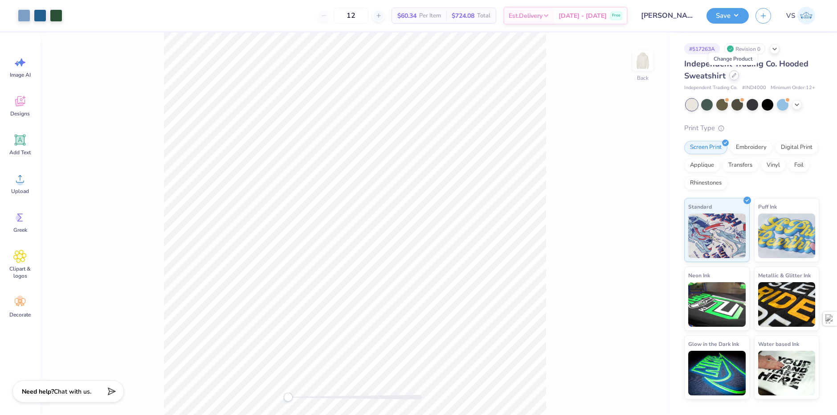
click at [730, 77] on div at bounding box center [735, 75] width 10 height 10
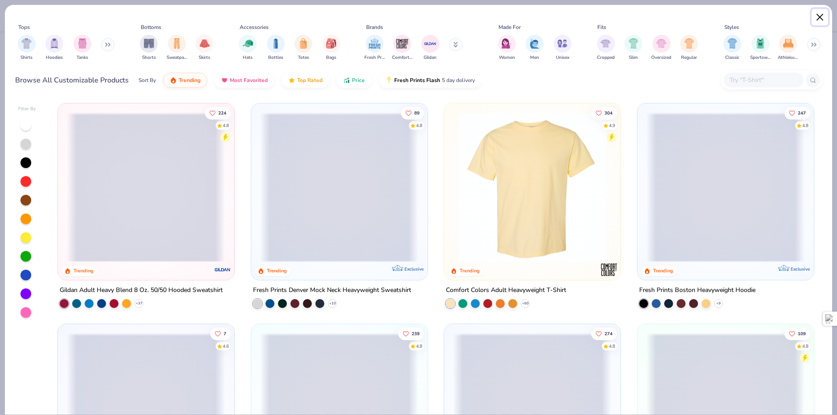
click at [817, 22] on button "Close" at bounding box center [820, 17] width 17 height 17
click at [819, 21] on button "Close" at bounding box center [820, 17] width 17 height 17
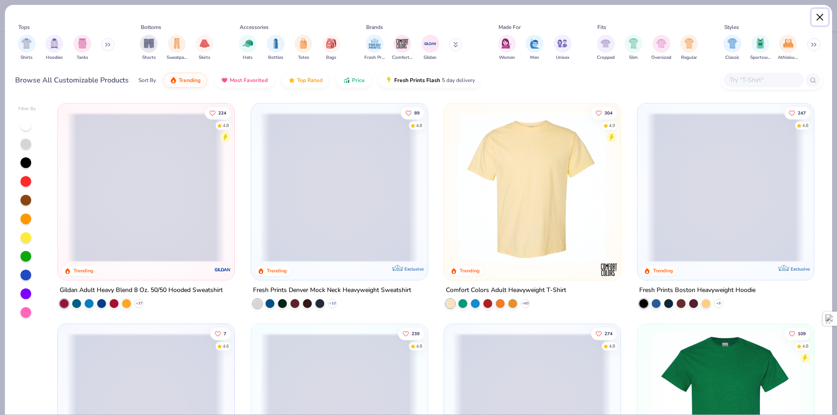
click at [821, 19] on button "Close" at bounding box center [820, 17] width 17 height 17
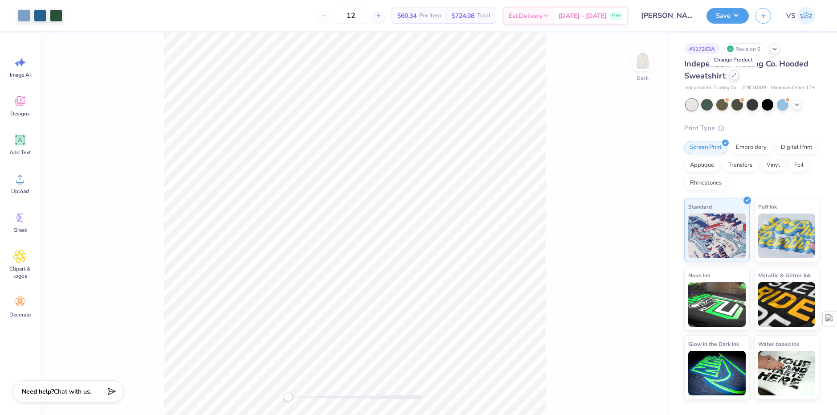
click at [736, 78] on div at bounding box center [735, 75] width 10 height 10
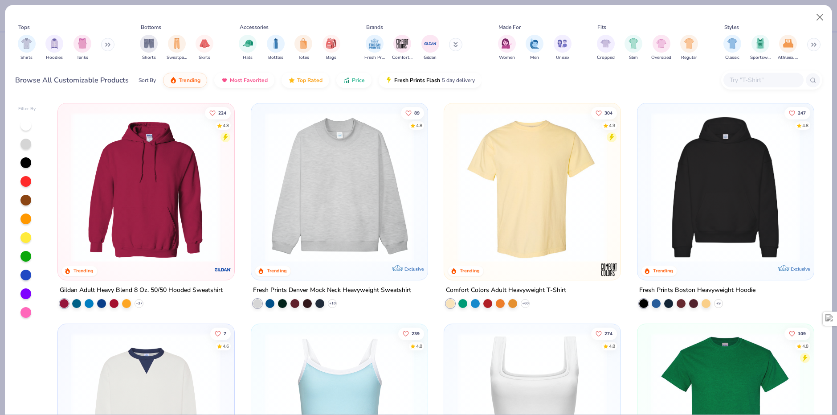
click at [176, 185] on img at bounding box center [146, 187] width 158 height 150
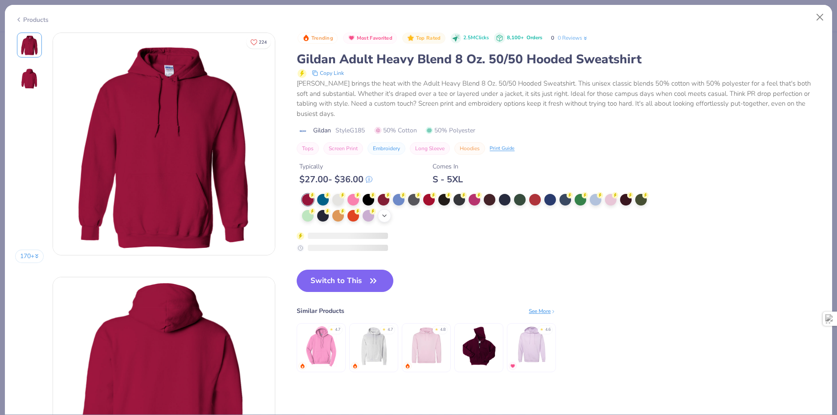
click at [388, 220] on div "+ 15" at bounding box center [384, 215] width 13 height 13
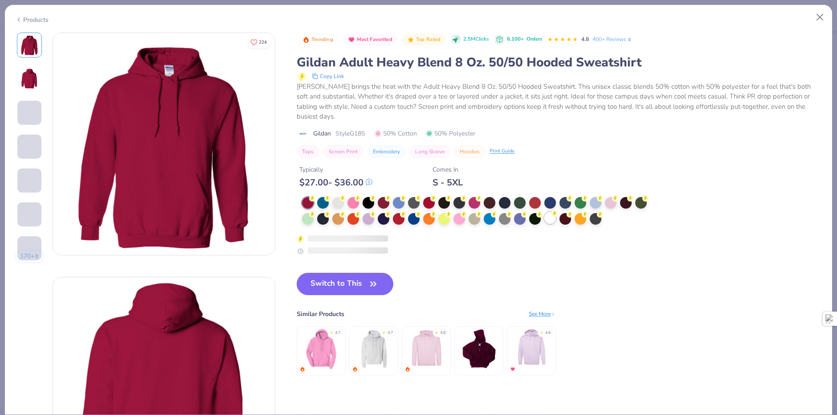
click at [554, 220] on div at bounding box center [551, 218] width 12 height 12
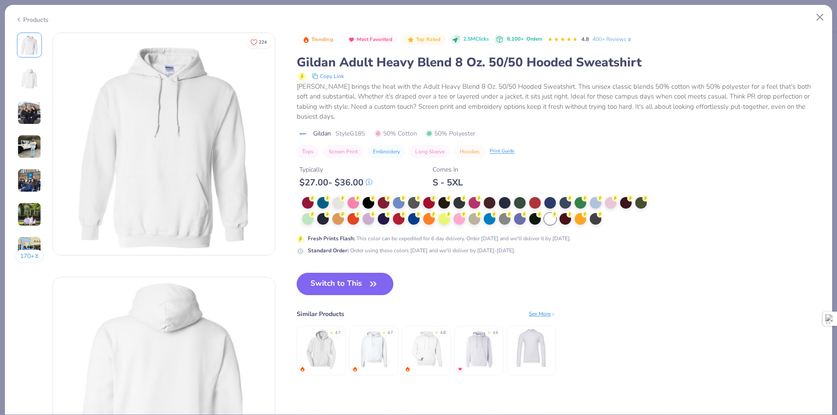
click at [356, 286] on button "Switch to This" at bounding box center [345, 284] width 97 height 22
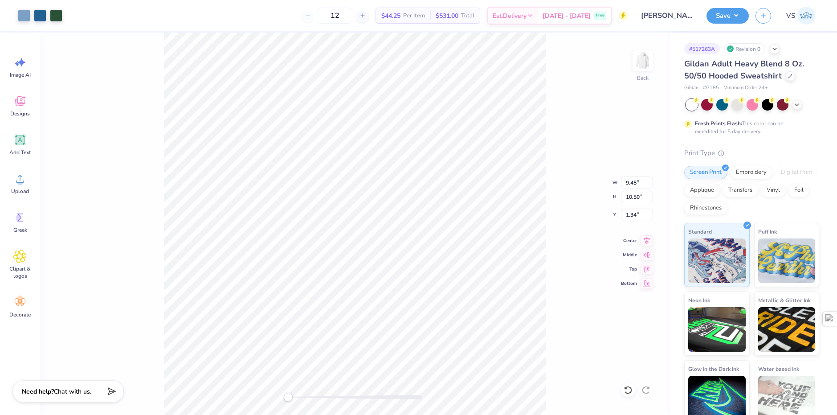
type input "10.12"
type input "11.25"
type input "1.26"
click at [721, 19] on button "Save" at bounding box center [728, 15] width 42 height 16
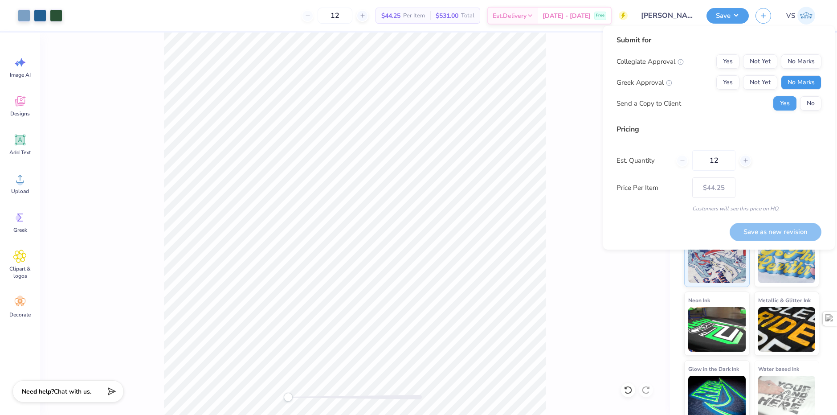
click at [790, 82] on button "No Marks" at bounding box center [801, 82] width 41 height 14
click at [794, 58] on button "No Marks" at bounding box center [801, 61] width 41 height 14
drag, startPoint x: 799, startPoint y: 112, endPoint x: 804, endPoint y: 110, distance: 5.8
click at [802, 111] on div "Submit for Collegiate Approval Yes Not Yet No Marks Greek Approval Yes Not Yet …" at bounding box center [719, 76] width 205 height 82
click at [806, 108] on button "No" at bounding box center [811, 103] width 21 height 14
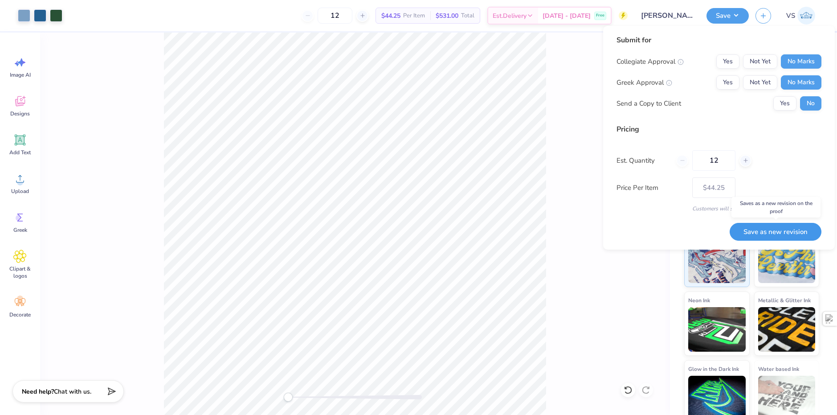
click at [766, 235] on button "Save as new revision" at bounding box center [776, 232] width 92 height 18
type input "$44.25"
